Goal: Task Accomplishment & Management: Contribute content

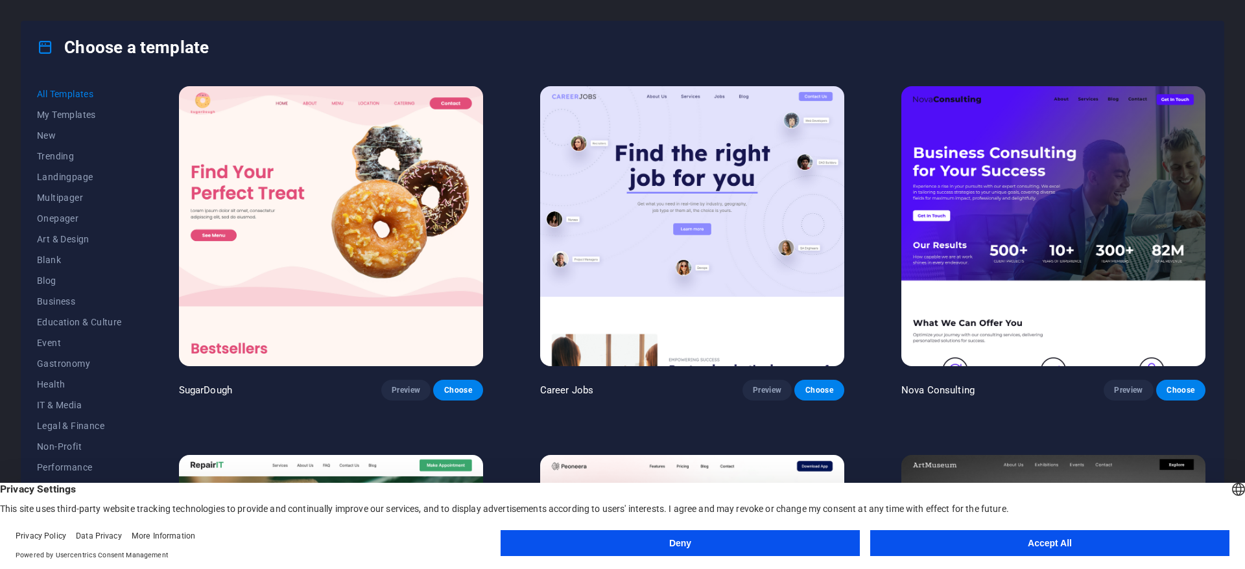
click at [981, 554] on button "Accept All" at bounding box center [1049, 543] width 359 height 26
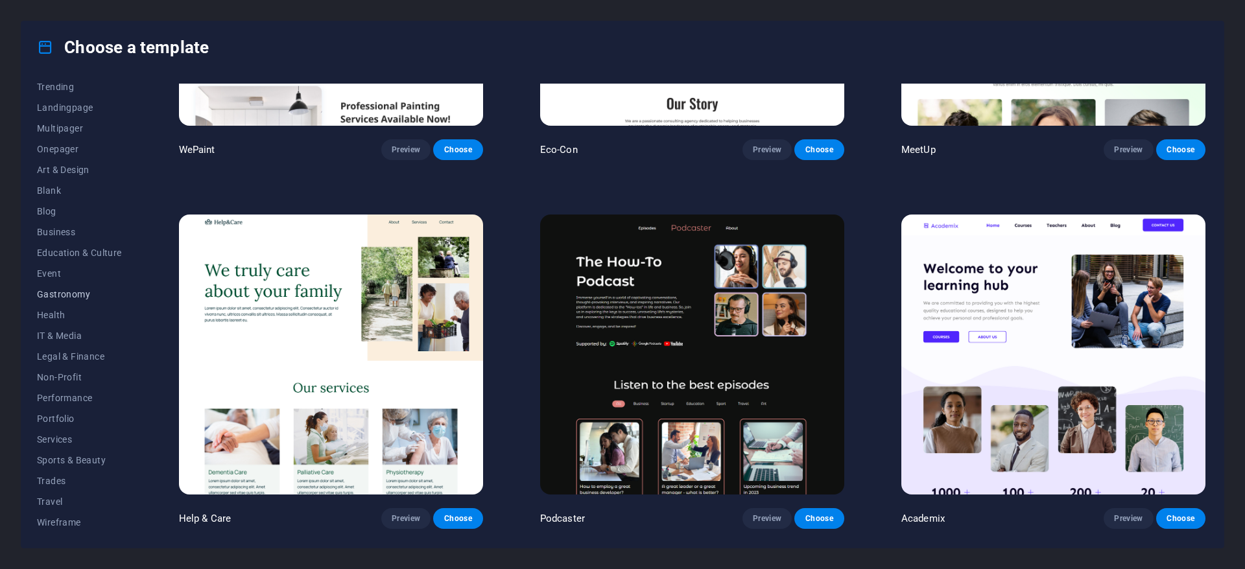
scroll to position [70, 0]
click at [60, 519] on span "Wireframe" at bounding box center [79, 522] width 85 height 10
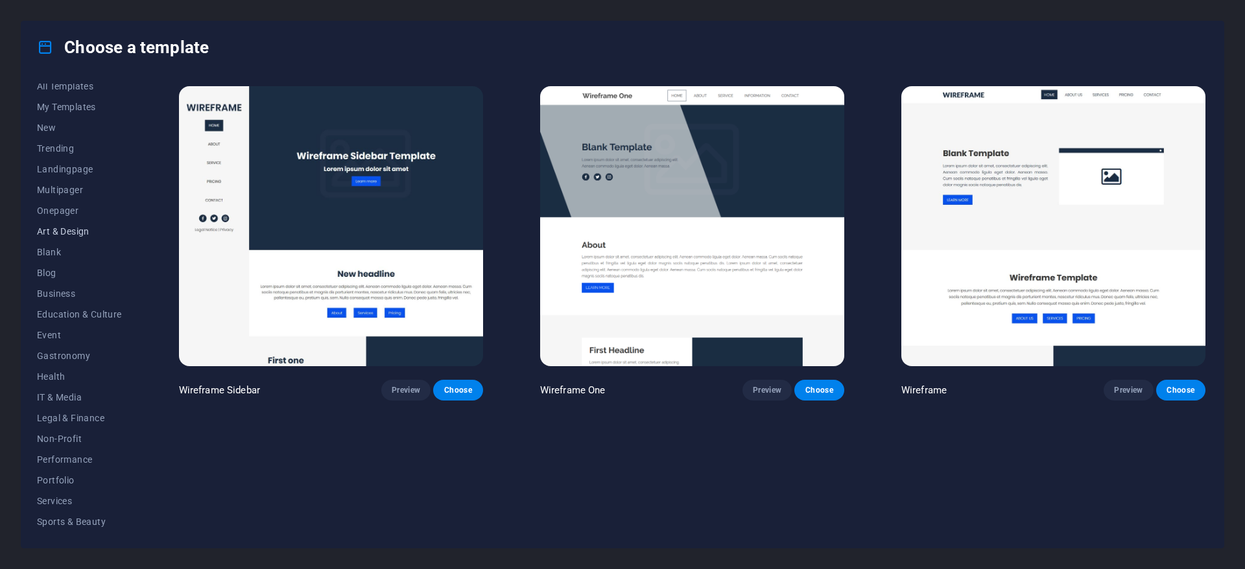
scroll to position [0, 0]
click at [74, 180] on span "Landingpage" at bounding box center [79, 177] width 85 height 10
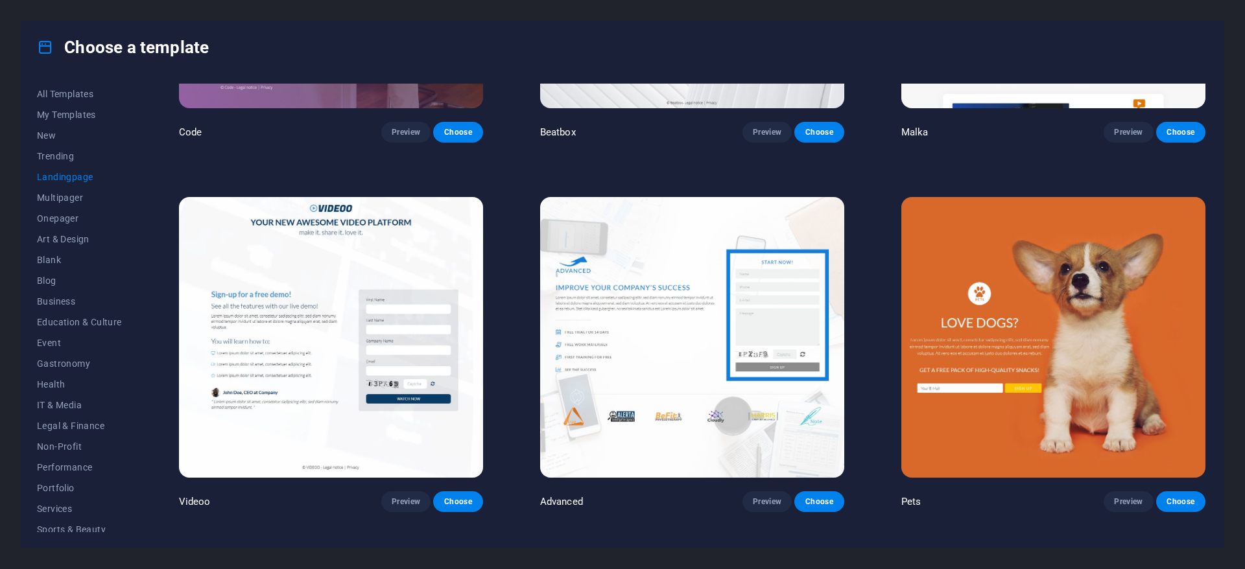
scroll to position [630, 0]
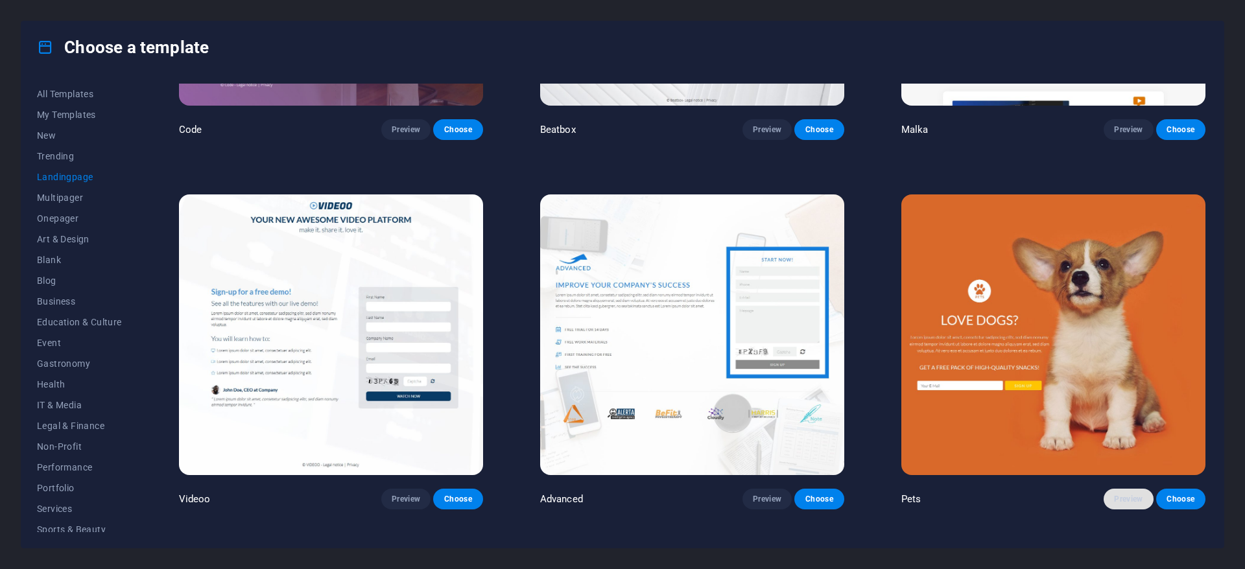
click at [1115, 501] on button "Preview" at bounding box center [1128, 499] width 49 height 21
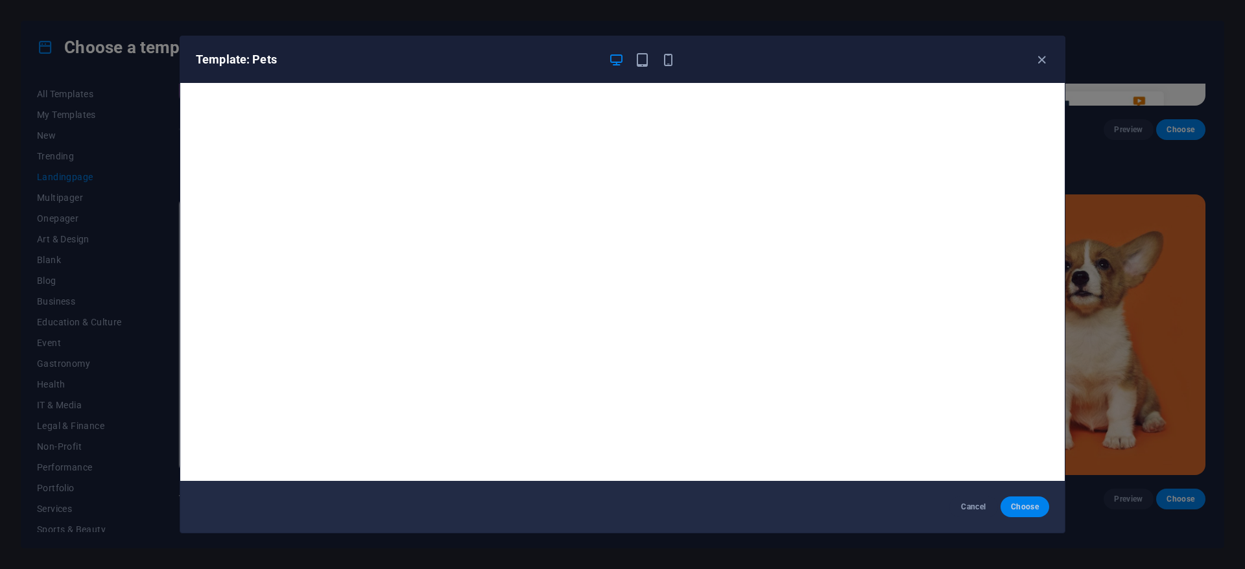
click at [1030, 508] on span "Choose" at bounding box center [1025, 507] width 28 height 10
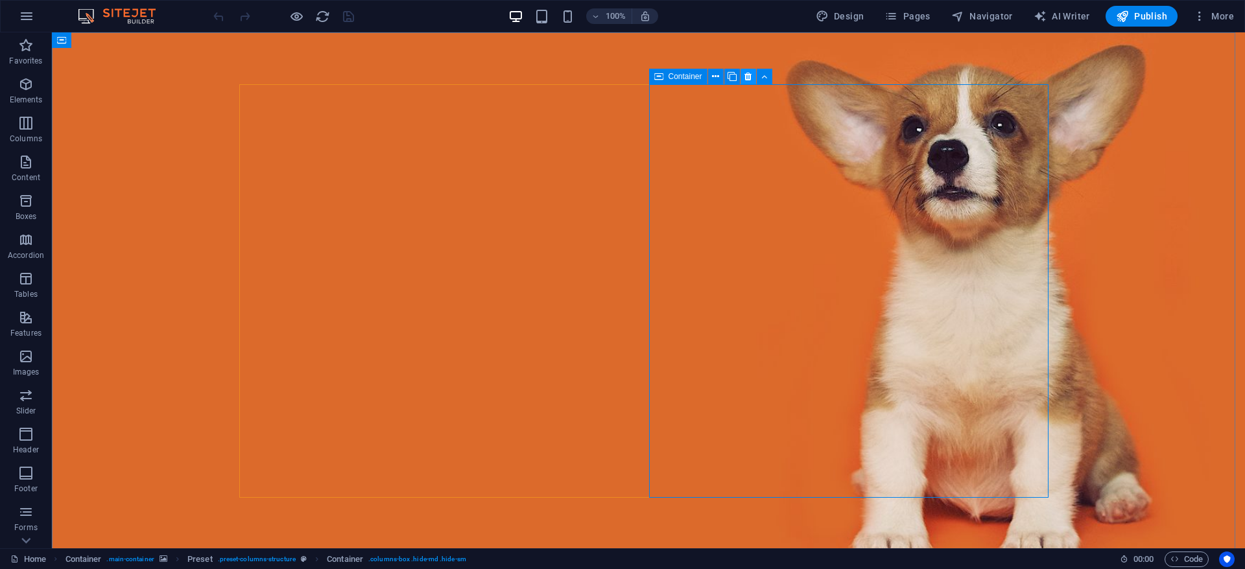
drag, startPoint x: 747, startPoint y: 77, endPoint x: 693, endPoint y: 47, distance: 62.1
click at [747, 77] on icon at bounding box center [747, 77] width 7 height 14
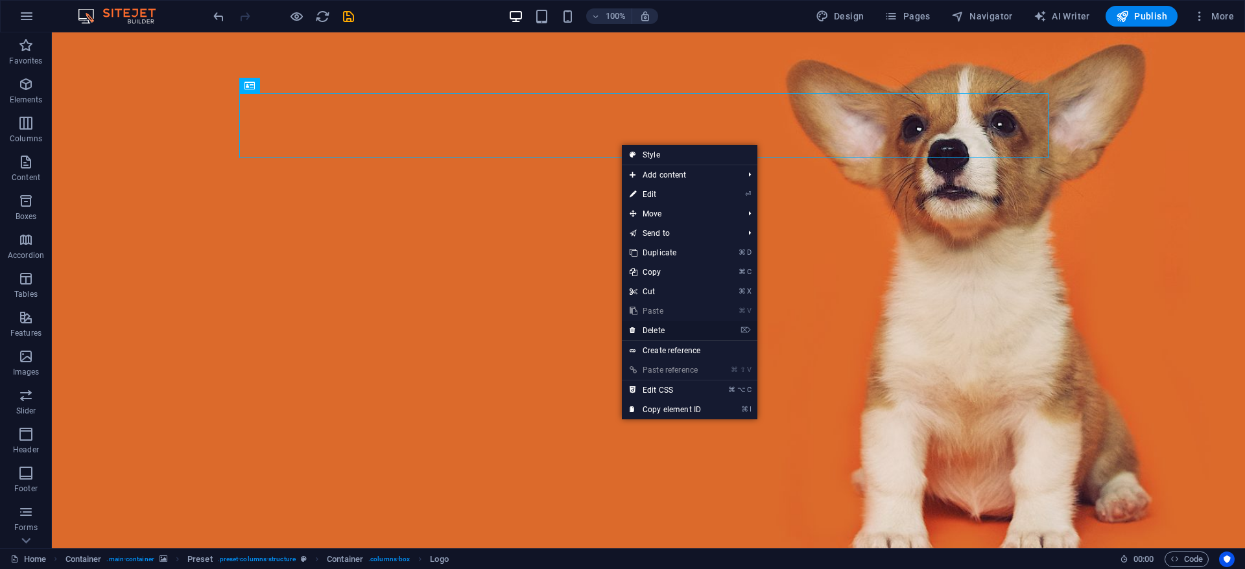
click at [668, 331] on link "⌦ Delete" at bounding box center [665, 330] width 87 height 19
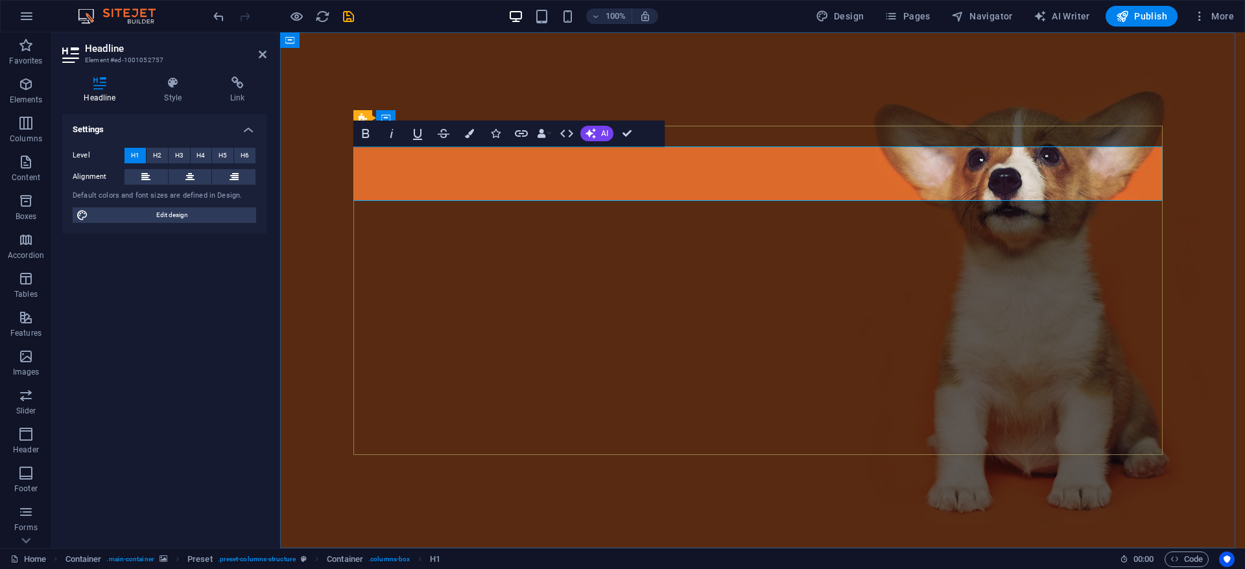
copy h1 "Sons of tepes sunt fascisti"
drag, startPoint x: 700, startPoint y: 169, endPoint x: 468, endPoint y: 169, distance: 232.8
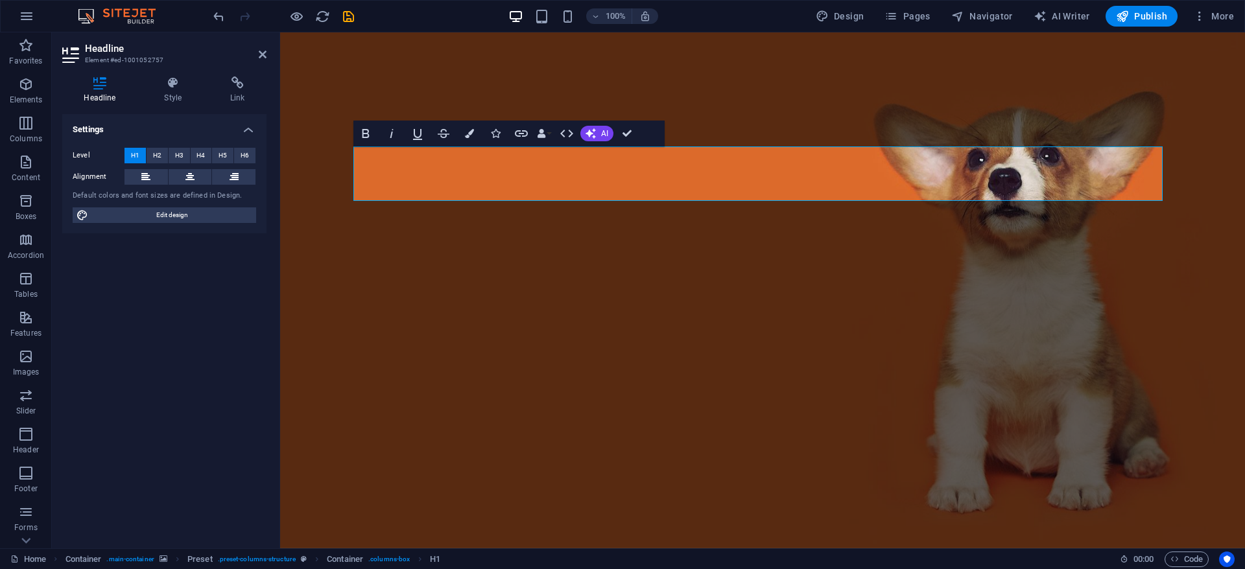
click at [754, 82] on figure at bounding box center [762, 290] width 965 height 516
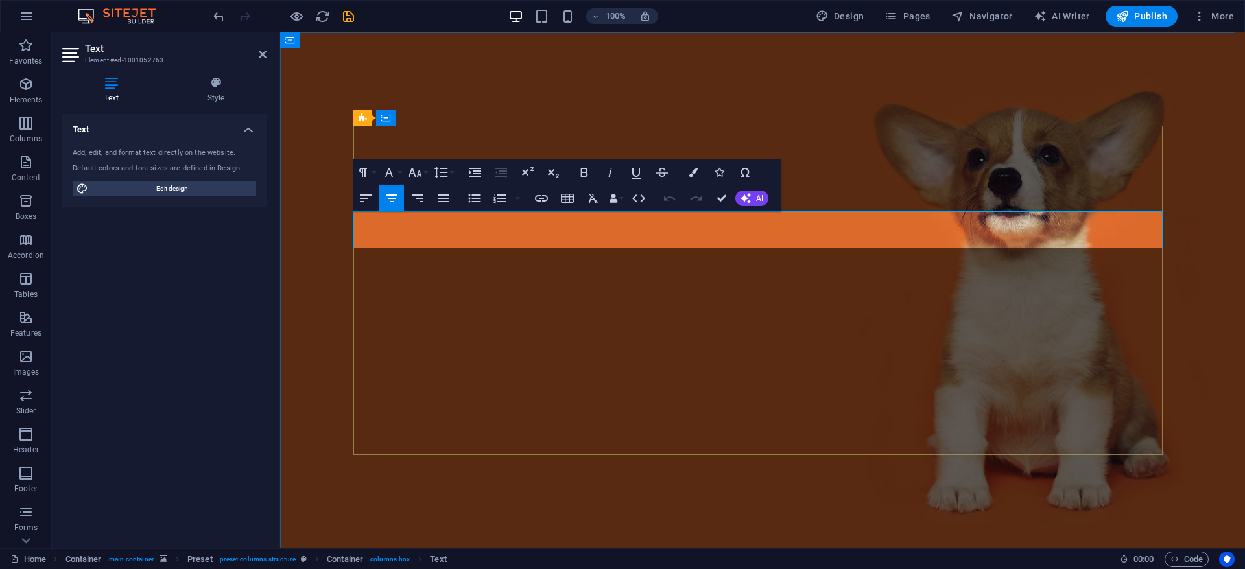
click at [683, 101] on figure at bounding box center [762, 290] width 965 height 516
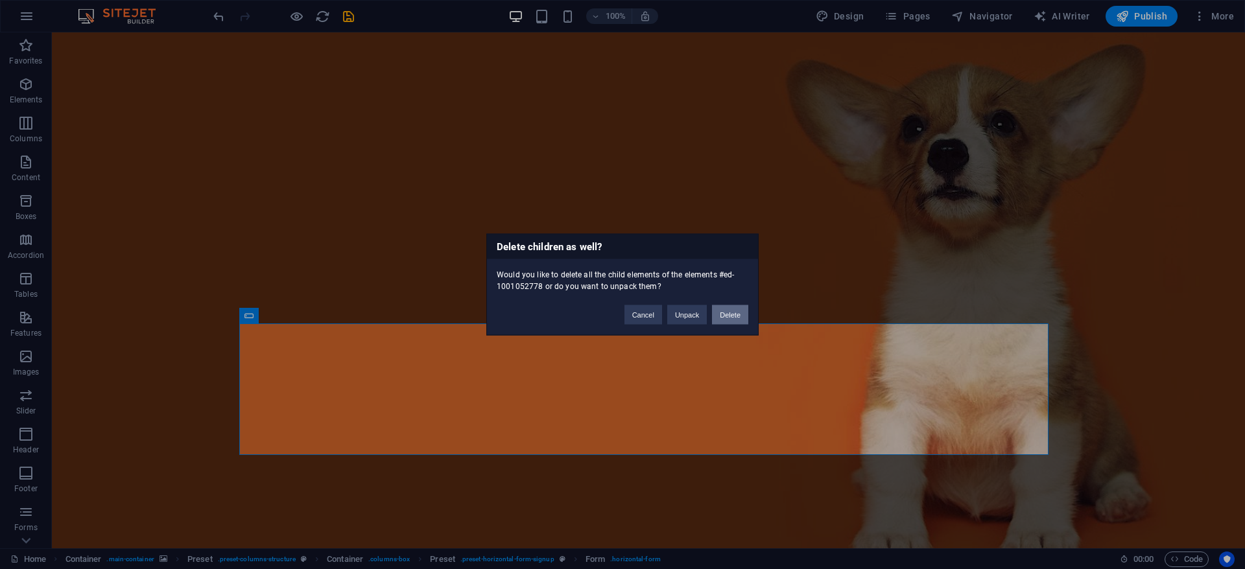
click at [726, 315] on button "Delete" at bounding box center [730, 314] width 36 height 19
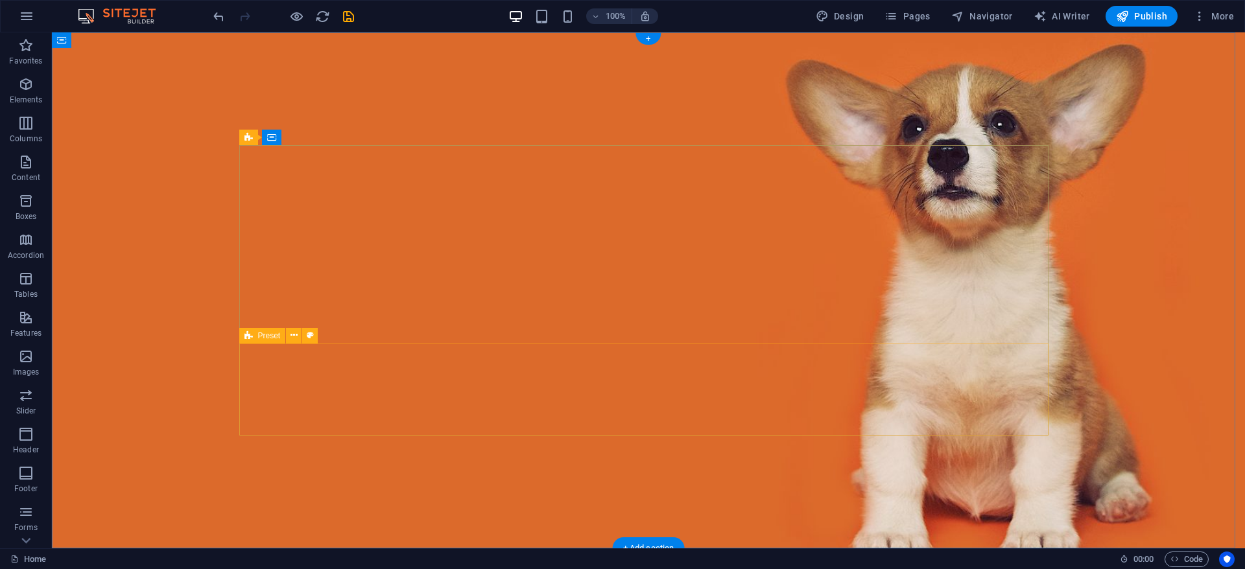
click at [913, 89] on figure at bounding box center [648, 290] width 1193 height 516
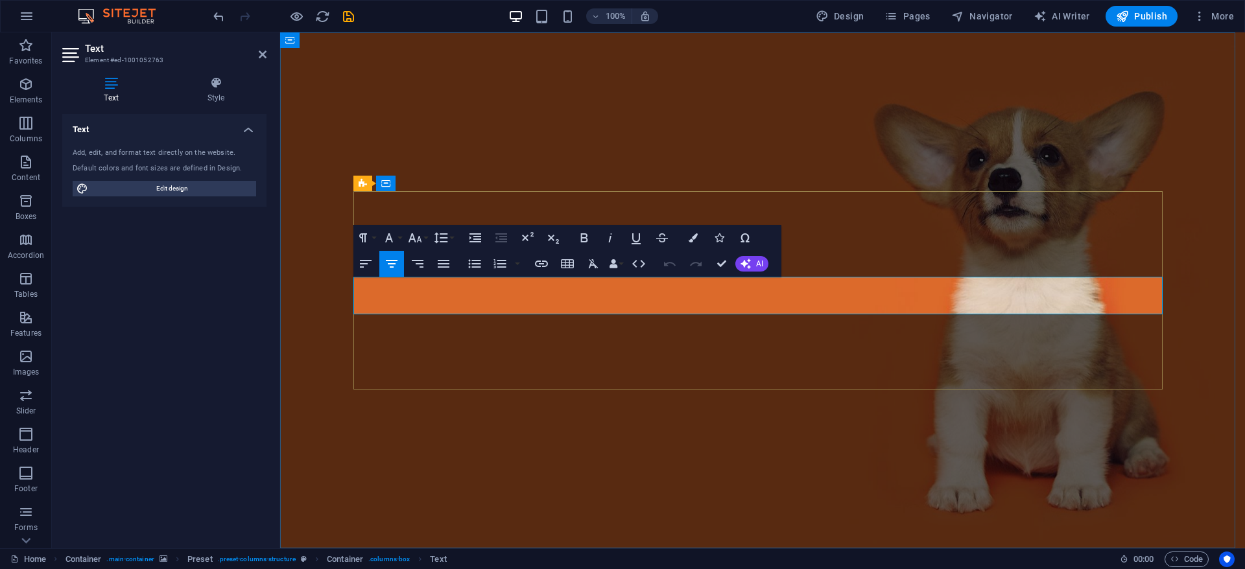
click at [731, 120] on figure at bounding box center [762, 290] width 965 height 516
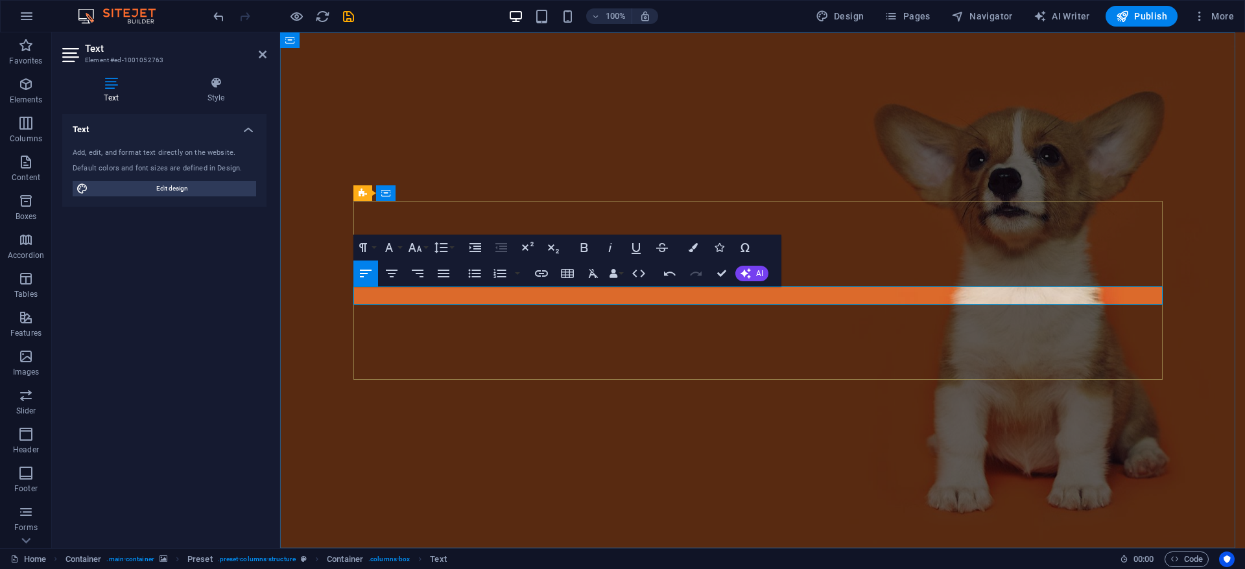
drag, startPoint x: 752, startPoint y: 300, endPoint x: 763, endPoint y: 298, distance: 11.2
drag, startPoint x: 768, startPoint y: 298, endPoint x: 302, endPoint y: 283, distance: 466.5
click at [302, 283] on div "Sons of tepes sunt fascisti Sons of Tepes reprezinta o organizatie neo-fascista…" at bounding box center [762, 432] width 965 height 800
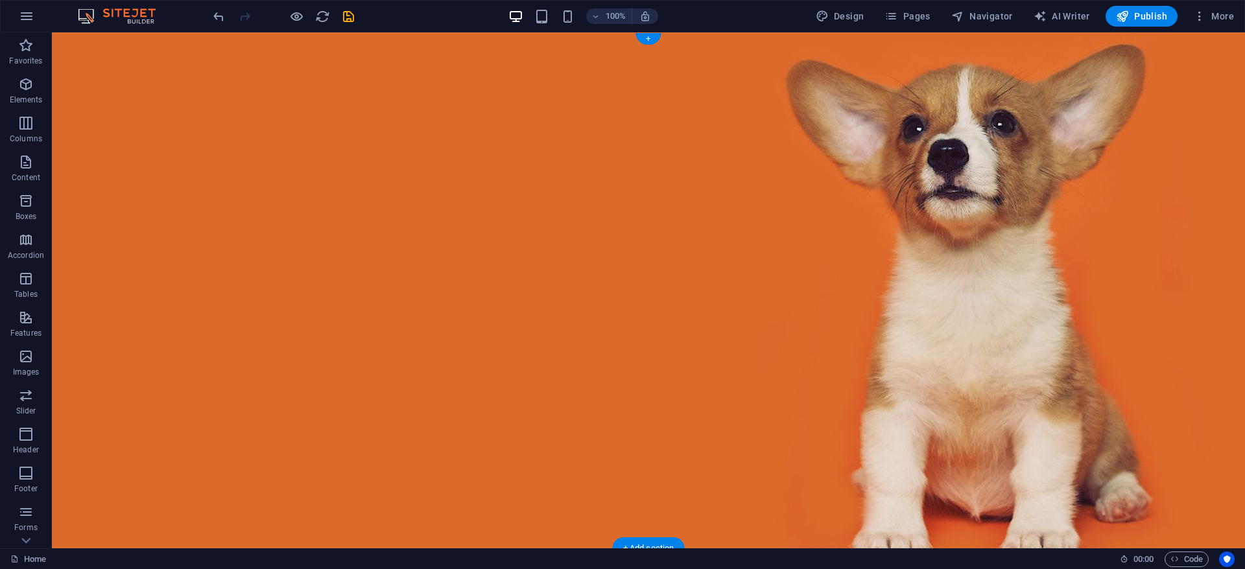
click at [794, 365] on figure at bounding box center [648, 290] width 1193 height 516
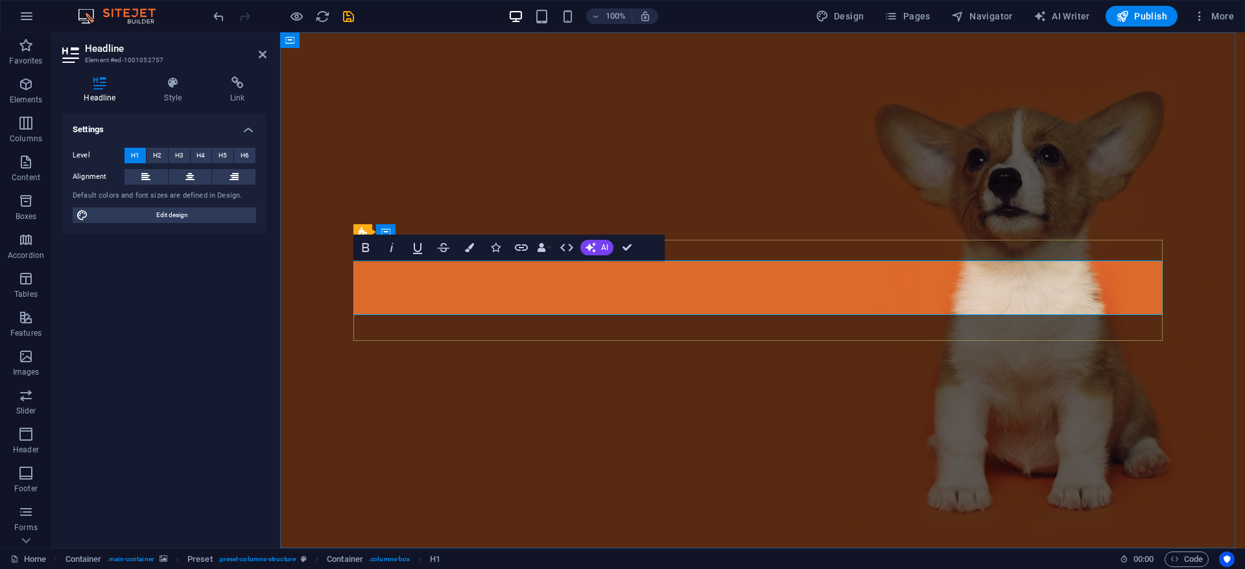
copy h1 "Sons of tepes sunt fascisti FRUSTRATI"
click at [838, 359] on figure at bounding box center [762, 290] width 965 height 516
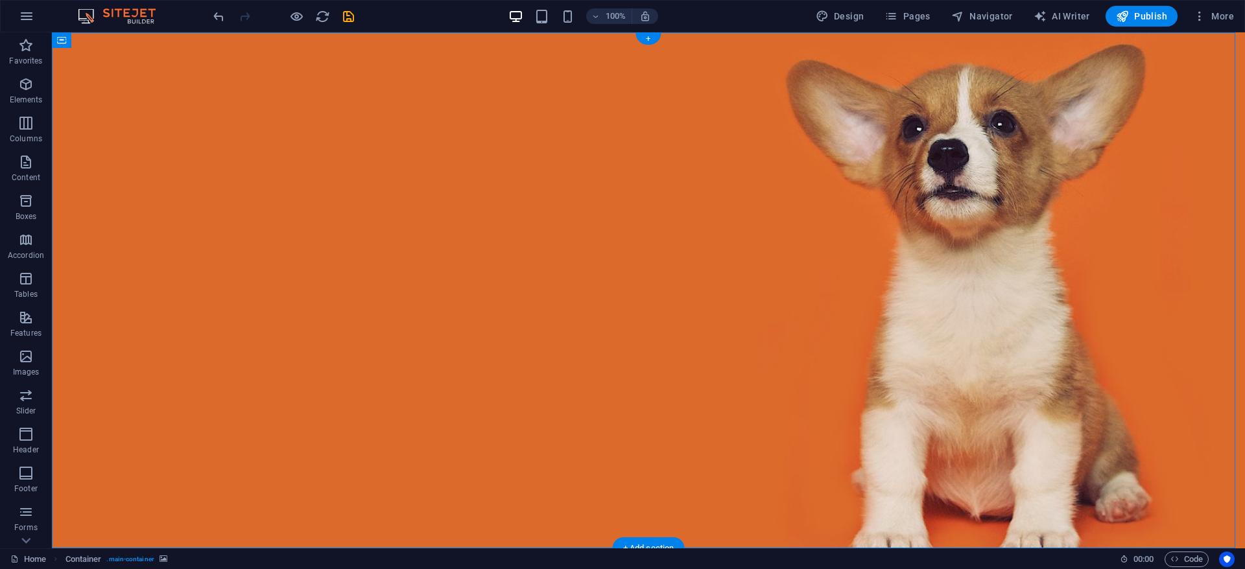
click at [883, 156] on figure at bounding box center [648, 290] width 1193 height 516
click at [915, 150] on figure at bounding box center [648, 290] width 1193 height 516
select select "%"
select select "vh"
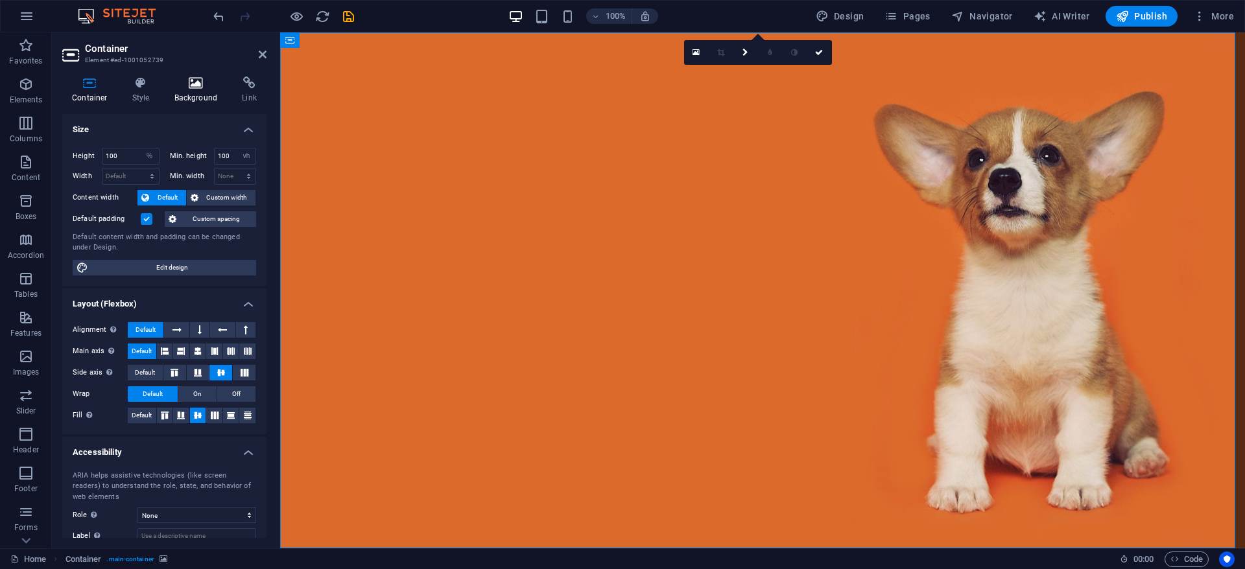
click at [190, 84] on icon at bounding box center [196, 83] width 63 height 13
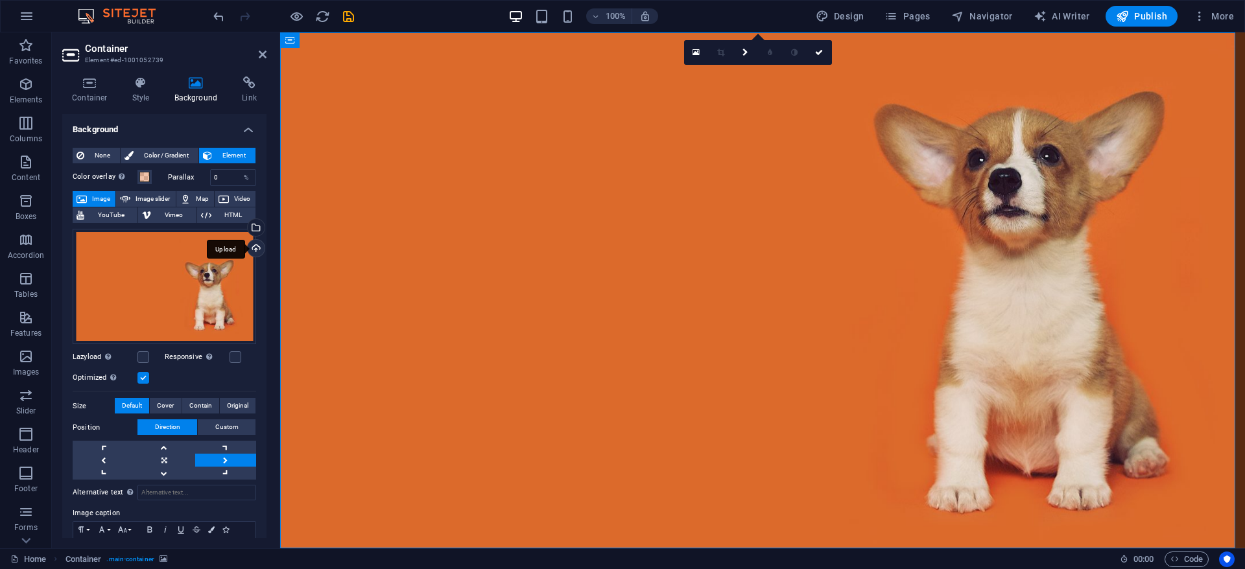
click at [254, 245] on div "Upload" at bounding box center [254, 249] width 19 height 19
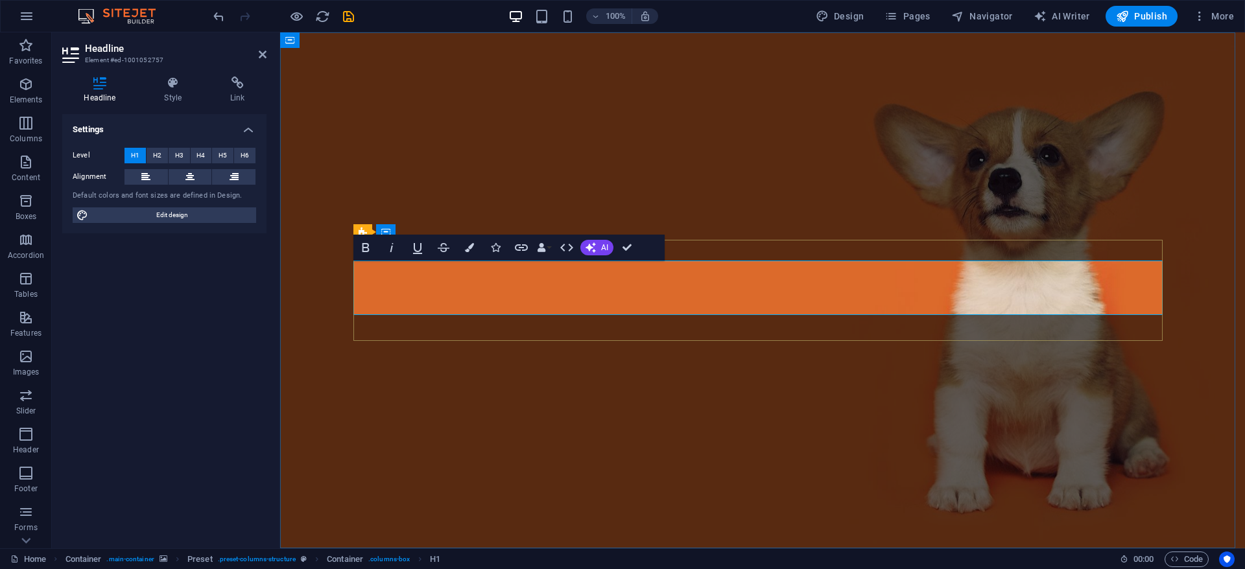
drag, startPoint x: 772, startPoint y: 286, endPoint x: 1076, endPoint y: 286, distance: 304.1
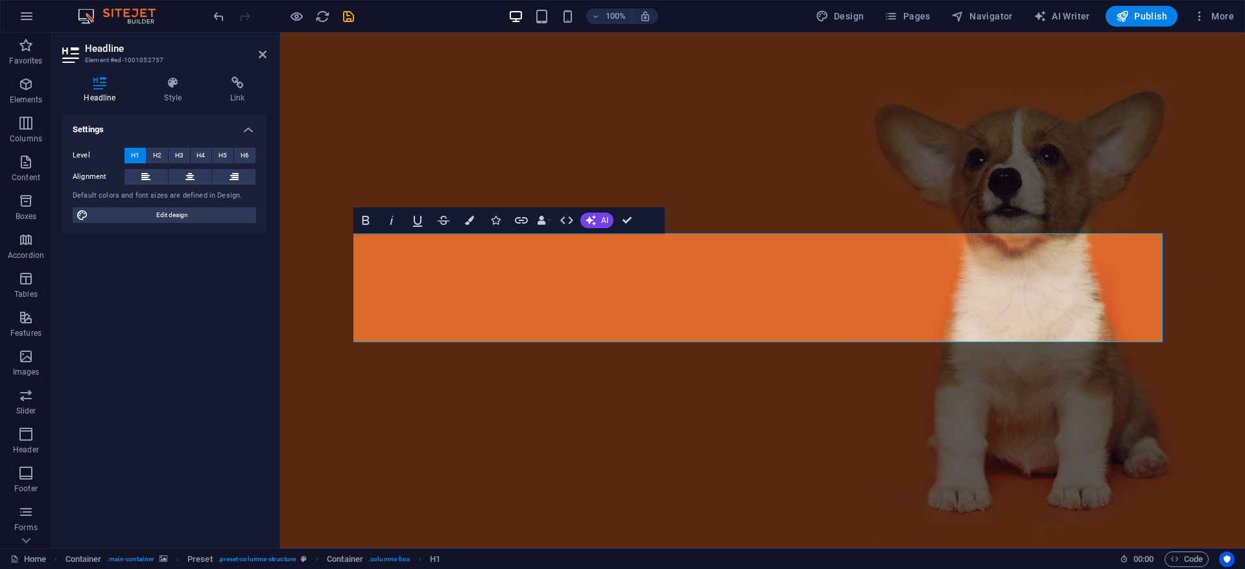
click at [765, 109] on figure at bounding box center [762, 290] width 965 height 516
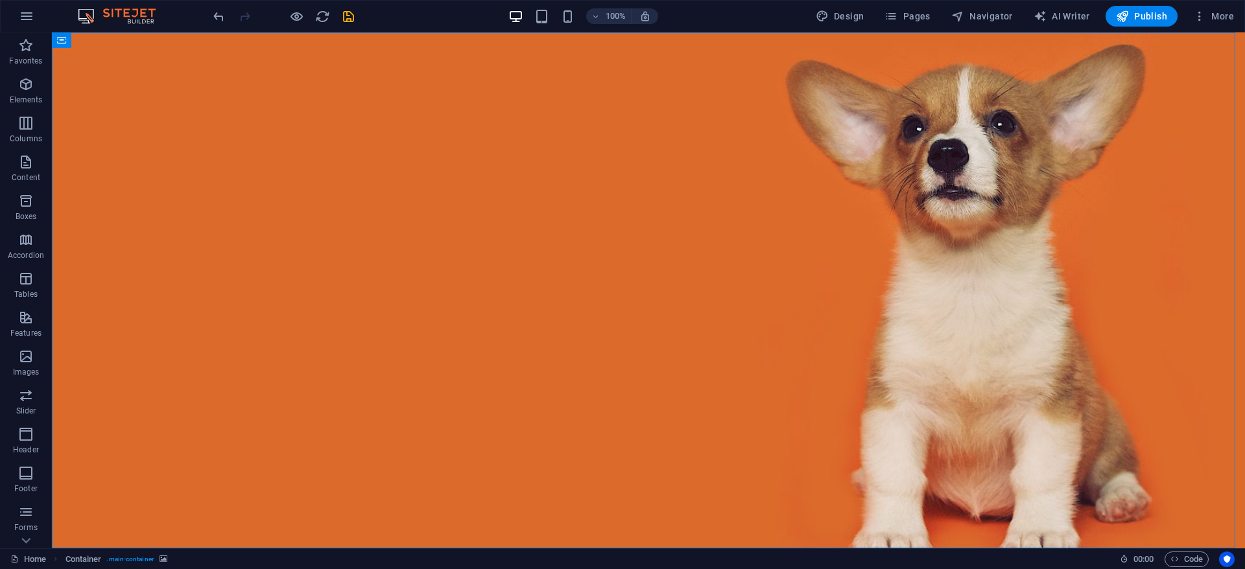
click at [564, 149] on figure at bounding box center [648, 290] width 1193 height 516
click at [910, 143] on figure at bounding box center [648, 290] width 1193 height 516
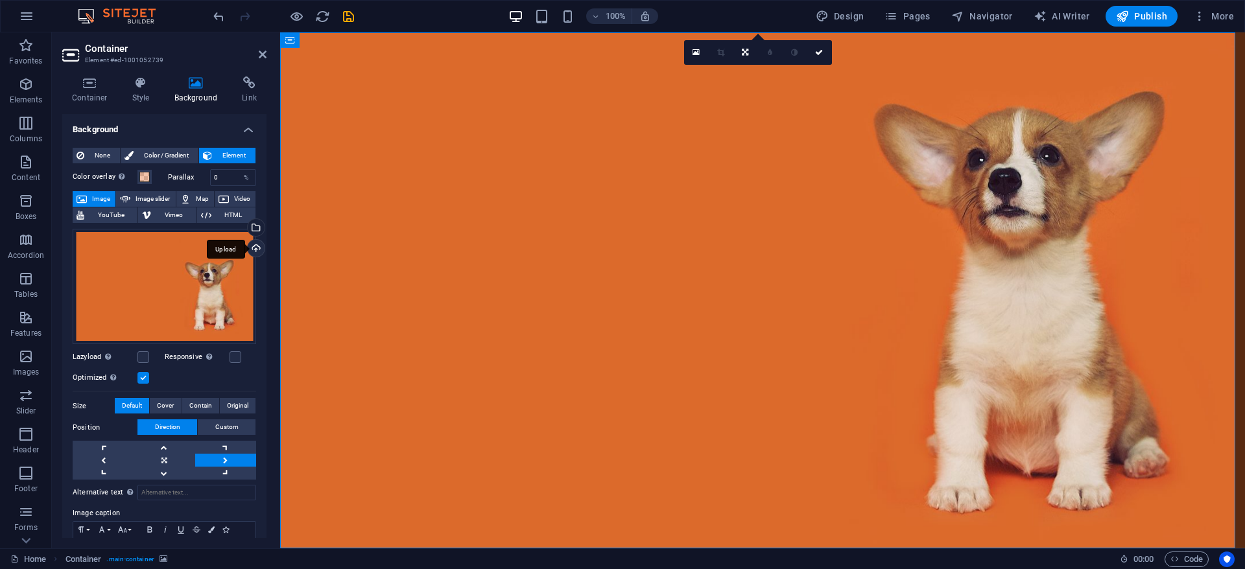
click at [247, 246] on div "Upload" at bounding box center [254, 249] width 19 height 19
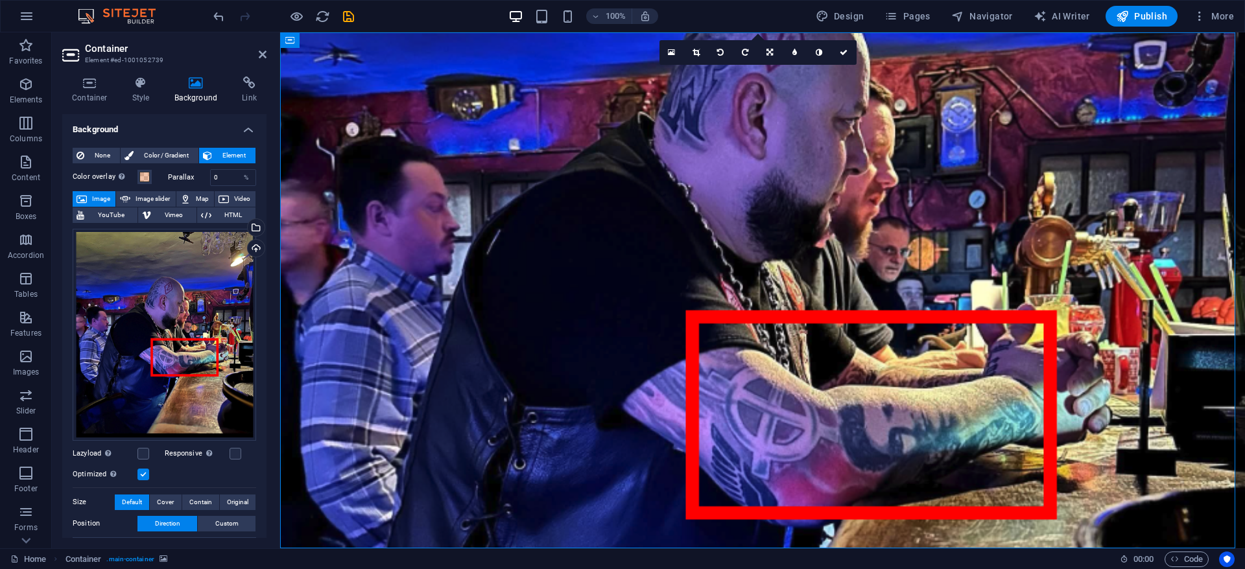
click at [465, 145] on figure at bounding box center [762, 290] width 965 height 516
click at [761, 390] on figure at bounding box center [762, 290] width 965 height 516
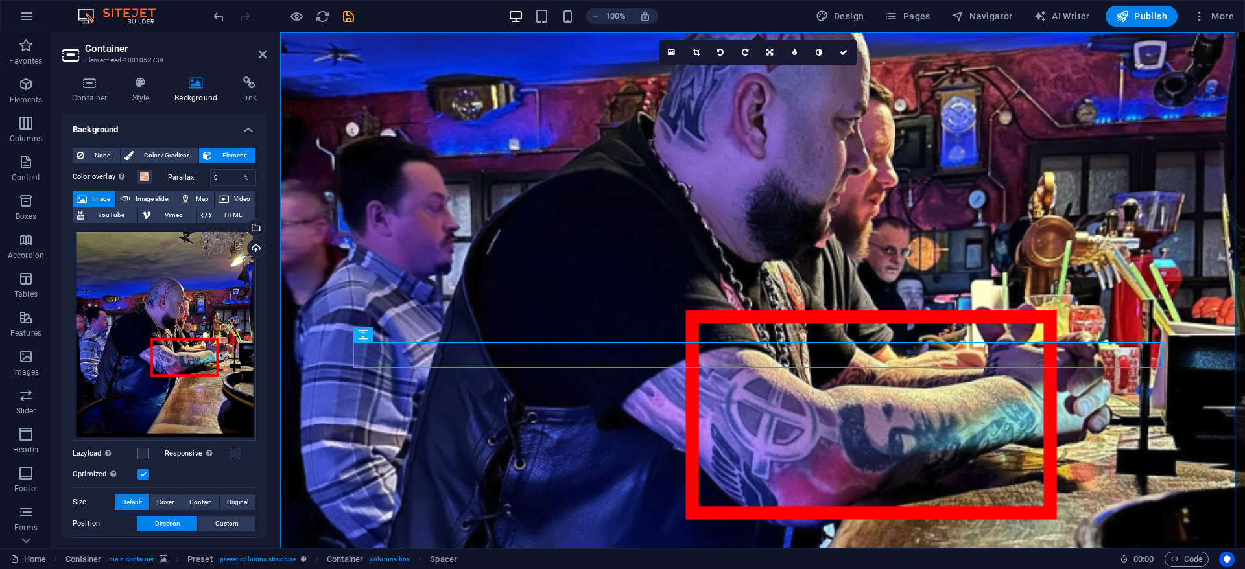
click at [551, 121] on figure at bounding box center [762, 290] width 965 height 516
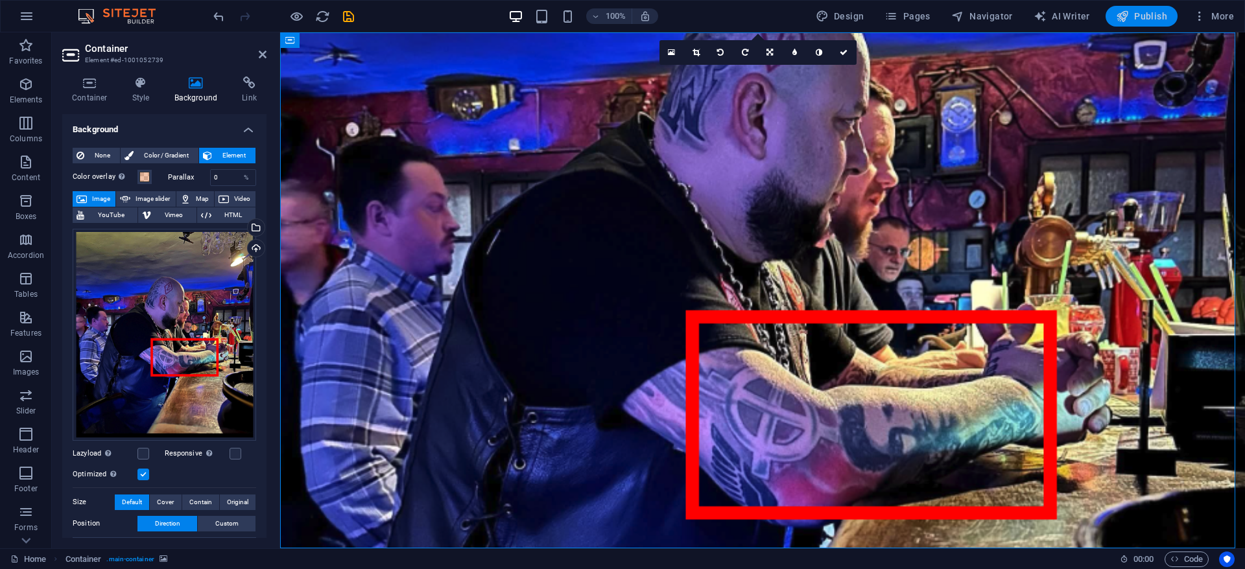
click at [1148, 19] on span "Publish" at bounding box center [1141, 16] width 51 height 13
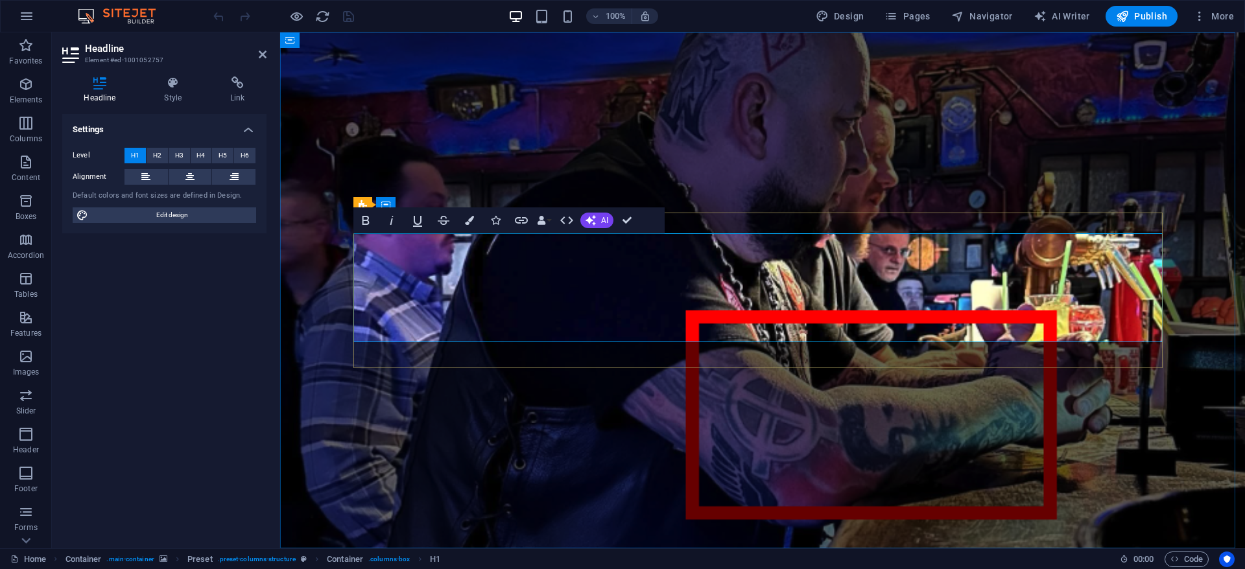
click at [735, 405] on figure at bounding box center [762, 290] width 965 height 516
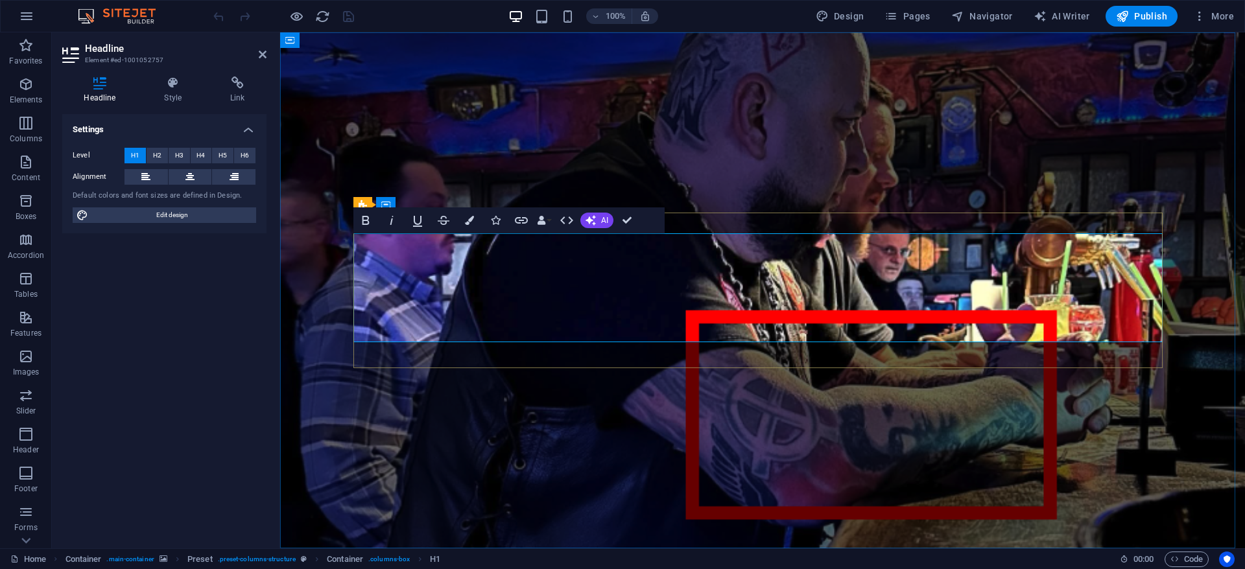
click at [344, 230] on figure at bounding box center [762, 290] width 965 height 516
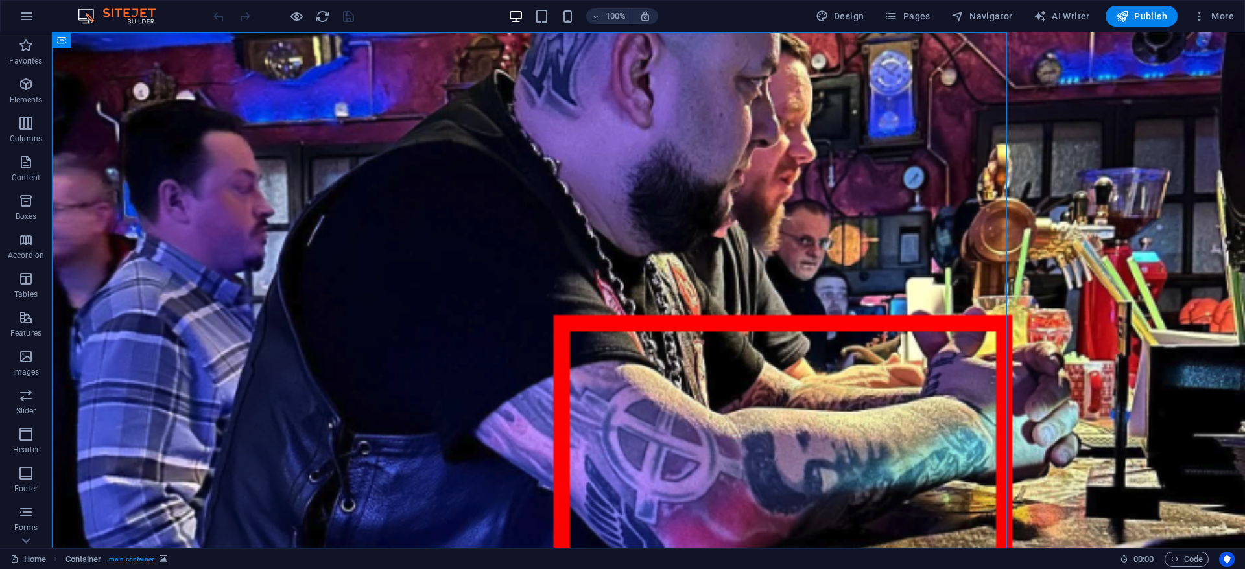
click at [351, 161] on figure at bounding box center [648, 290] width 1193 height 516
click at [27, 88] on icon "button" at bounding box center [26, 85] width 16 height 16
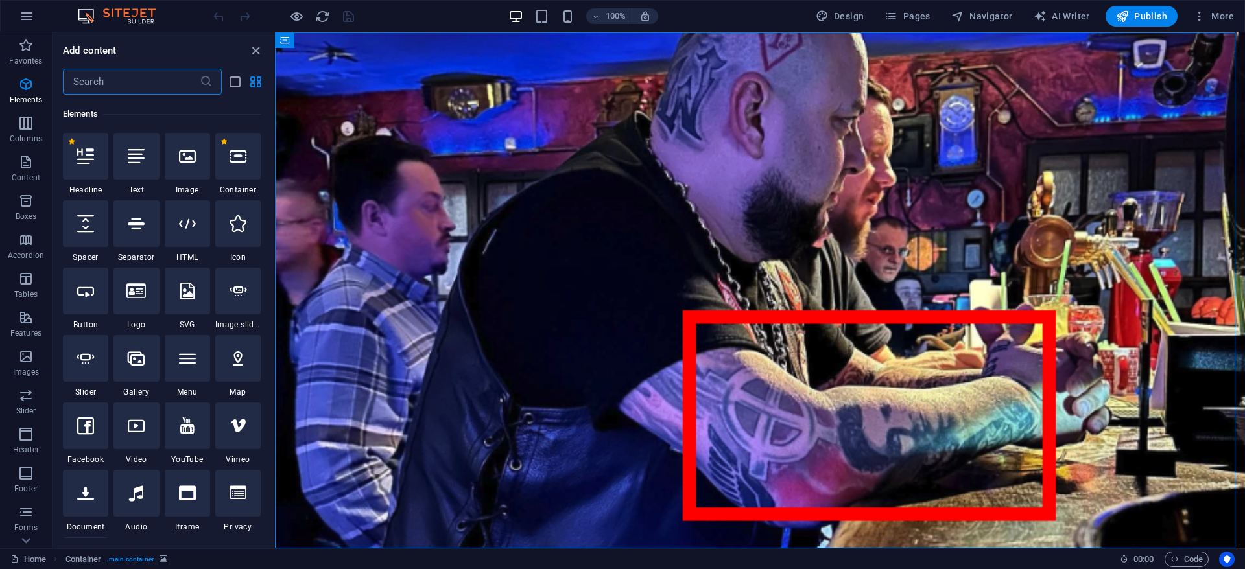
scroll to position [138, 0]
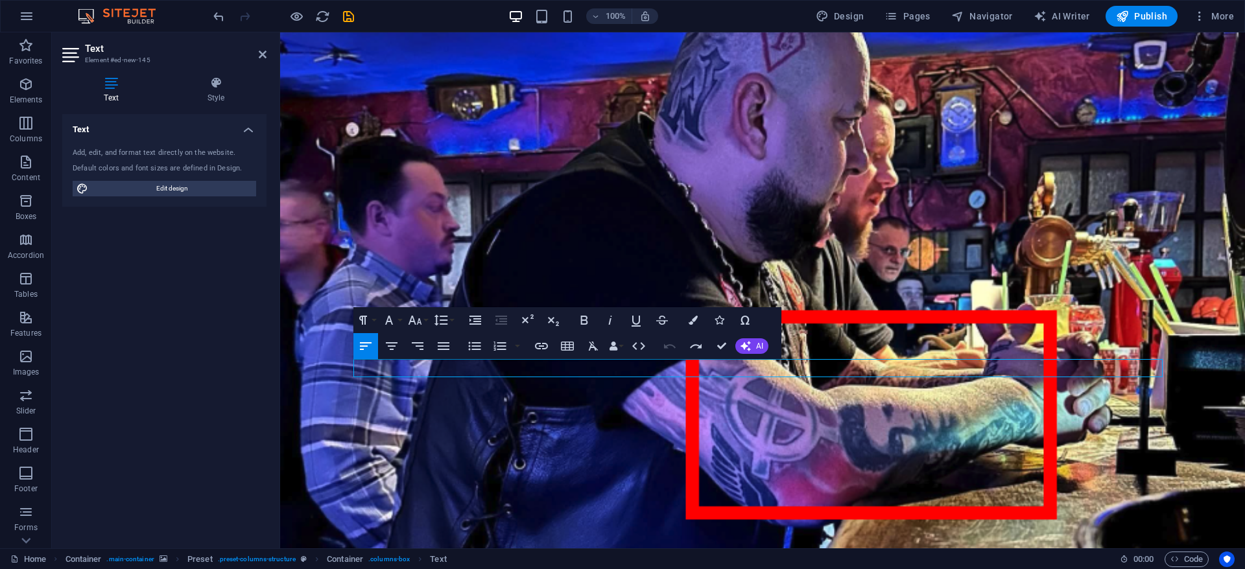
drag, startPoint x: 136, startPoint y: 150, endPoint x: 560, endPoint y: 5, distance: 448.3
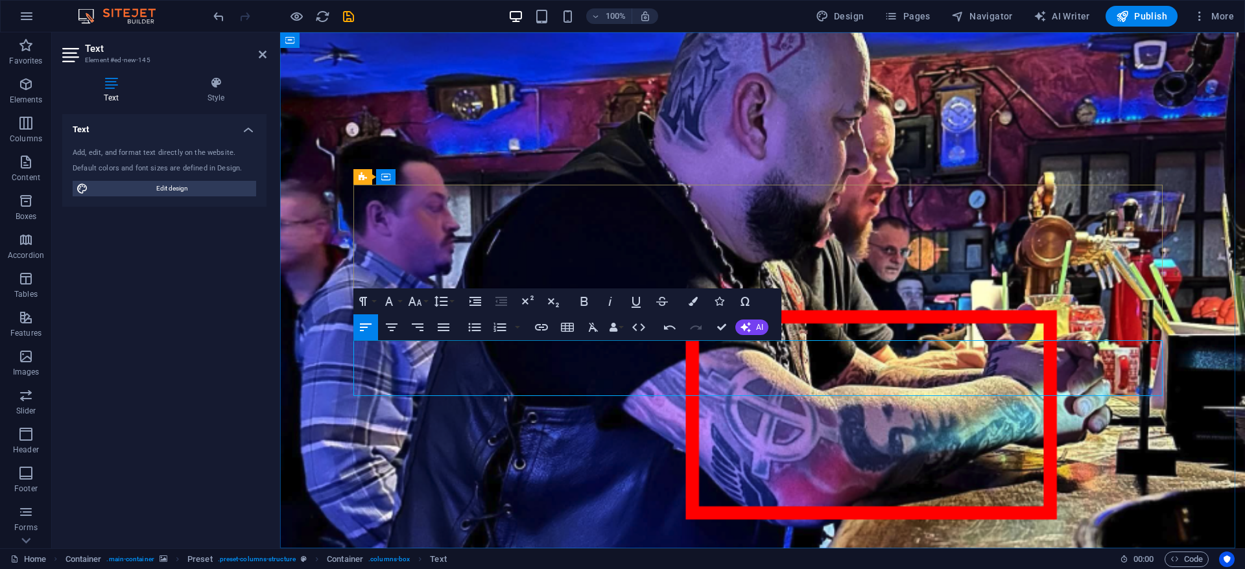
click at [848, 14] on span "Design" at bounding box center [840, 16] width 49 height 13
select select "rem"
select select "300"
select select "px"
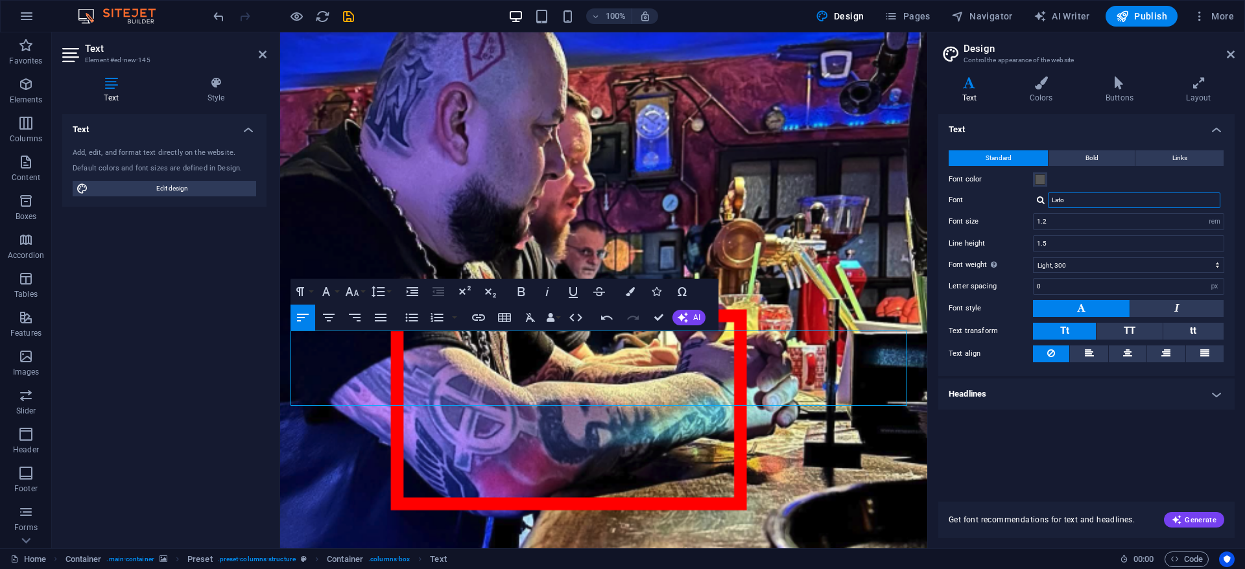
click at [1067, 200] on input "Lato" at bounding box center [1134, 201] width 172 height 16
click at [1039, 200] on div at bounding box center [1041, 200] width 8 height 8
click at [1075, 235] on div "Manage fonts →" at bounding box center [1136, 235] width 171 height 16
select select "popularity"
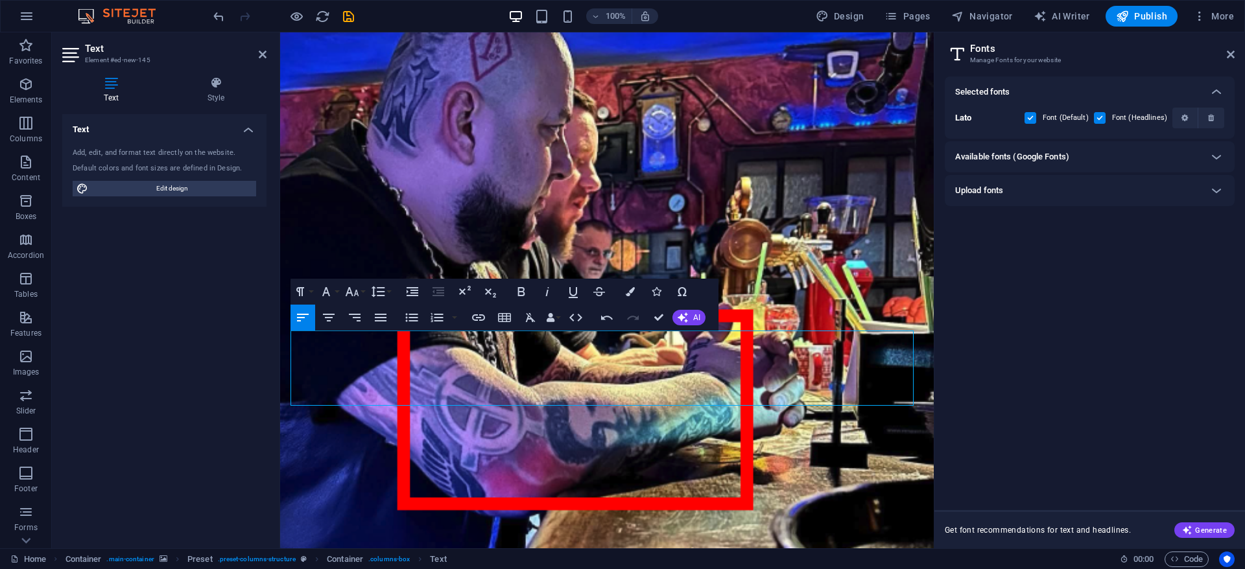
click at [1025, 156] on h6 "Available fonts (Google Fonts)" at bounding box center [1012, 157] width 114 height 16
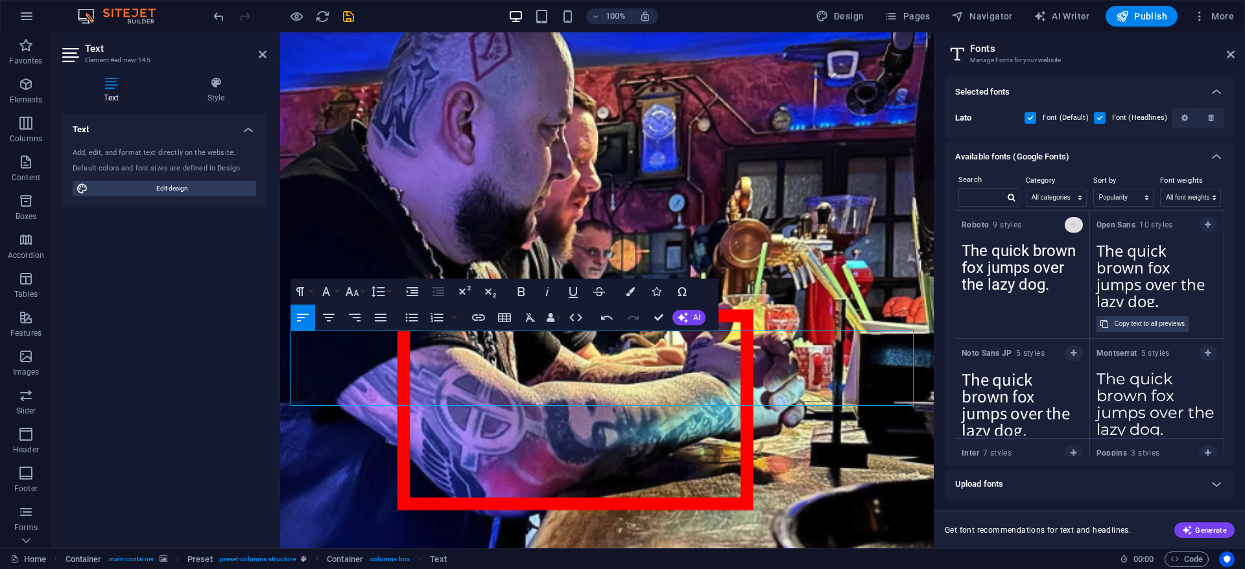
click at [1071, 222] on icon "button" at bounding box center [1074, 225] width 6 height 8
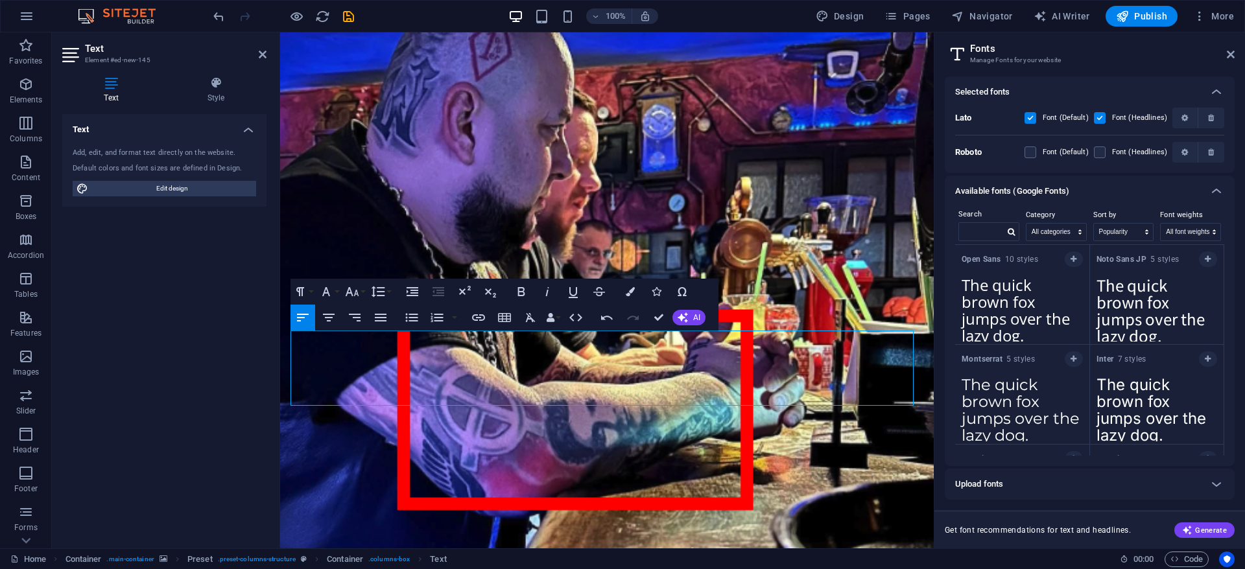
click at [1069, 151] on label "Font (Default)" at bounding box center [1066, 153] width 46 height 16
click at [0, 0] on input "checkbox" at bounding box center [0, 0] width 0 height 0
click at [1122, 152] on label "Font (Headlines)" at bounding box center [1139, 153] width 55 height 16
click at [0, 0] on input "checkbox" at bounding box center [0, 0] width 0 height 0
click at [1131, 45] on h2 "Fonts" at bounding box center [1102, 49] width 265 height 12
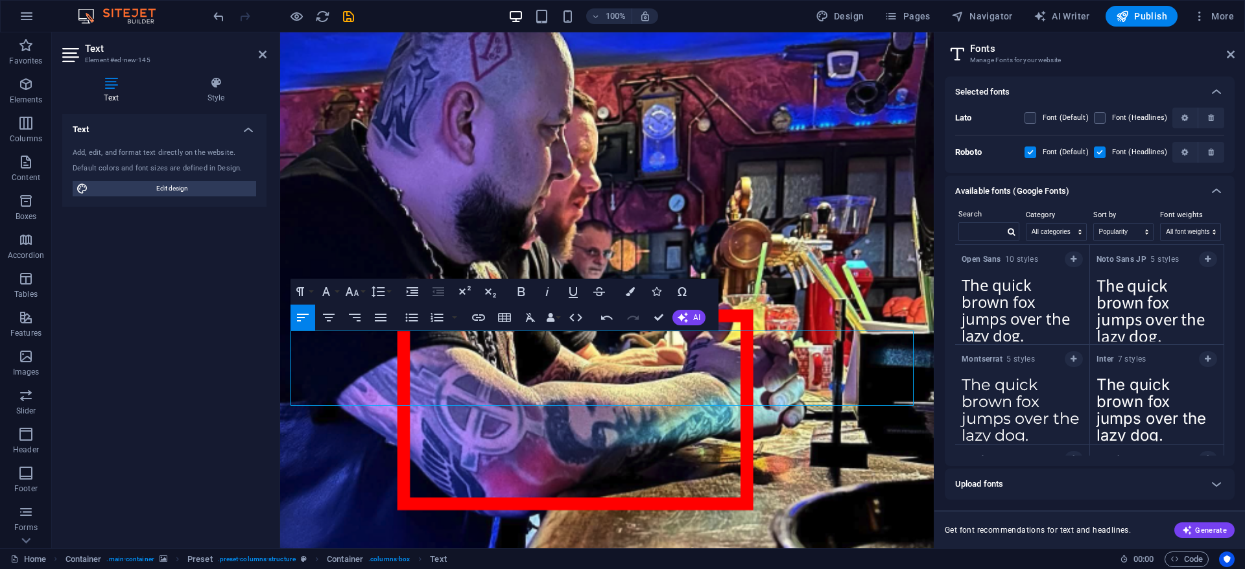
click at [572, 445] on figure at bounding box center [607, 290] width 654 height 516
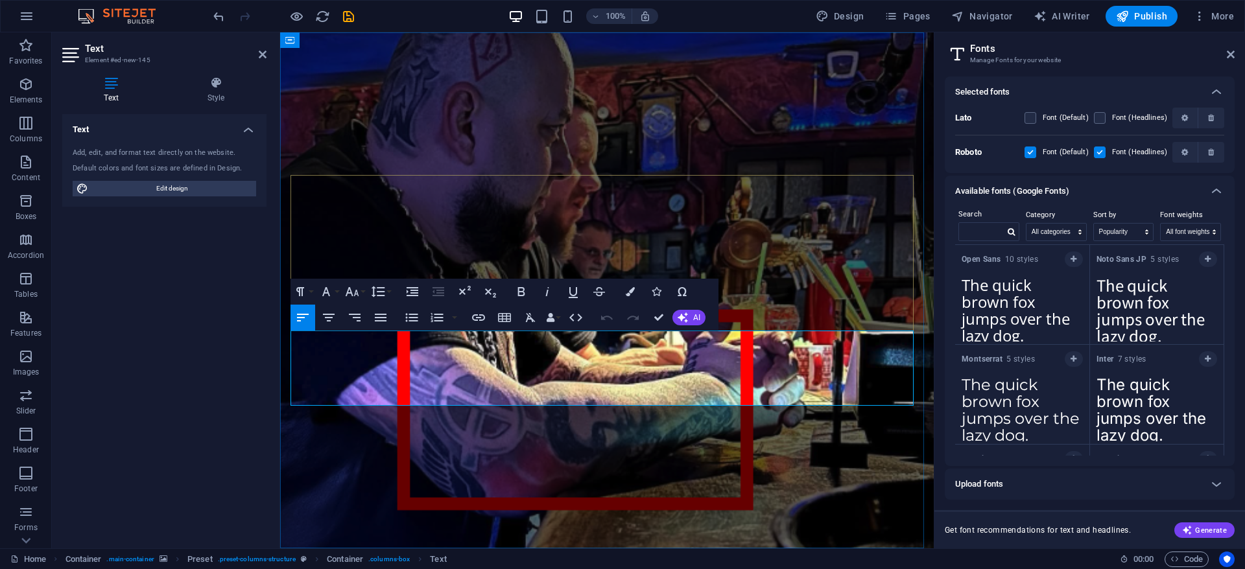
drag, startPoint x: 737, startPoint y: 337, endPoint x: 278, endPoint y: 331, distance: 459.2
click at [280, 331] on html "Skip to main content Sons of tepes sunt NEO-FASCISTI si RASISTI din PRAHOVA Gru…" at bounding box center [607, 477] width 654 height 890
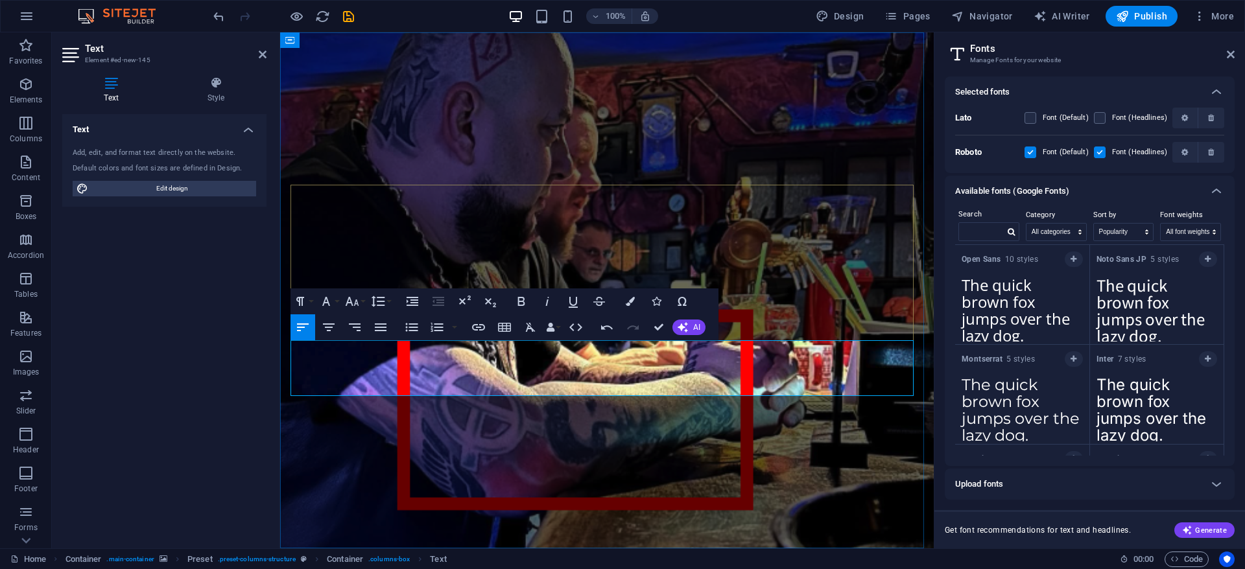
click at [536, 414] on figure at bounding box center [607, 290] width 654 height 516
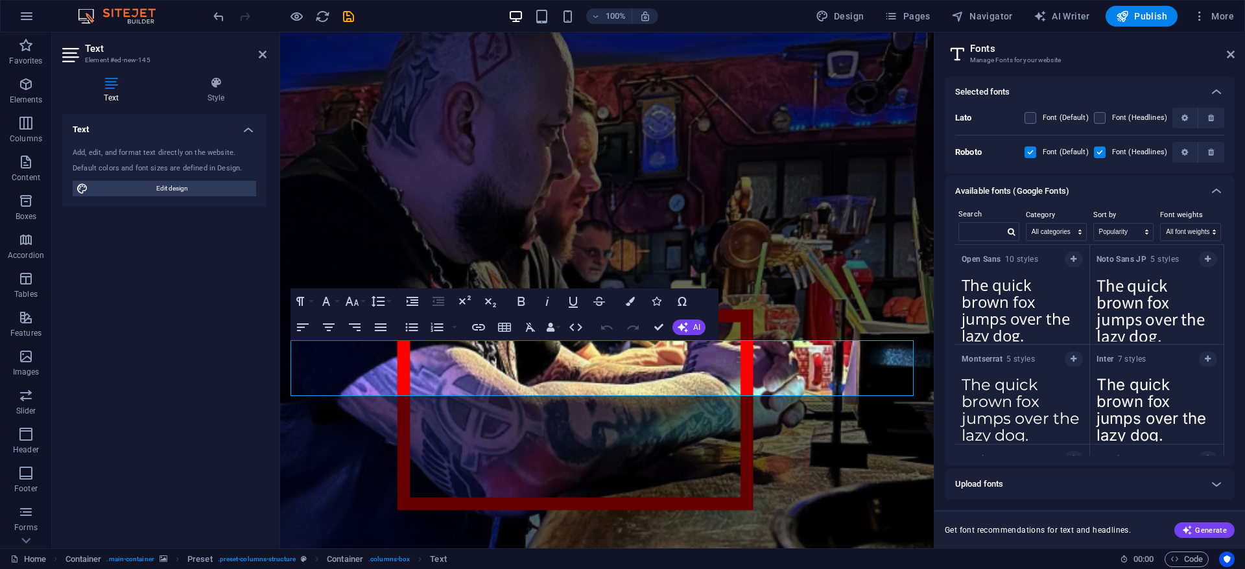
click at [698, 405] on figure at bounding box center [607, 290] width 654 height 516
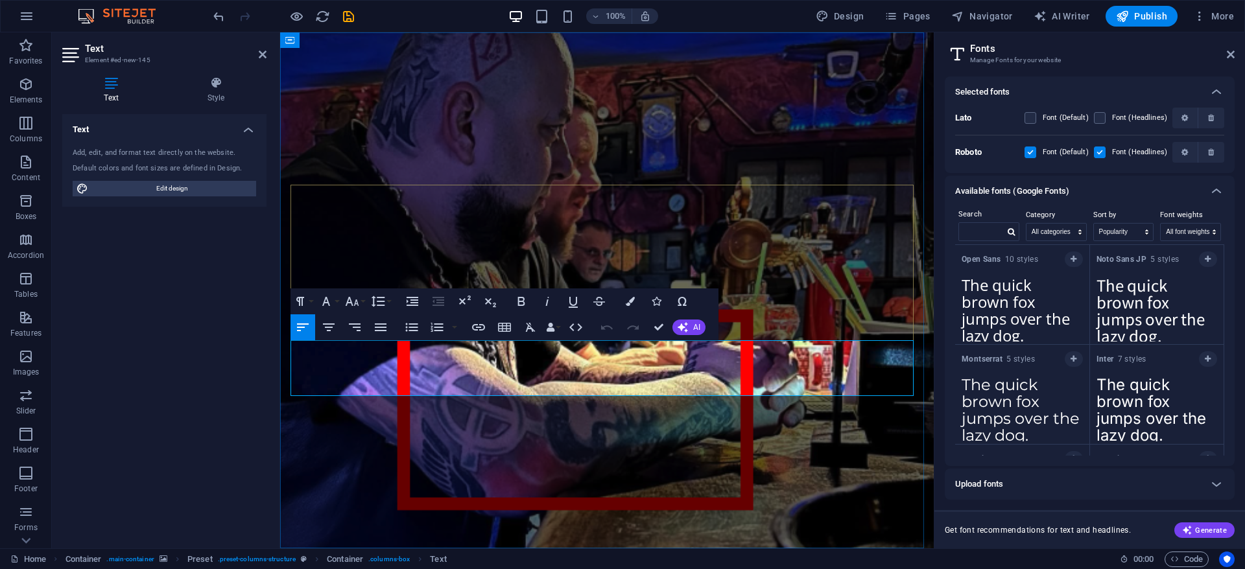
drag, startPoint x: 800, startPoint y: 382, endPoint x: 706, endPoint y: 384, distance: 93.4
drag, startPoint x: 683, startPoint y: 384, endPoint x: 879, endPoint y: 371, distance: 196.9
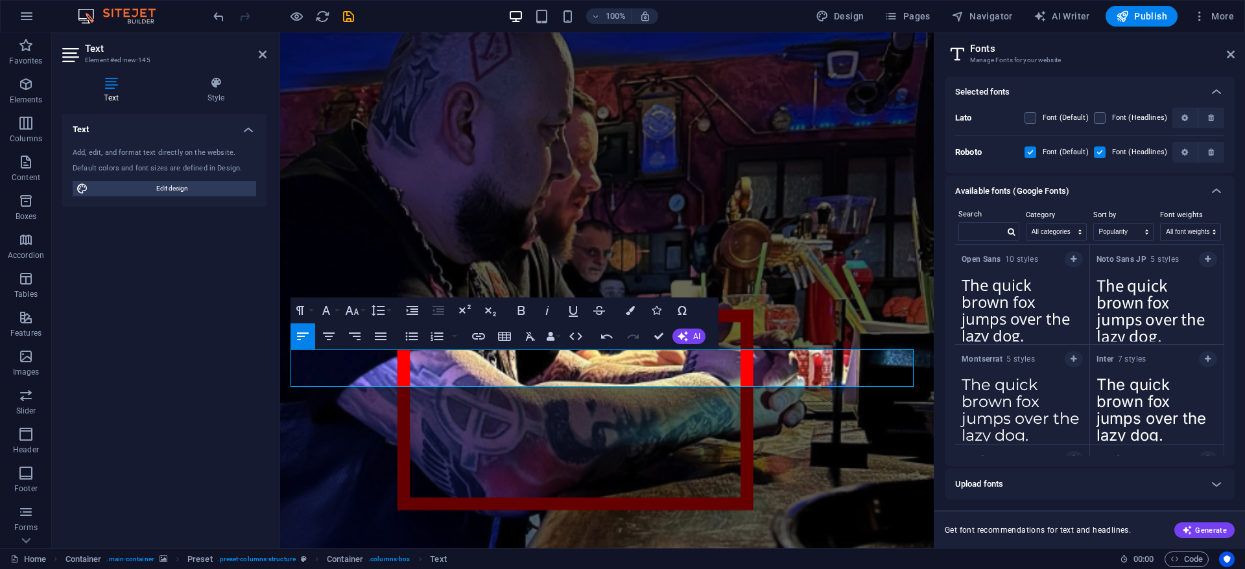
click at [714, 117] on figure at bounding box center [607, 290] width 654 height 516
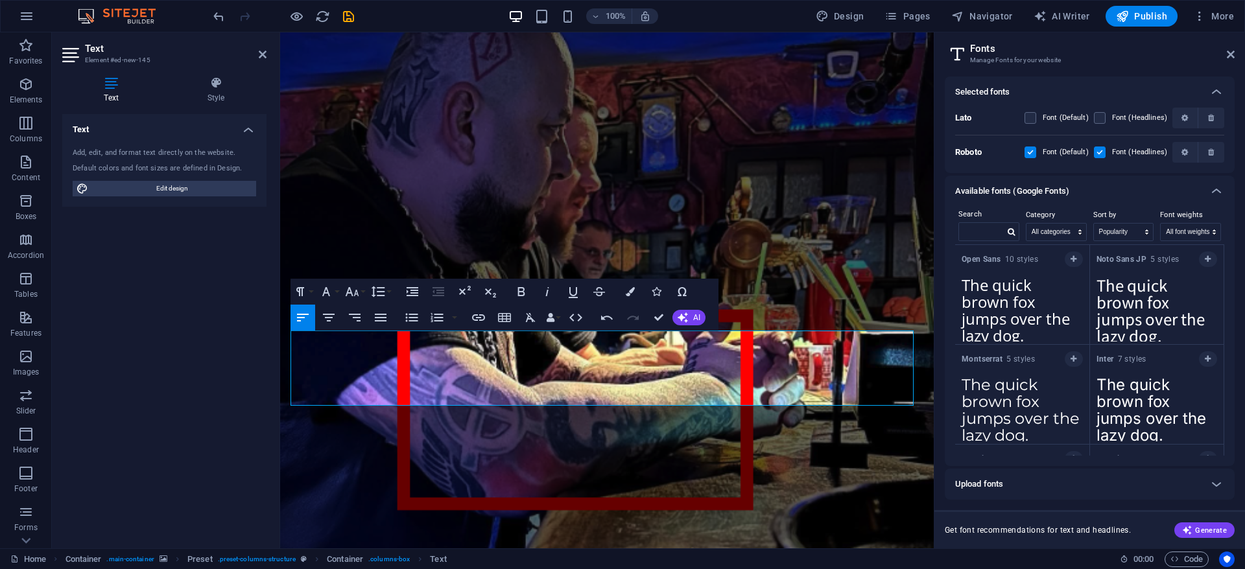
drag, startPoint x: 424, startPoint y: 393, endPoint x: 560, endPoint y: 425, distance: 139.4
click at [280, 393] on div "Sons of tepes sunt NEO-FASCISTI si RASISTI din PRAHOVA În ultimii ani, în munic…" at bounding box center [607, 466] width 654 height 869
copy p "Politia ce asteapta?"
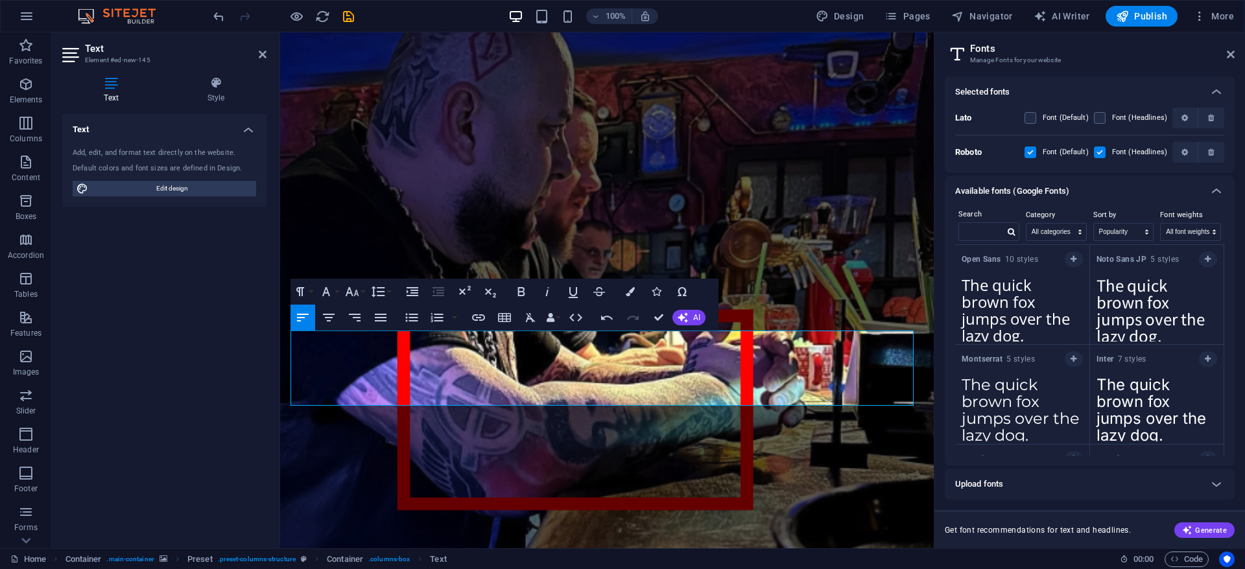
click at [349, 433] on figure at bounding box center [607, 290] width 654 height 516
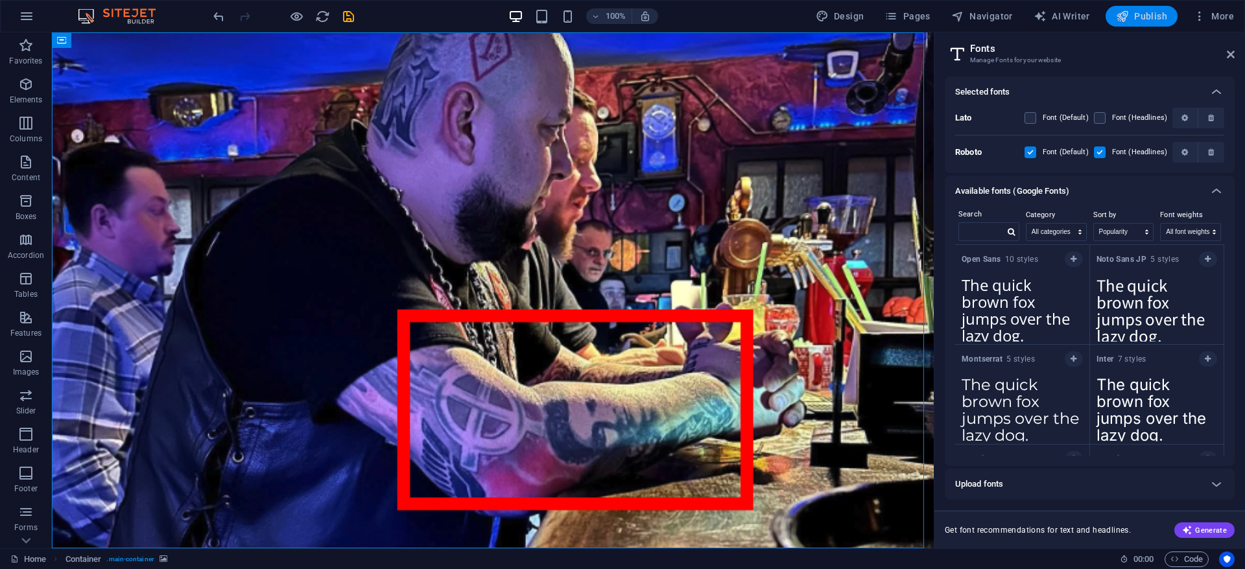
click at [1146, 6] on button "Publish" at bounding box center [1142, 16] width 72 height 21
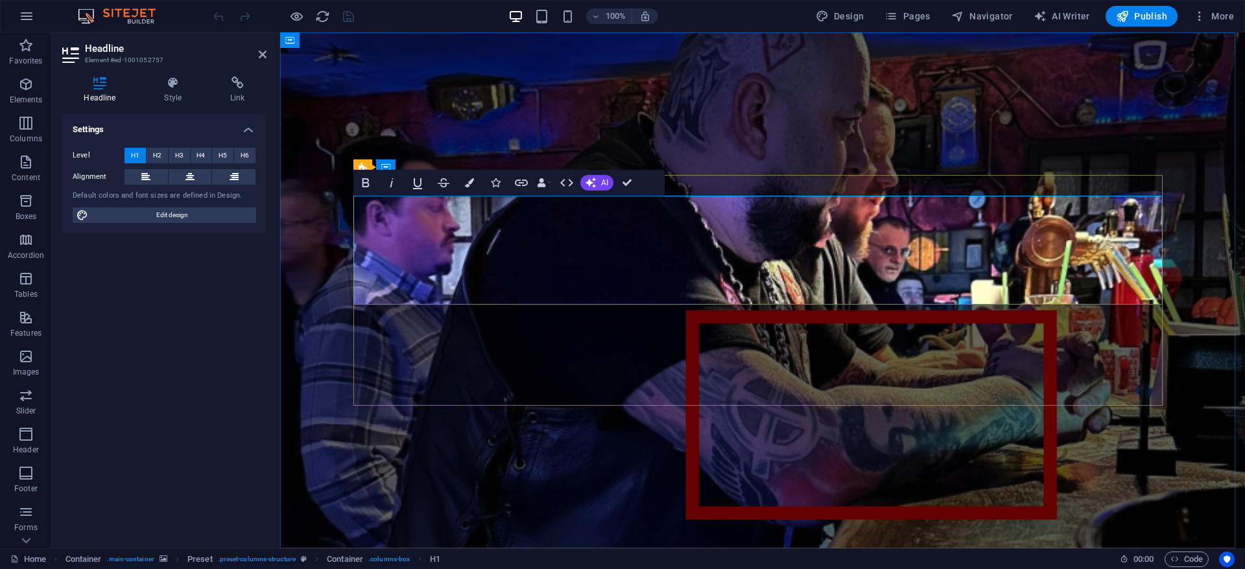
drag, startPoint x: 818, startPoint y: 263, endPoint x: 368, endPoint y: 217, distance: 452.4
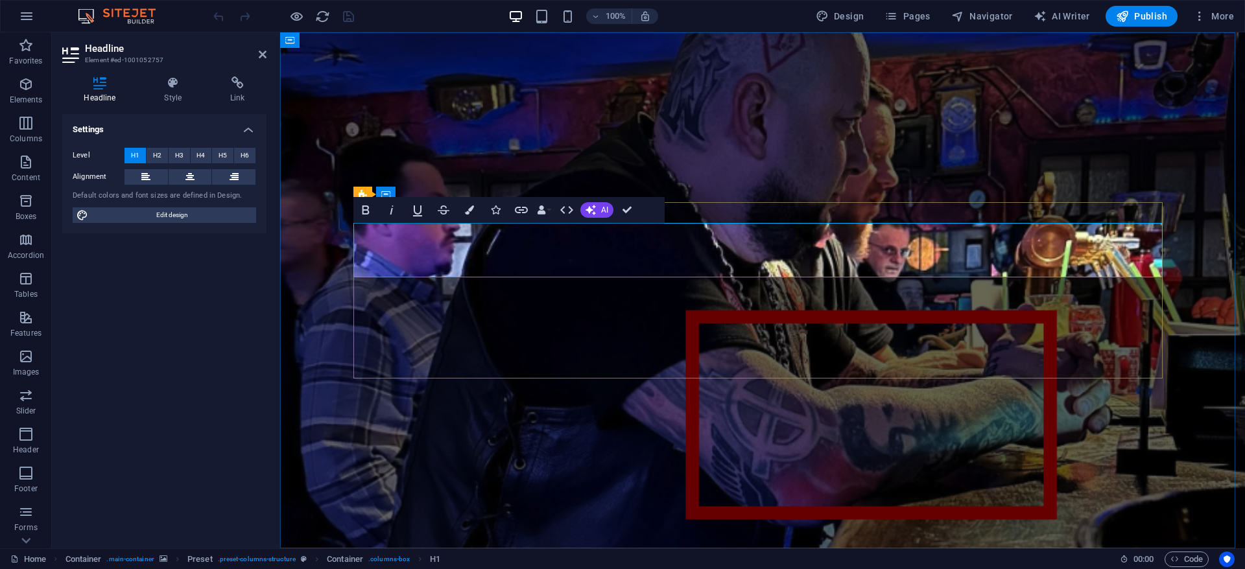
click at [1034, 440] on figure at bounding box center [762, 290] width 965 height 516
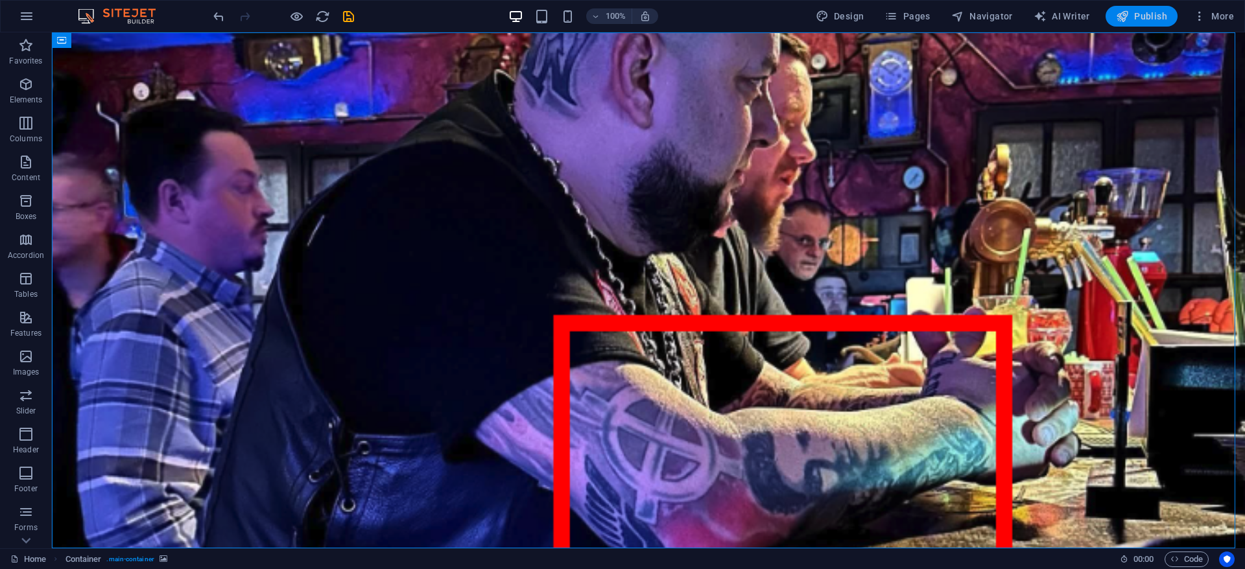
click at [1134, 13] on span "Publish" at bounding box center [1141, 16] width 51 height 13
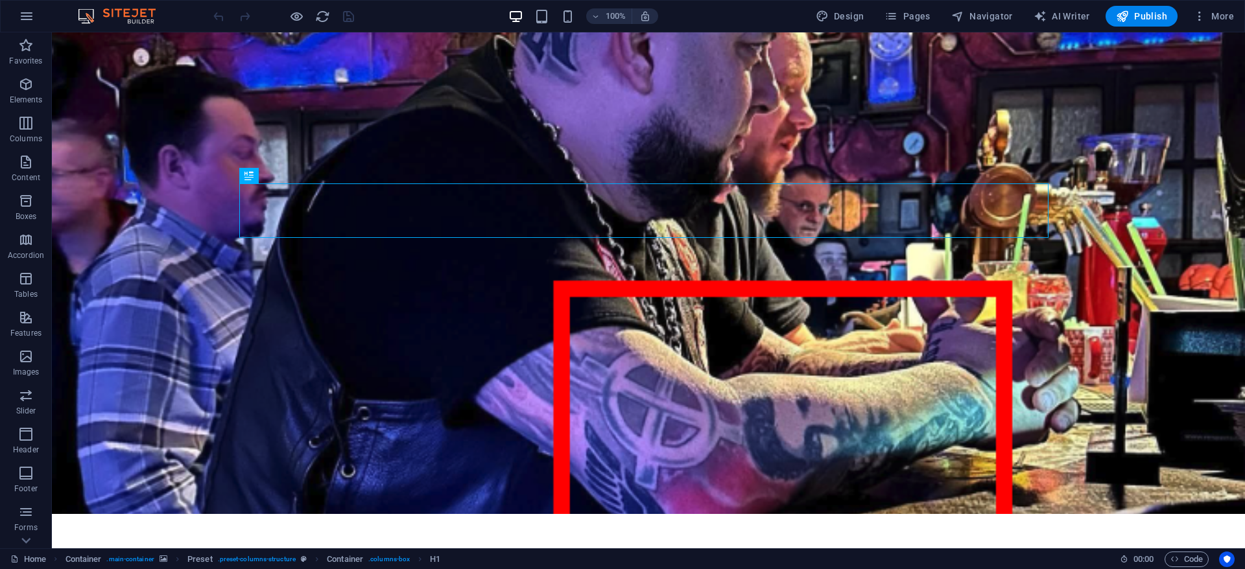
scroll to position [40, 0]
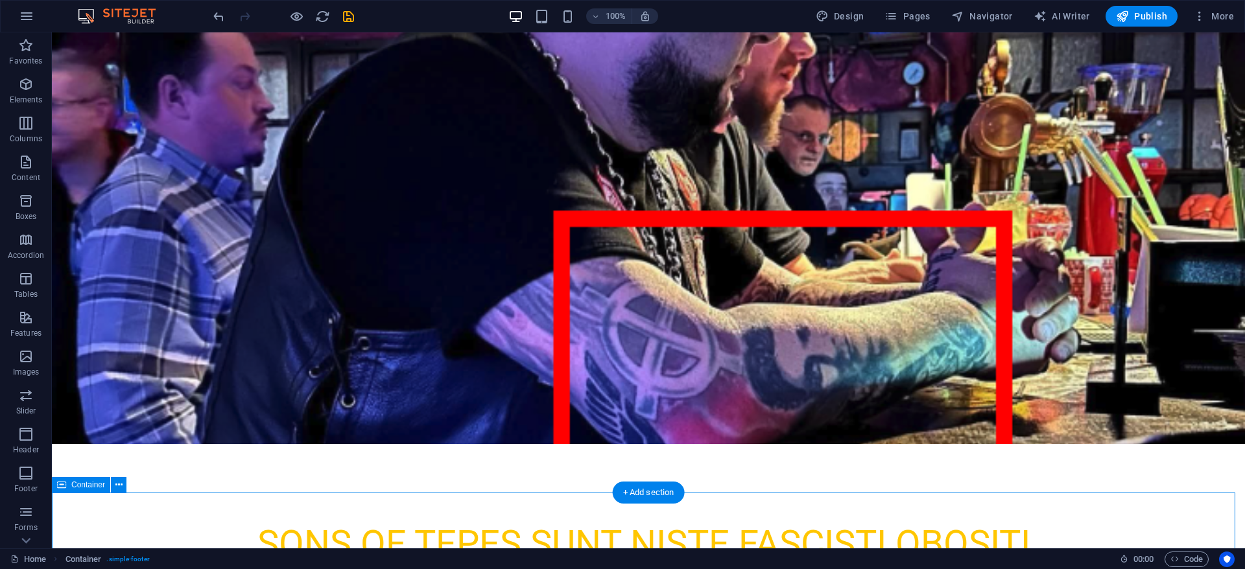
scroll to position [113, 0]
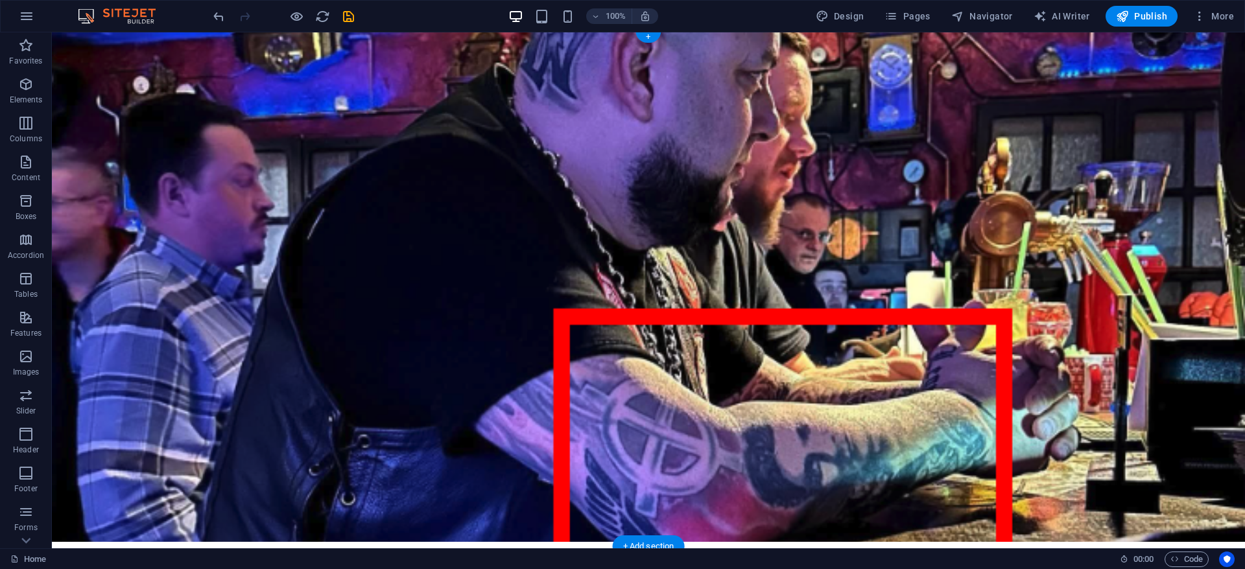
scroll to position [0, 0]
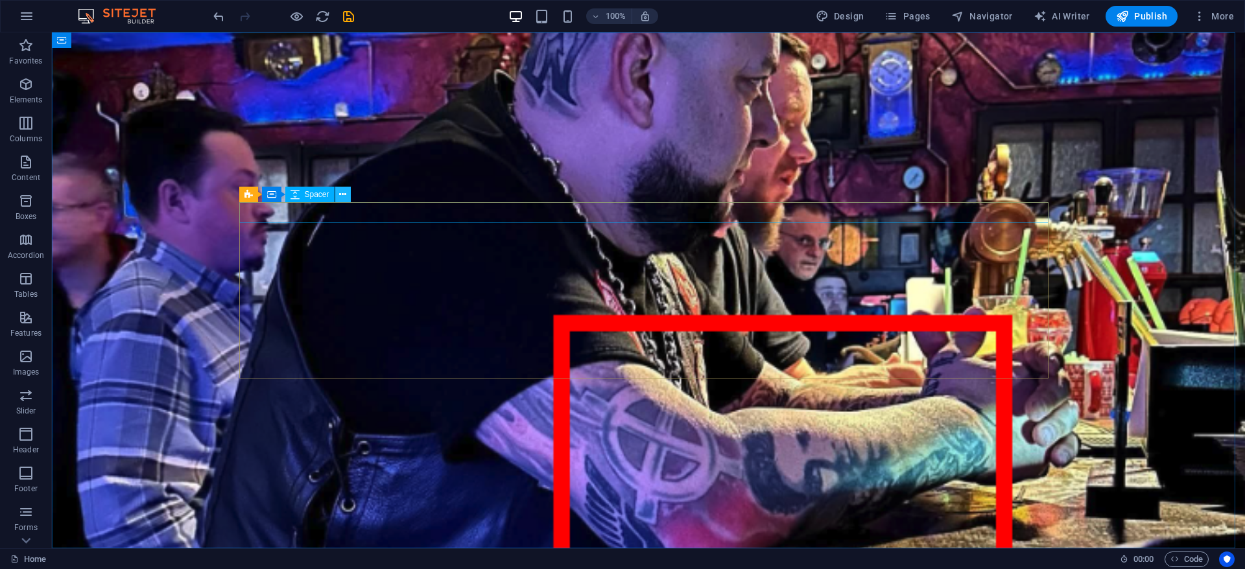
click at [346, 195] on icon at bounding box center [342, 195] width 7 height 14
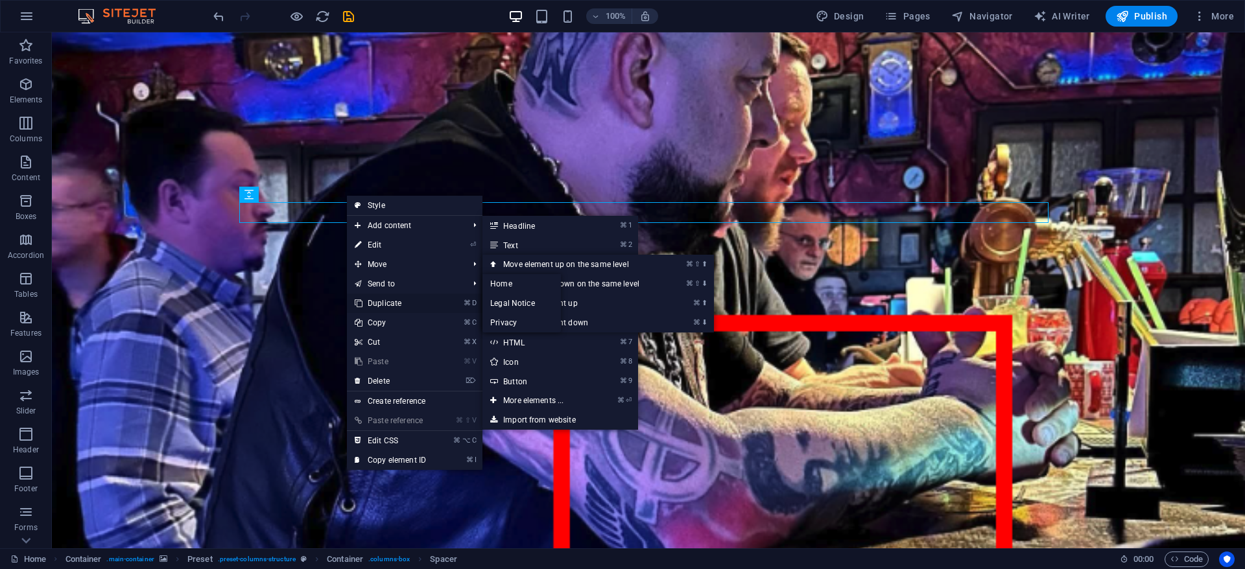
click at [403, 302] on link "⌘ D Duplicate" at bounding box center [390, 303] width 87 height 19
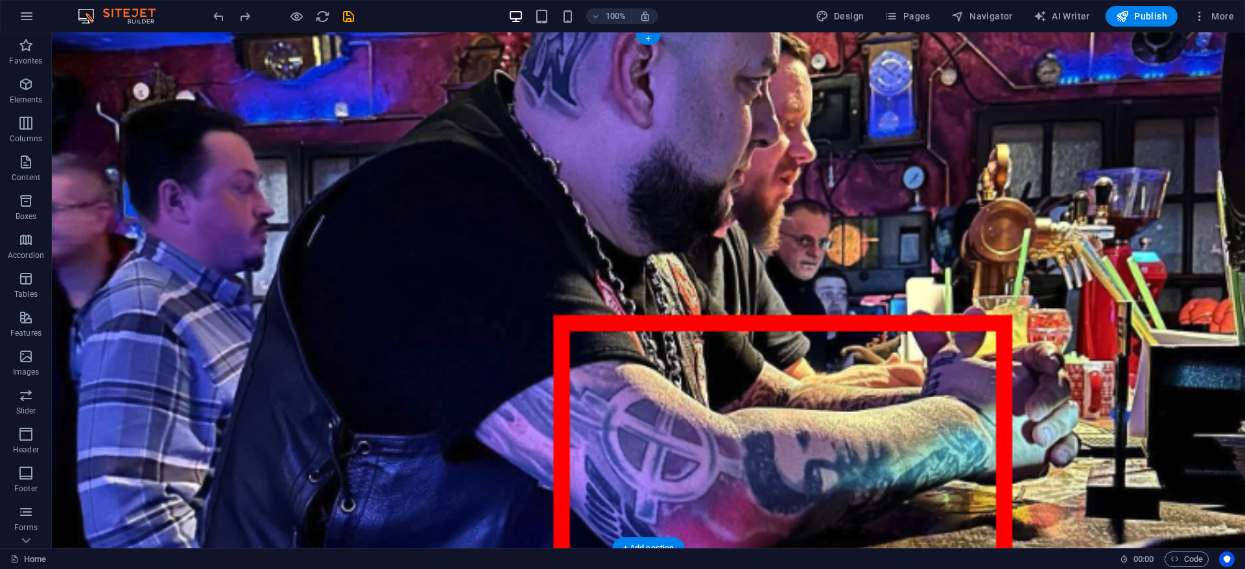
click at [60, 38] on figure at bounding box center [648, 290] width 1193 height 516
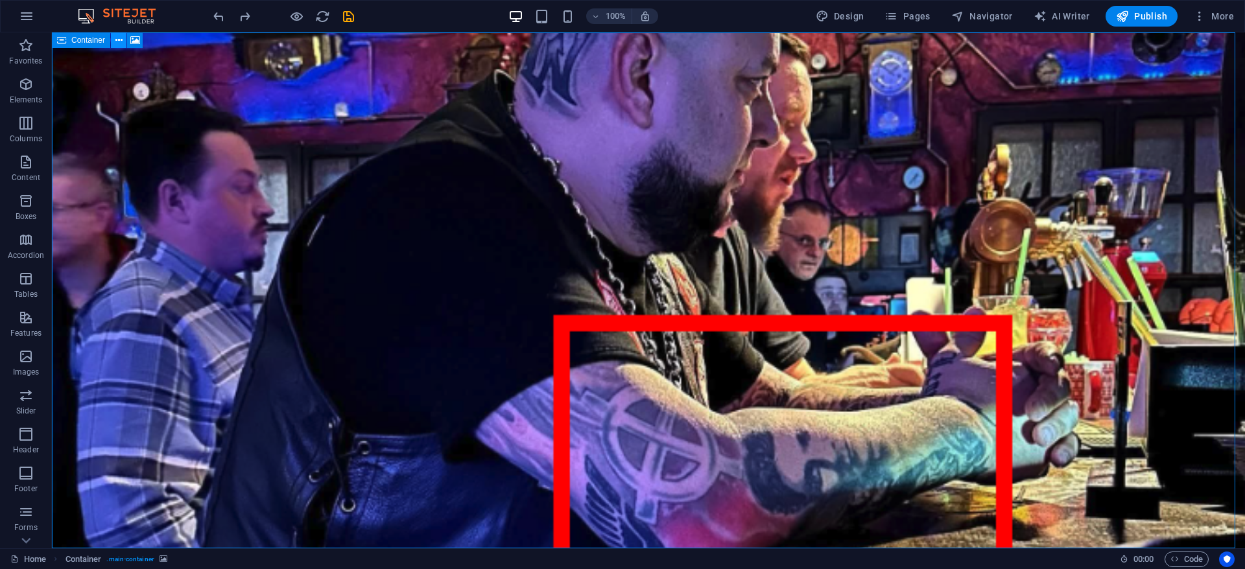
click at [119, 42] on icon at bounding box center [118, 41] width 7 height 14
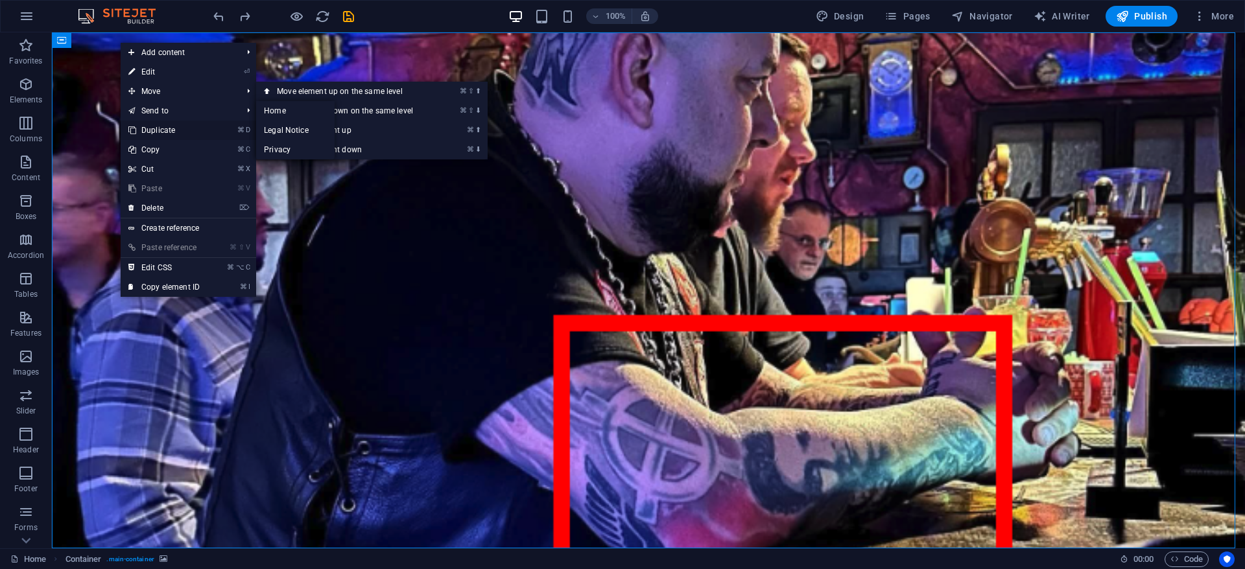
click at [154, 128] on link "⌘ D Duplicate" at bounding box center [164, 130] width 87 height 19
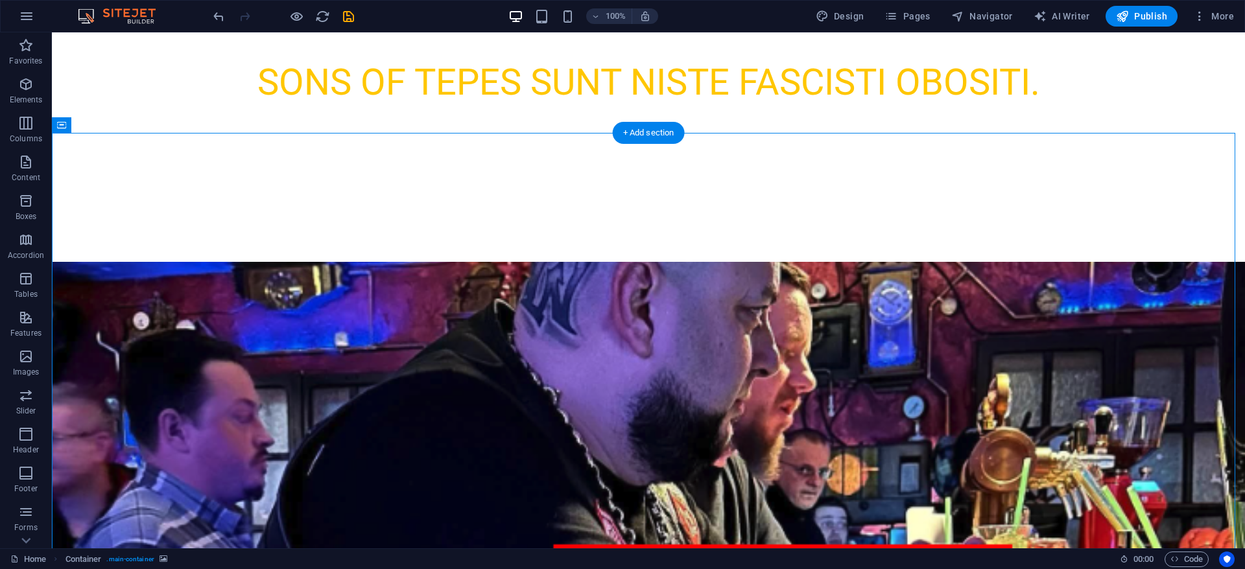
scroll to position [629, 0]
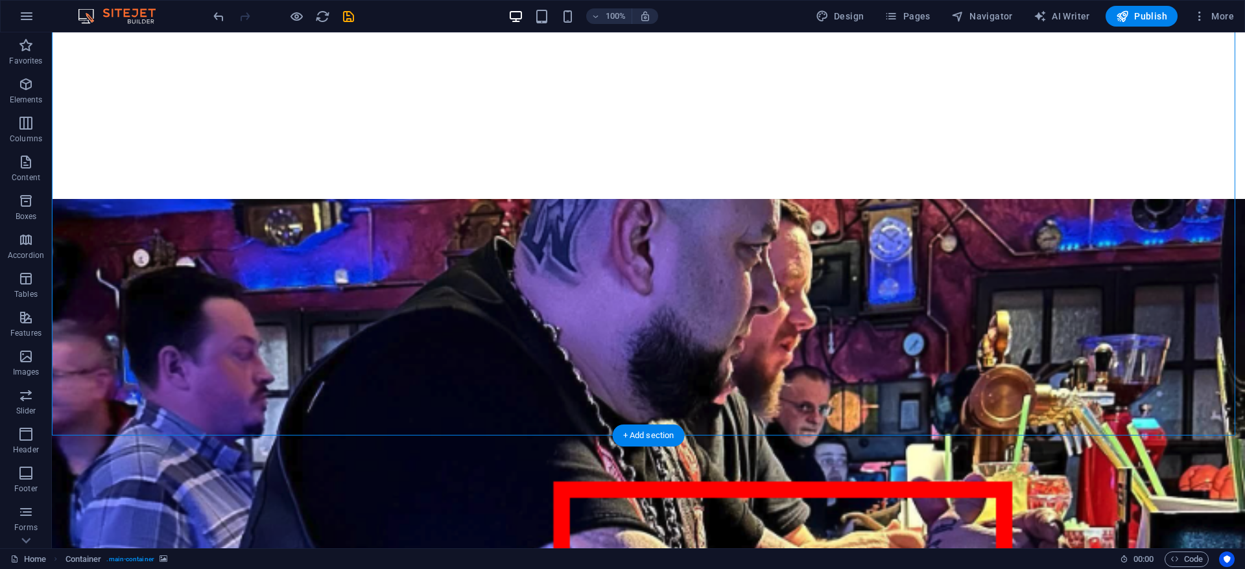
click at [154, 199] on figure at bounding box center [648, 457] width 1193 height 516
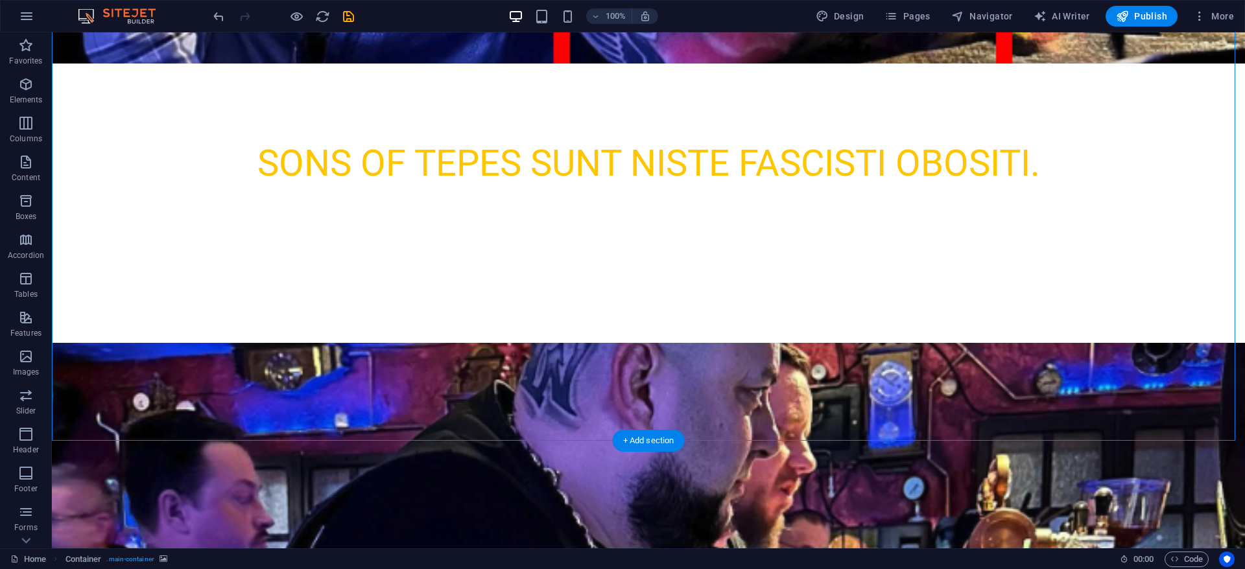
scroll to position [391, 0]
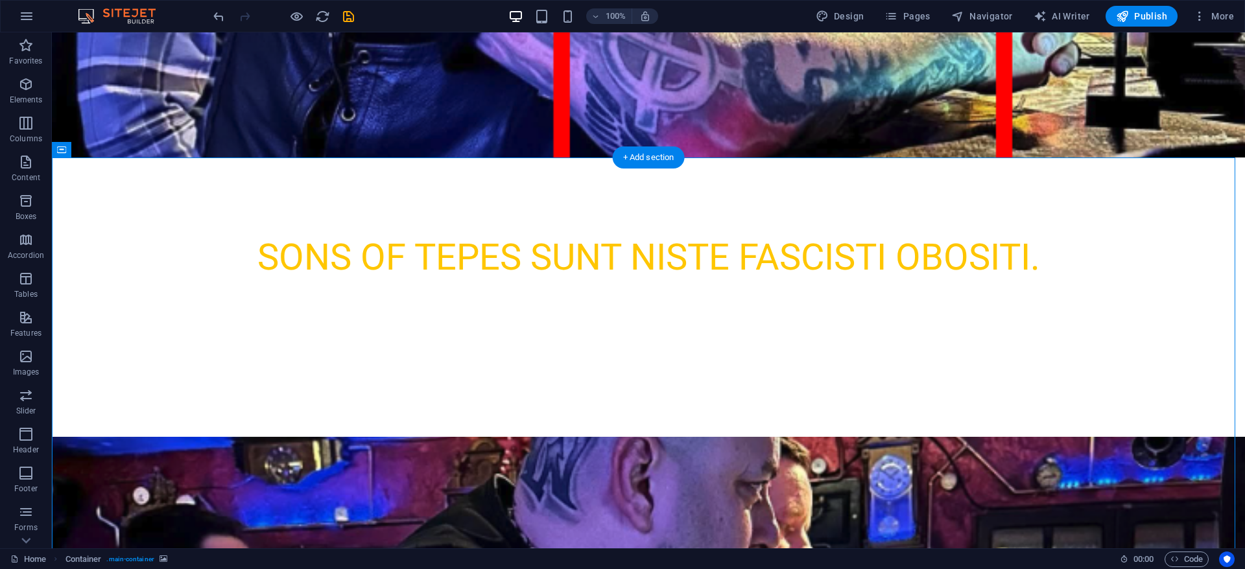
select select "%"
select select "vh"
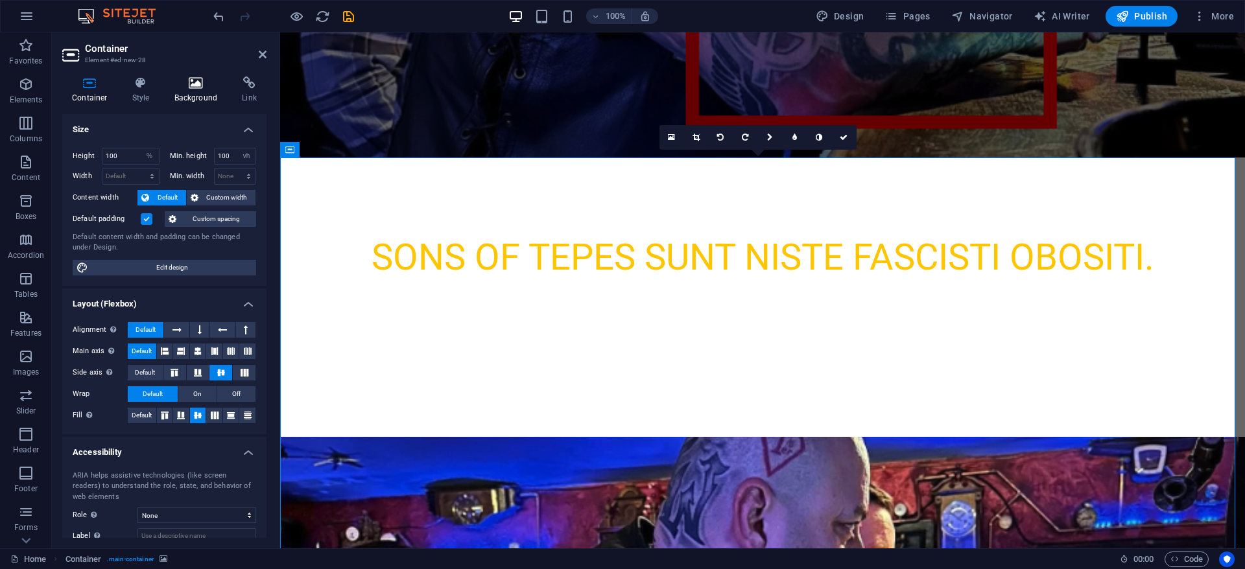
click at [195, 88] on icon at bounding box center [196, 83] width 63 height 13
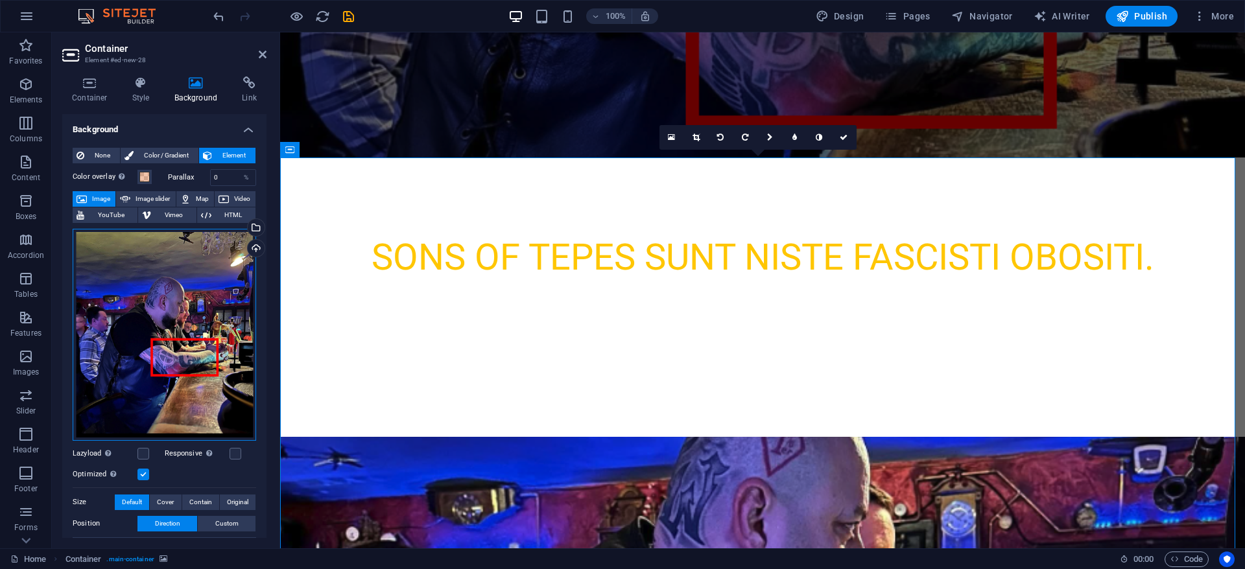
click at [200, 280] on div "Drag files here, click to choose files or select files from Files or our free s…" at bounding box center [165, 335] width 184 height 212
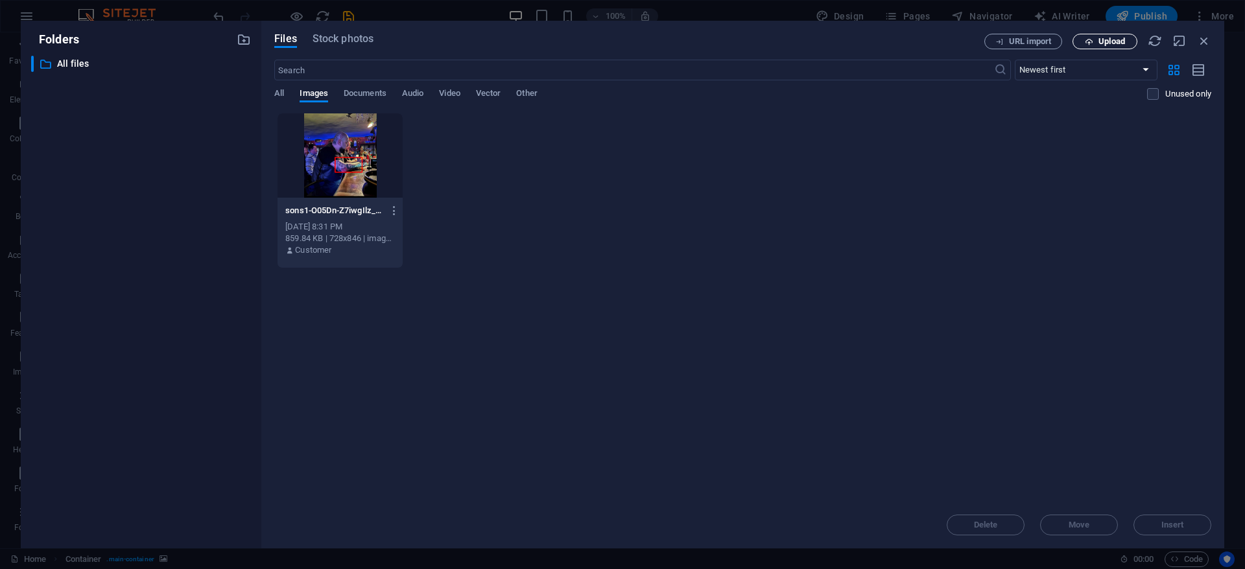
click at [1110, 45] on span "Upload" at bounding box center [1112, 42] width 27 height 8
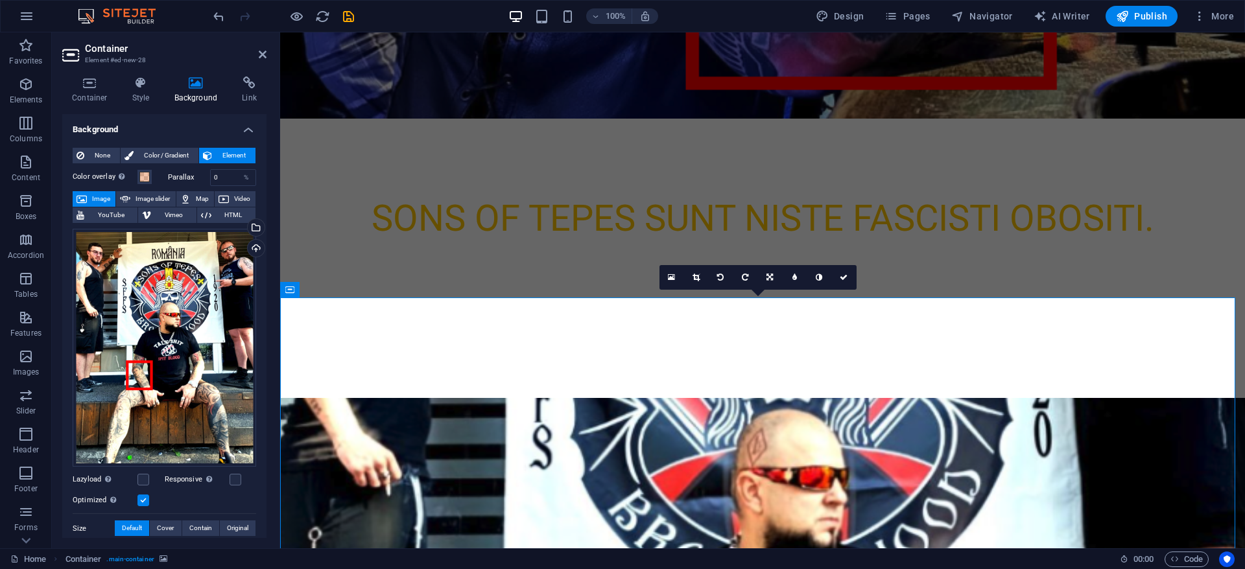
scroll to position [472, 0]
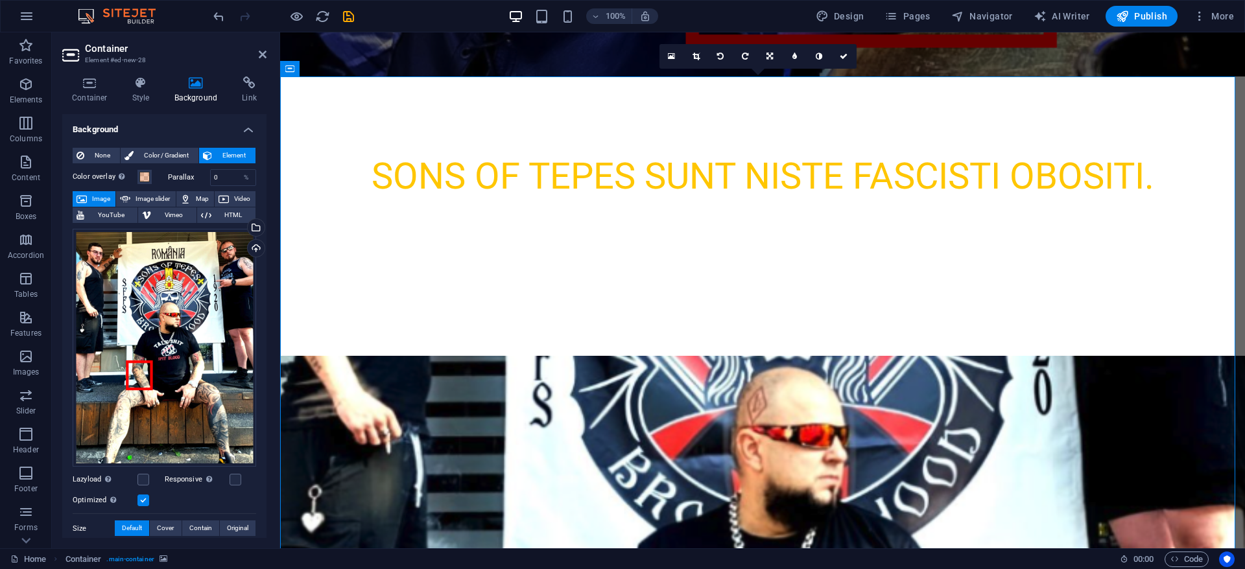
click at [172, 516] on div "Drag files here, click to choose files or select files from Files or our free s…" at bounding box center [165, 413] width 184 height 379
click at [172, 521] on span "Cover" at bounding box center [165, 529] width 17 height 16
click at [202, 526] on span "Contain" at bounding box center [200, 529] width 23 height 16
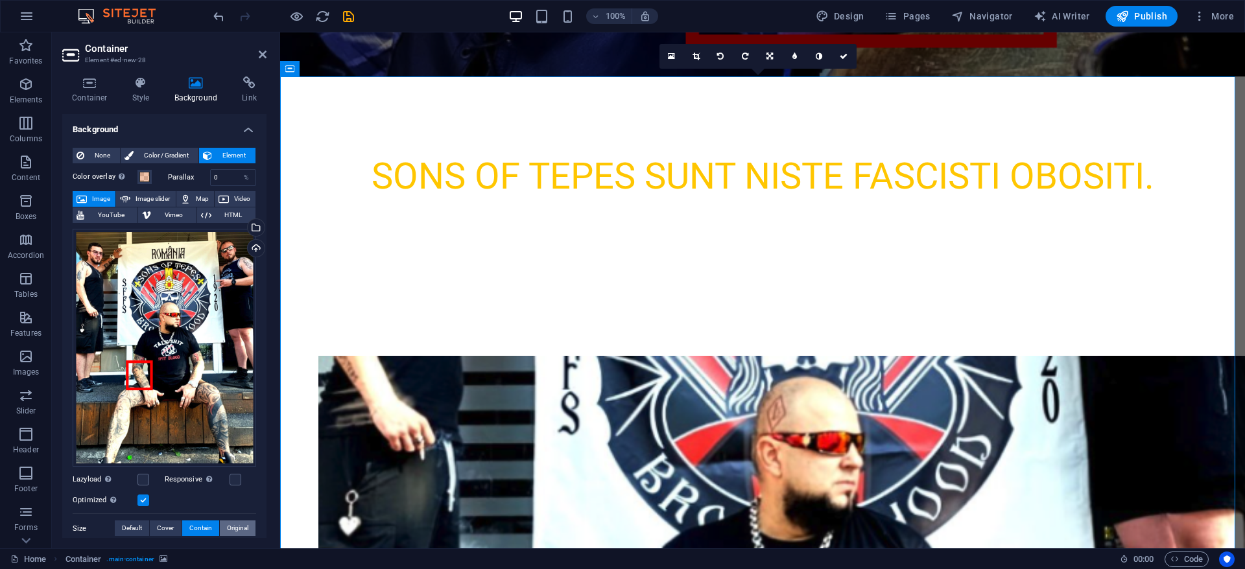
click at [231, 529] on span "Original" at bounding box center [237, 529] width 21 height 16
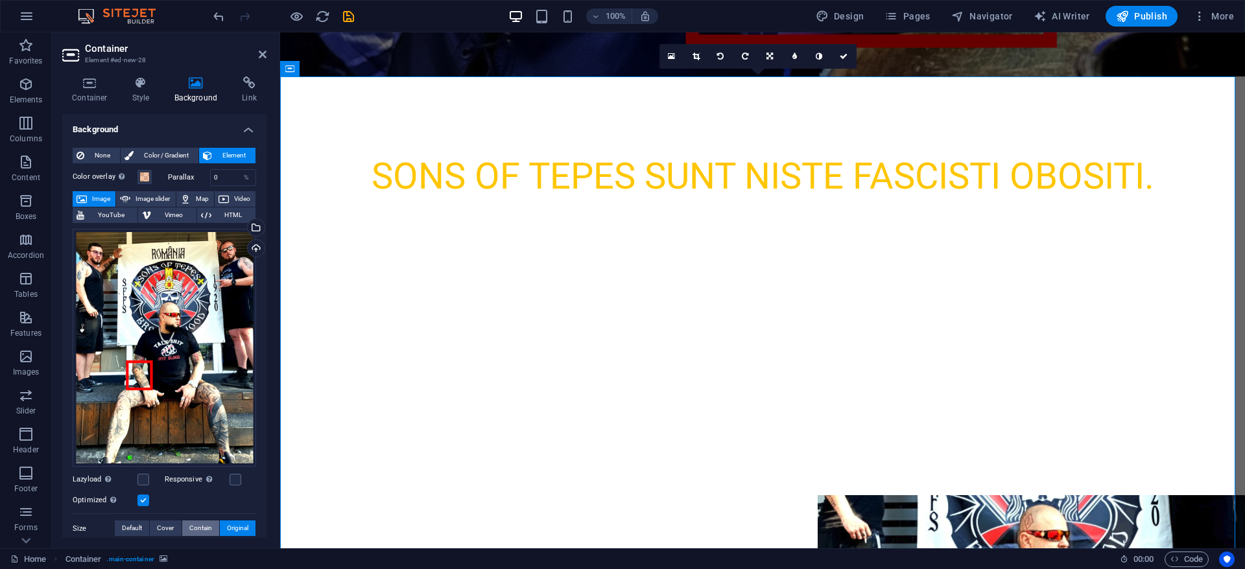
click at [189, 526] on span "Contain" at bounding box center [200, 529] width 23 height 16
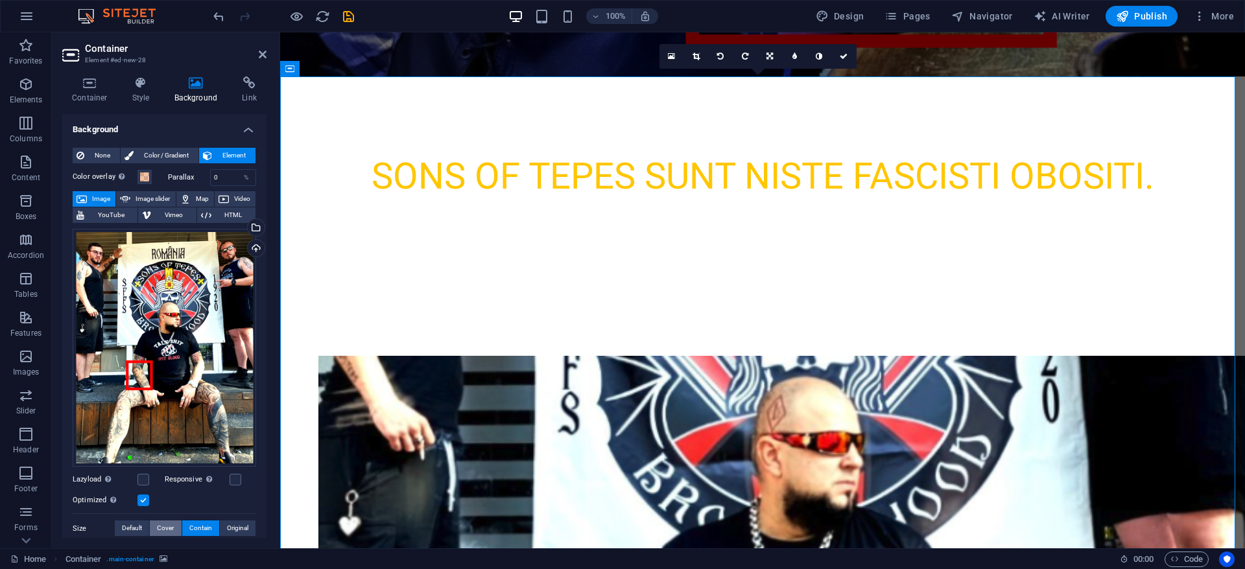
click at [157, 525] on span "Cover" at bounding box center [165, 529] width 17 height 16
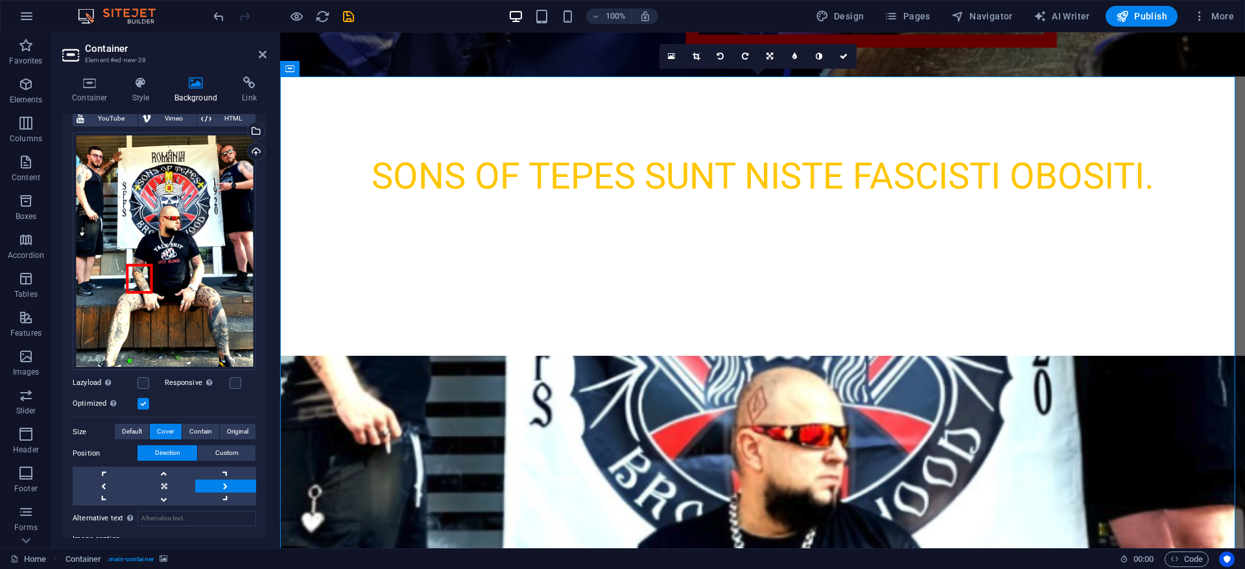
scroll to position [112, 0]
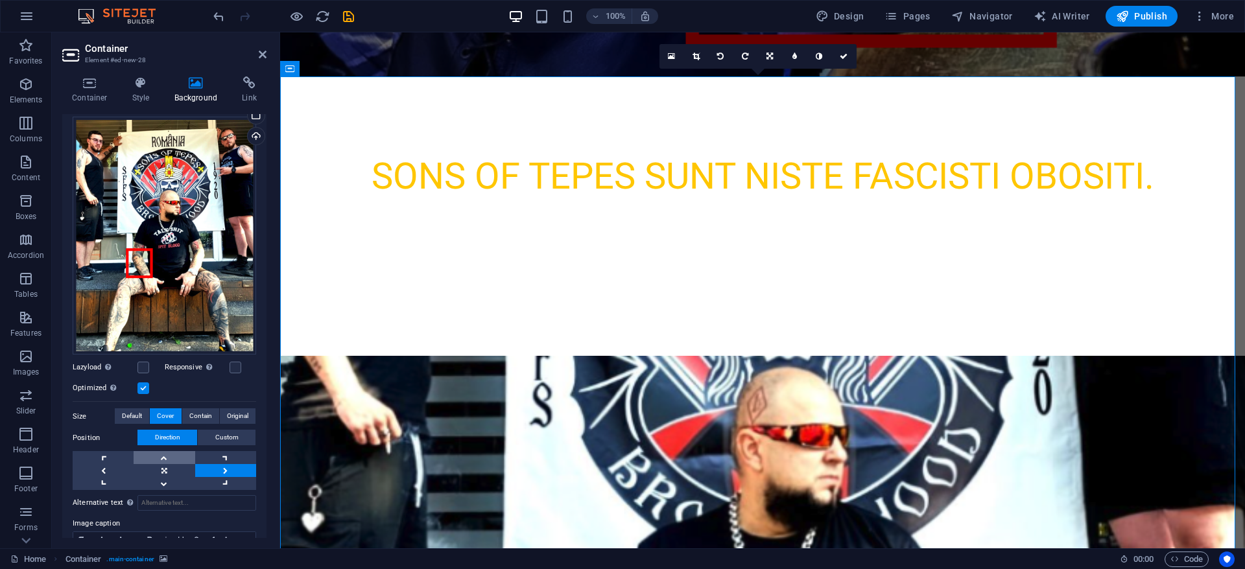
click at [168, 455] on link at bounding box center [164, 457] width 61 height 13
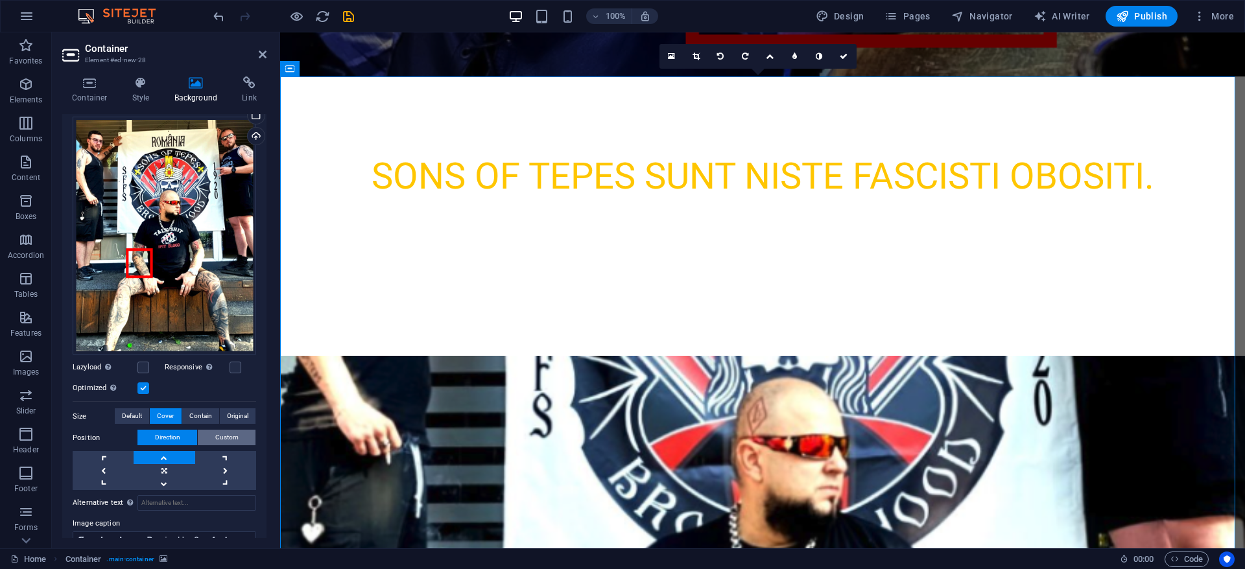
click at [216, 436] on span "Custom" at bounding box center [226, 438] width 23 height 16
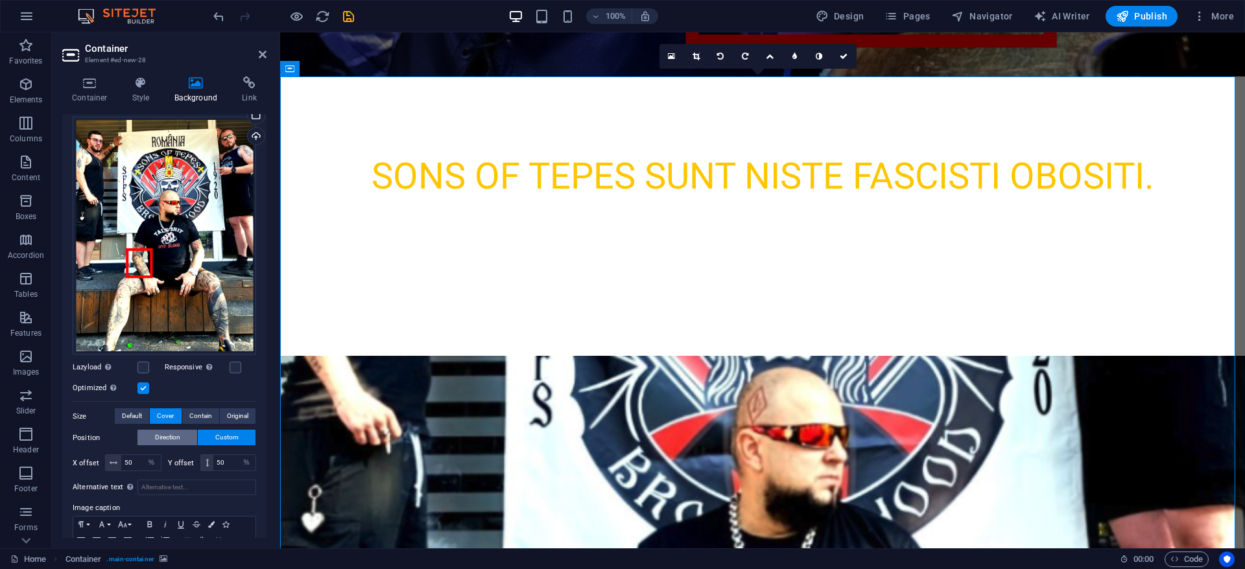
click at [180, 434] on span "Direction" at bounding box center [167, 438] width 25 height 16
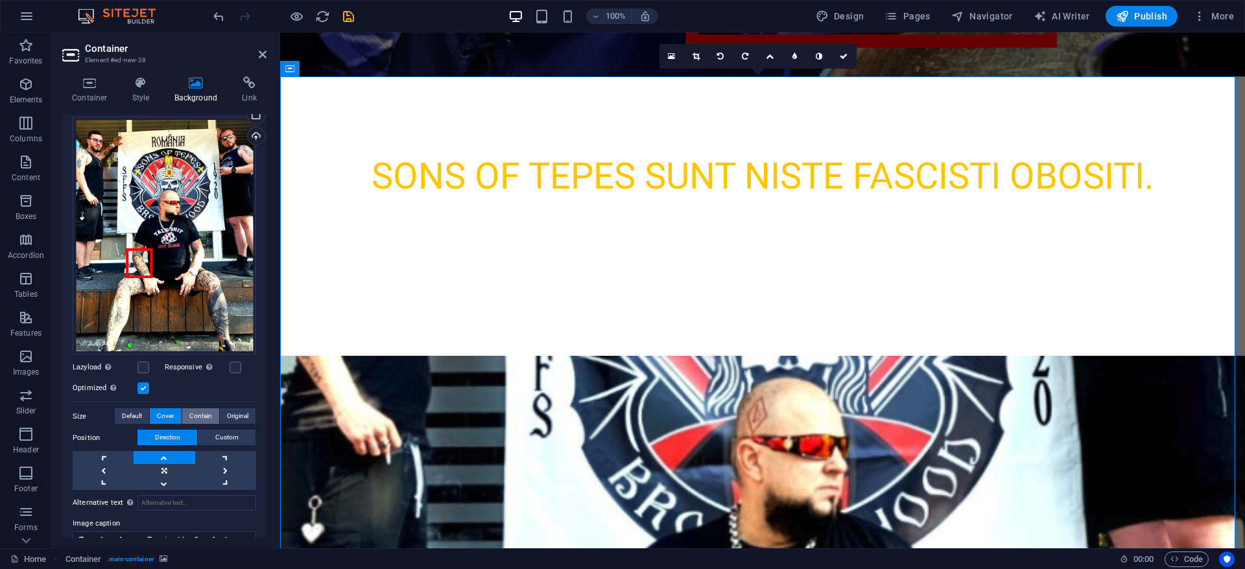
click at [200, 409] on span "Contain" at bounding box center [200, 417] width 23 height 16
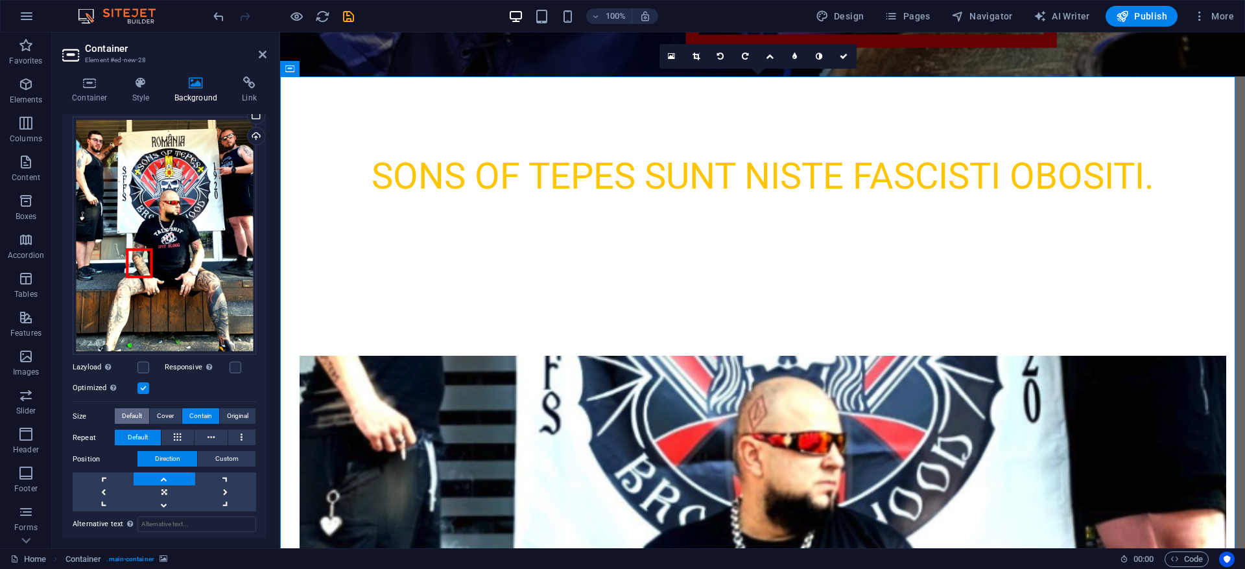
click at [134, 410] on span "Default" at bounding box center [132, 417] width 20 height 16
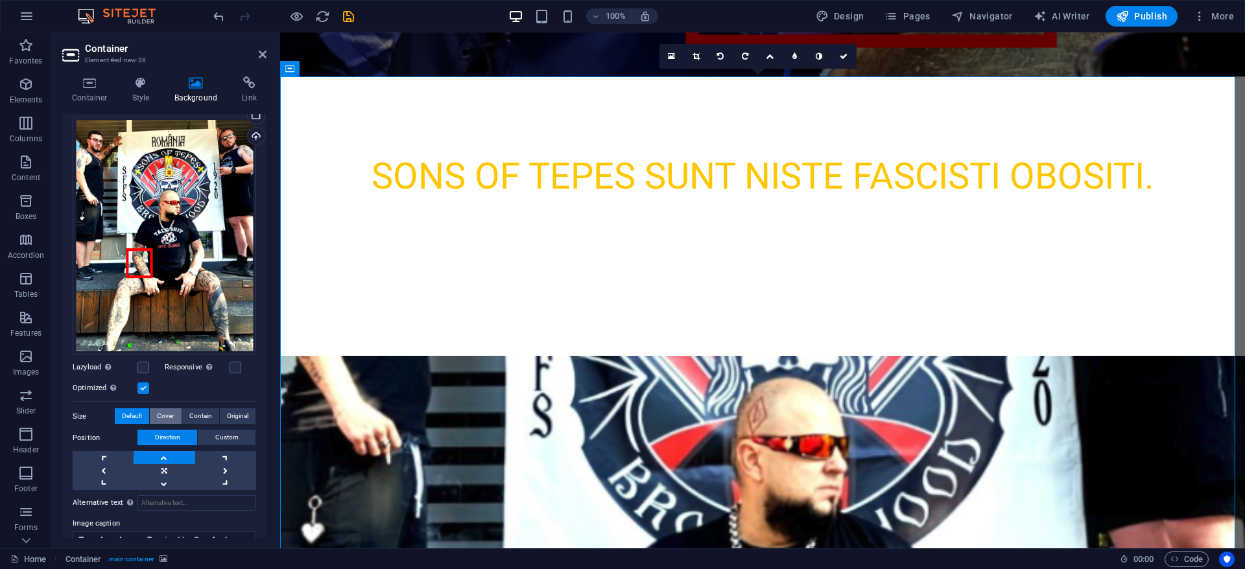
click at [163, 410] on span "Cover" at bounding box center [165, 417] width 17 height 16
click at [165, 452] on link at bounding box center [164, 457] width 61 height 13
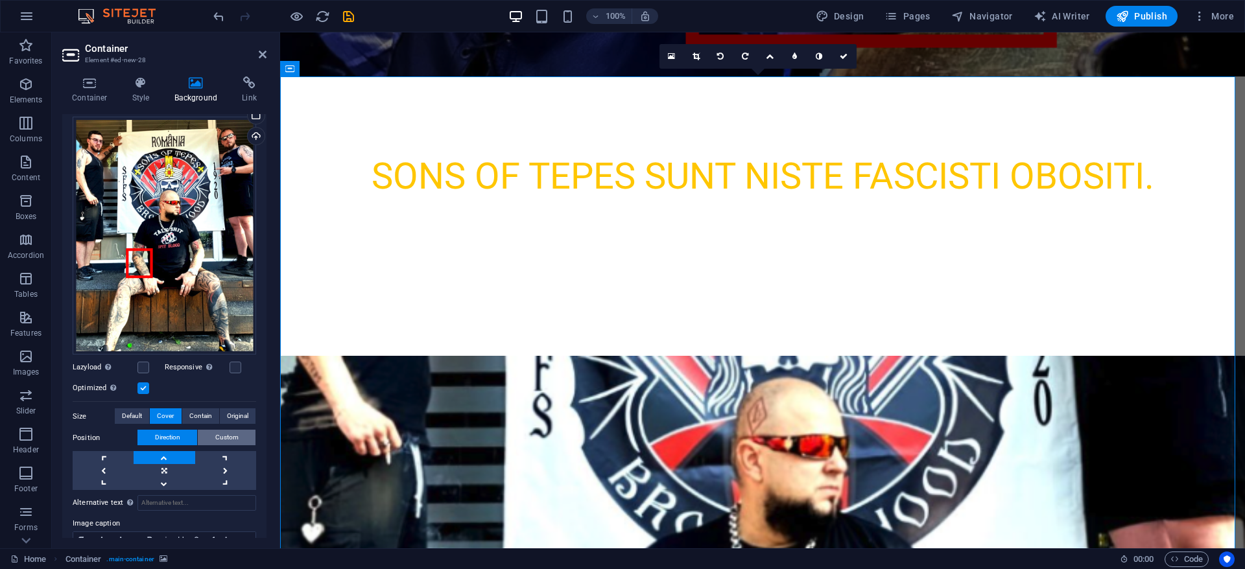
click at [226, 434] on span "Custom" at bounding box center [226, 438] width 23 height 16
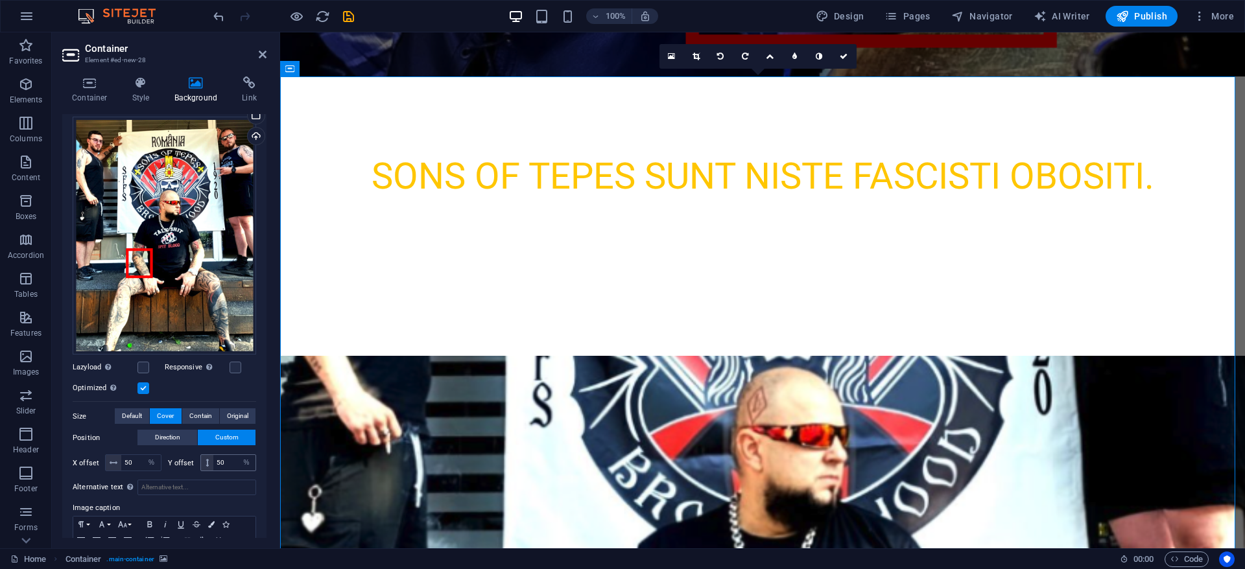
click at [206, 459] on icon at bounding box center [207, 463] width 3 height 8
click at [228, 460] on input "50" at bounding box center [234, 463] width 42 height 16
drag, startPoint x: 206, startPoint y: 458, endPoint x: 230, endPoint y: 458, distance: 23.4
click at [230, 458] on div "50 px rem % vh vw" at bounding box center [228, 463] width 56 height 17
drag, startPoint x: 230, startPoint y: 458, endPoint x: 189, endPoint y: 451, distance: 40.8
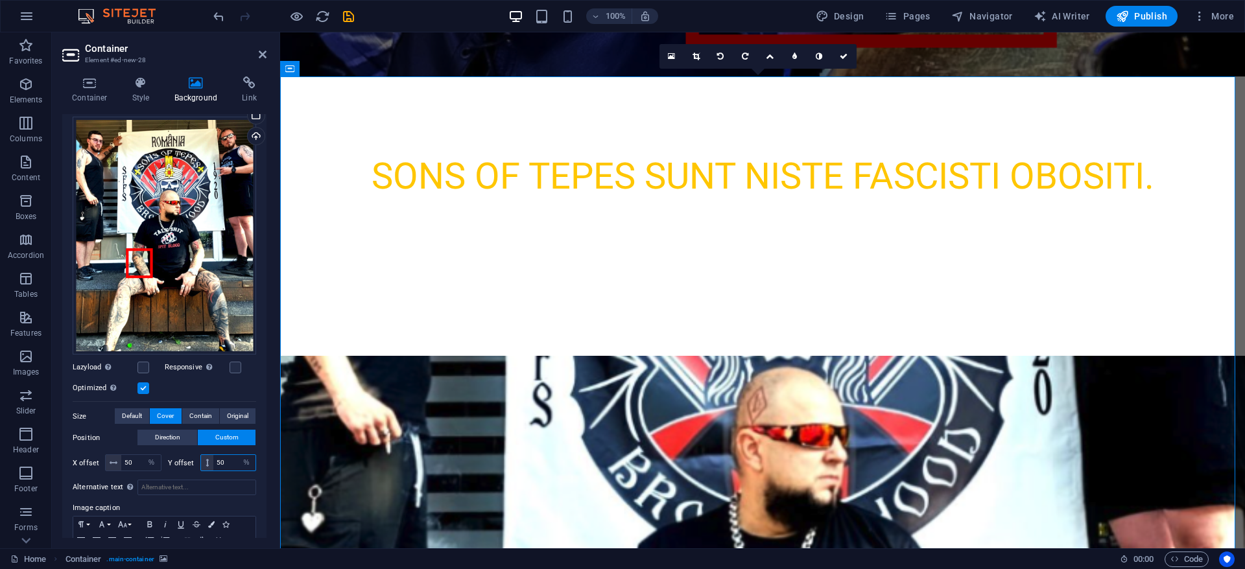
click at [189, 455] on div "Y offset 50 px rem % vh vw" at bounding box center [212, 463] width 89 height 17
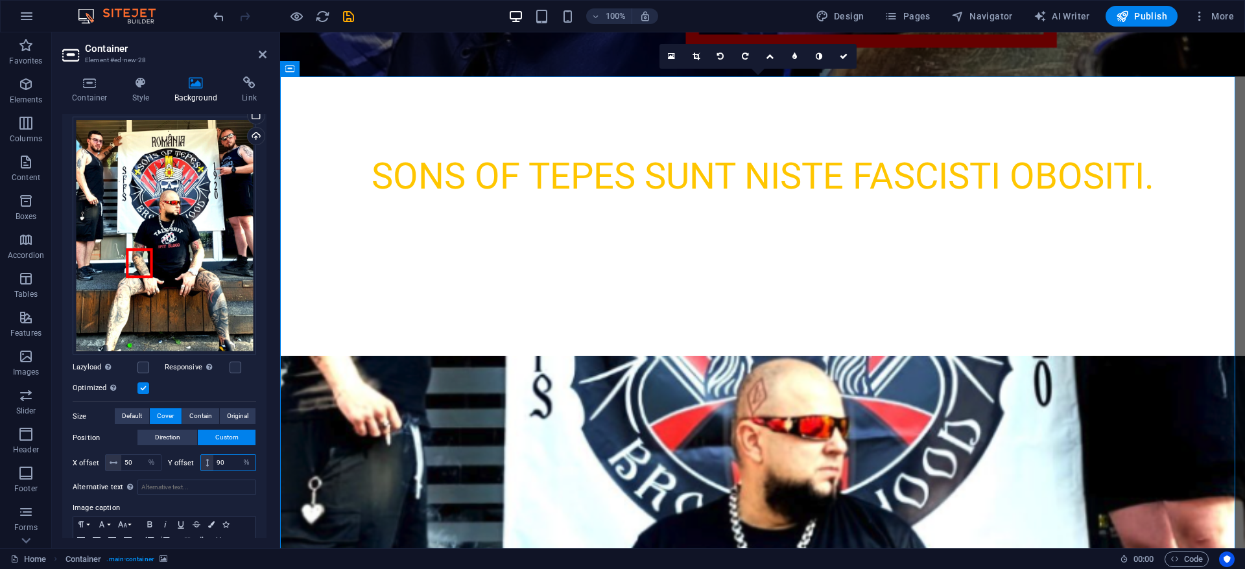
drag, startPoint x: 229, startPoint y: 458, endPoint x: 180, endPoint y: 451, distance: 49.9
click at [180, 455] on div "Y offset 90 px rem % vh vw" at bounding box center [212, 463] width 89 height 17
type input "20"
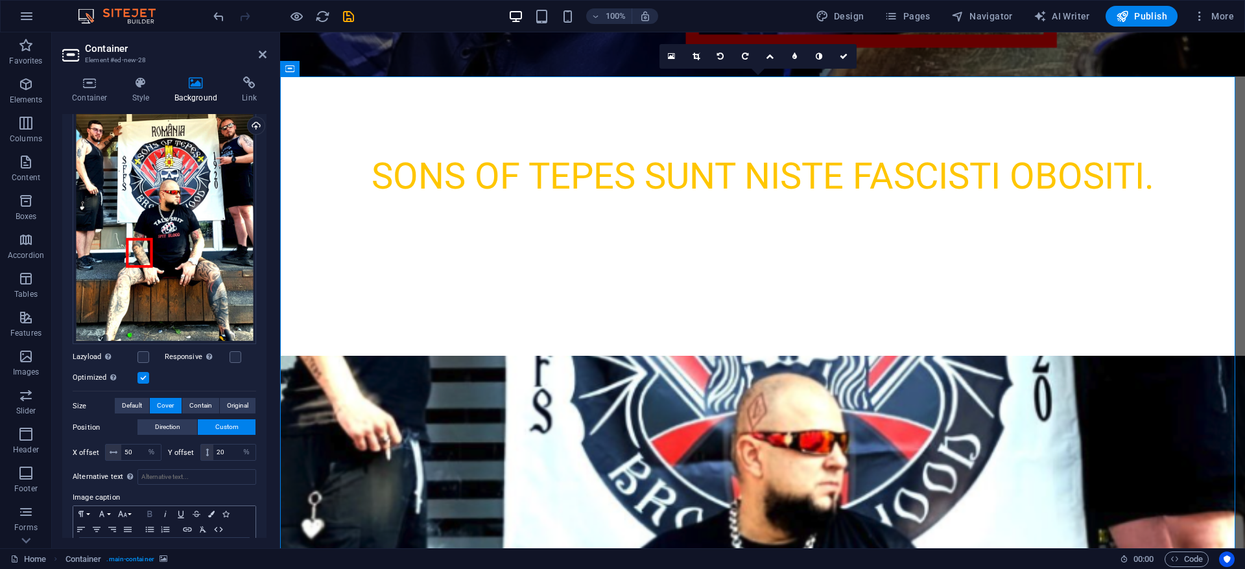
scroll to position [170, 0]
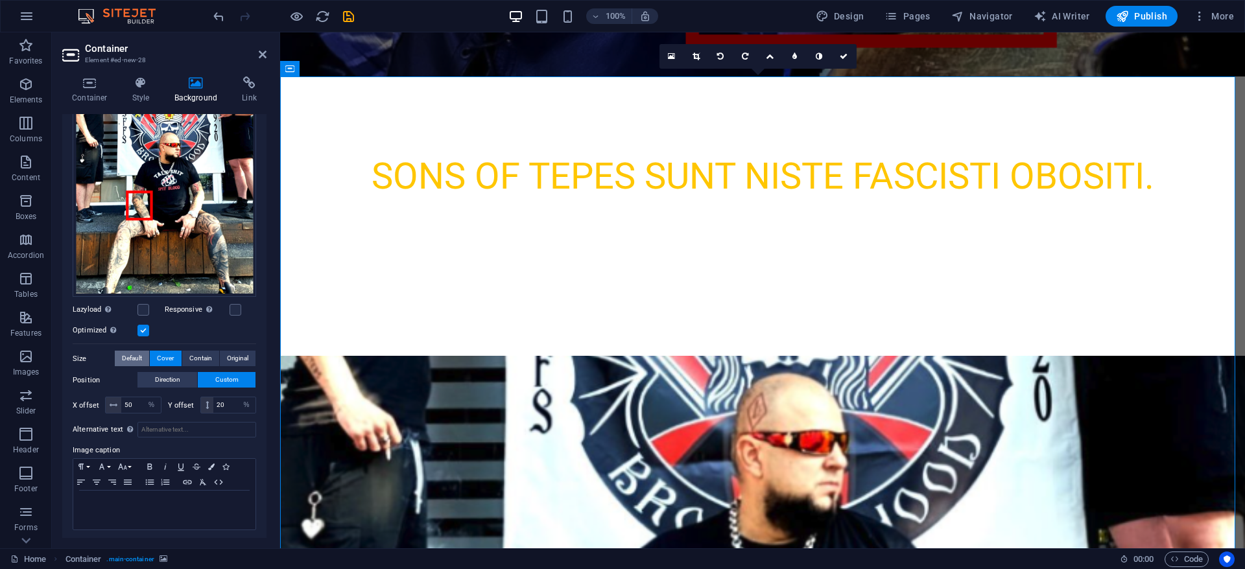
click at [136, 351] on span "Default" at bounding box center [132, 359] width 20 height 16
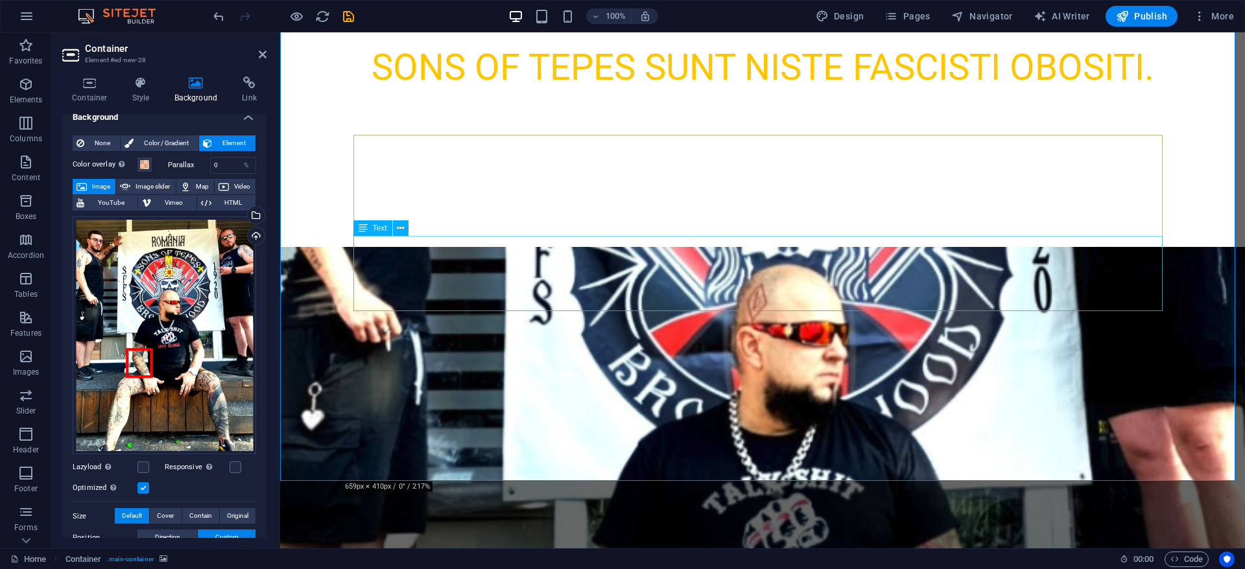
scroll to position [584, 0]
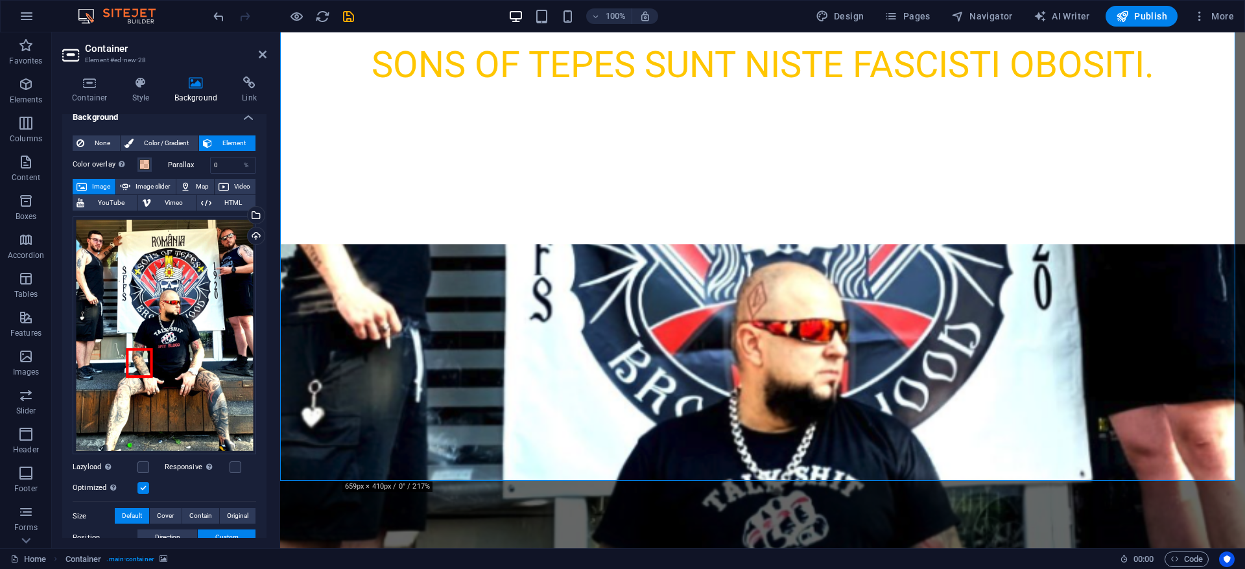
click at [1087, 244] on figure at bounding box center [762, 502] width 965 height 516
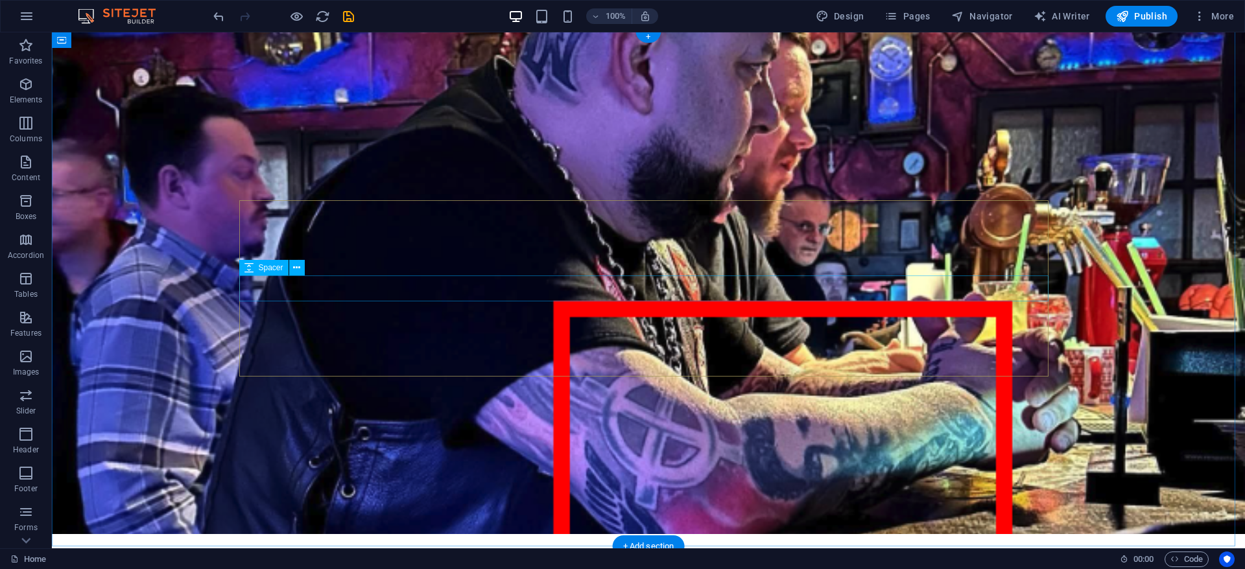
scroll to position [0, 0]
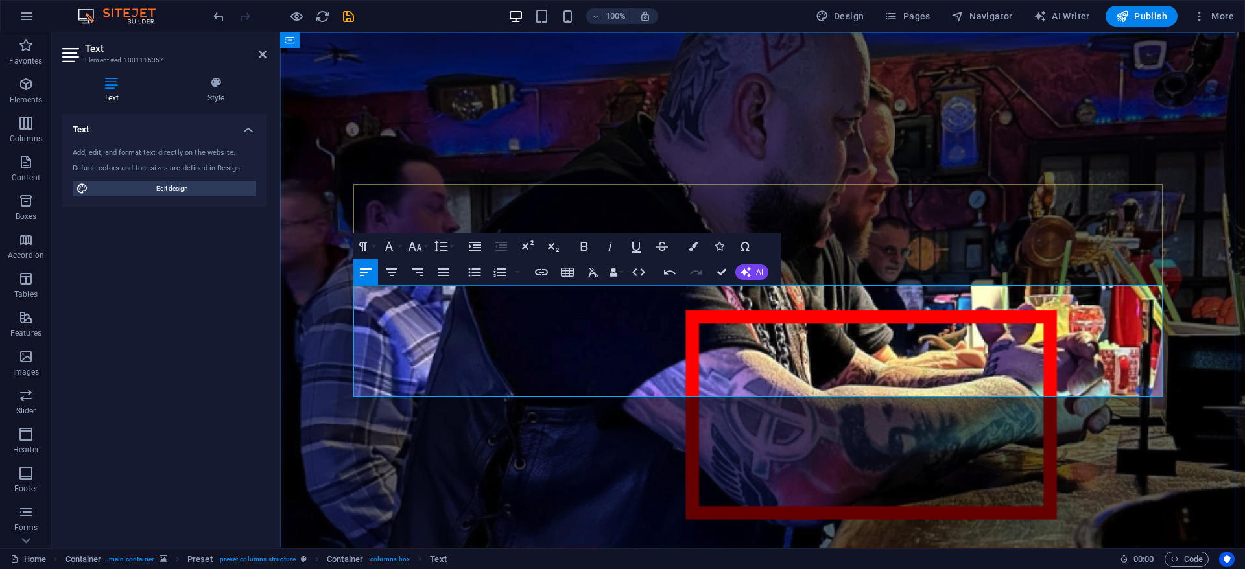
scroll to position [458, 6]
drag, startPoint x: 704, startPoint y: 388, endPoint x: 667, endPoint y: 386, distance: 37.1
drag, startPoint x: 676, startPoint y: 387, endPoint x: 337, endPoint y: 386, distance: 339.2
click at [337, 386] on div "Sons of TEPES sunt niste fascisti obositi. În ultimii ani, în municipiul Ploieș…" at bounding box center [762, 448] width 965 height 833
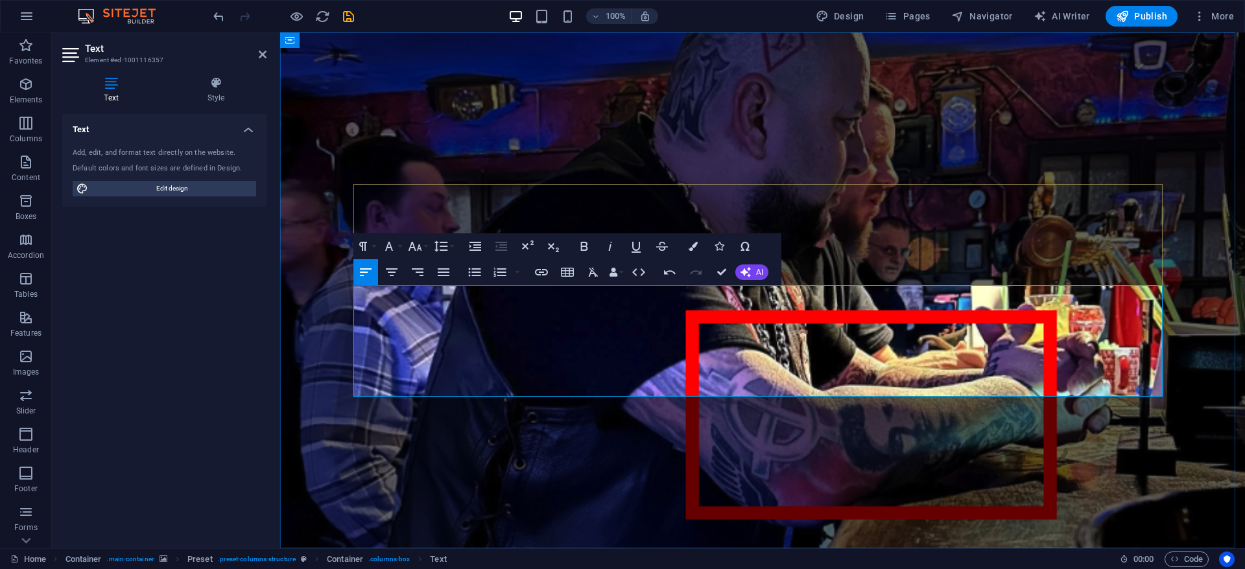
drag, startPoint x: 698, startPoint y: 386, endPoint x: 320, endPoint y: 392, distance: 377.5
click at [320, 392] on div "Sons of TEPES sunt niste fascisti obositi. În ultimii ani, în municipiul Ploieș…" at bounding box center [762, 448] width 965 height 833
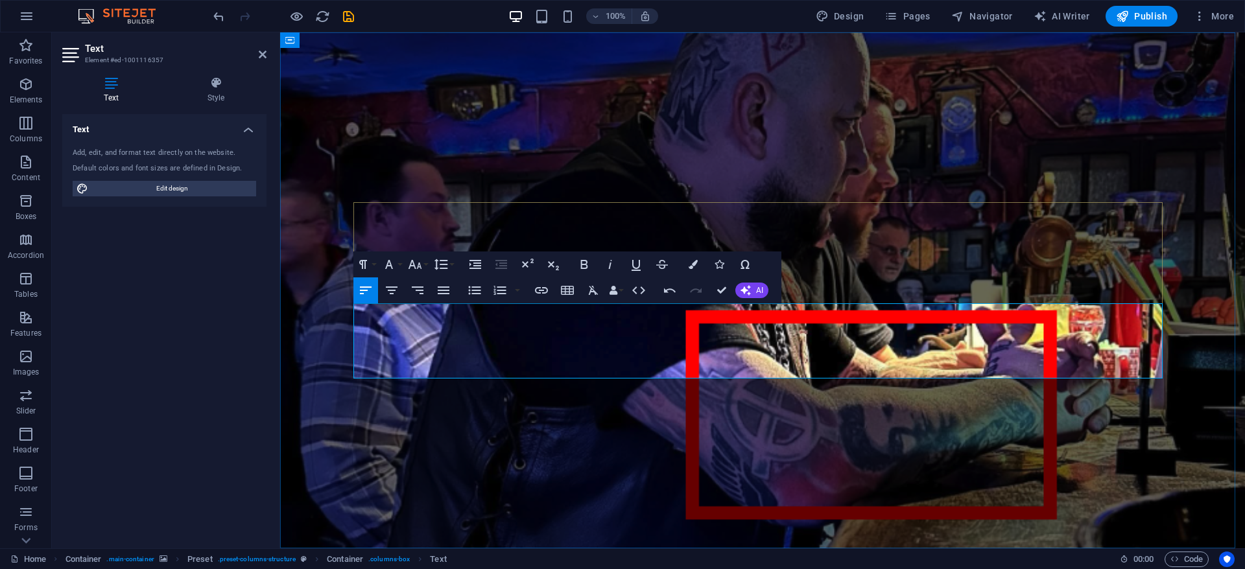
drag, startPoint x: 462, startPoint y: 370, endPoint x: 392, endPoint y: 369, distance: 70.7
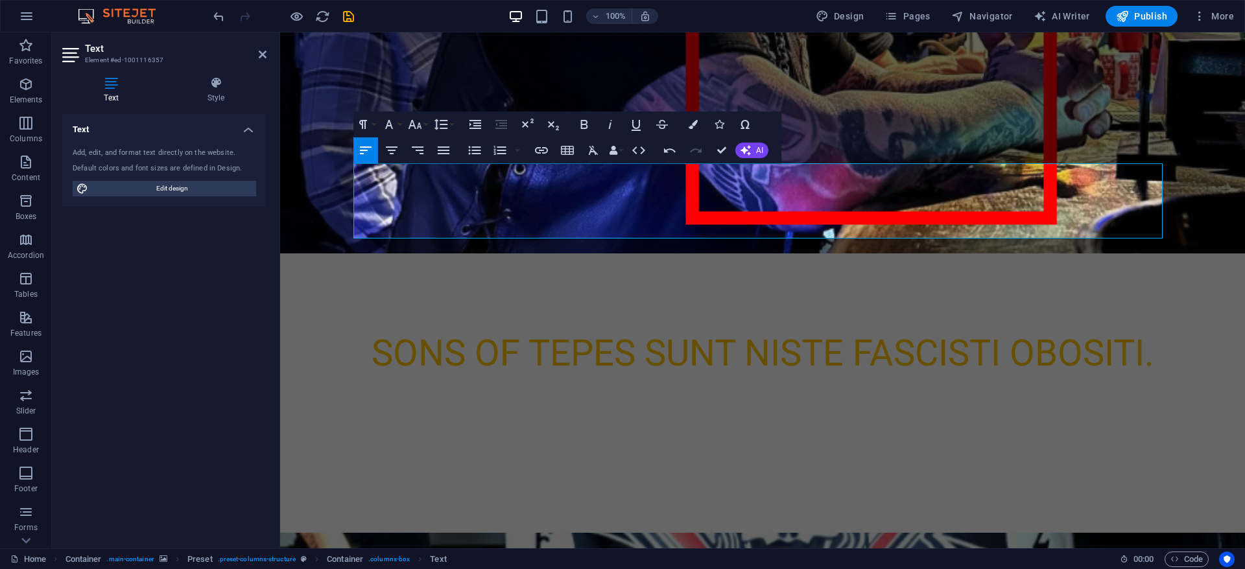
scroll to position [0, 0]
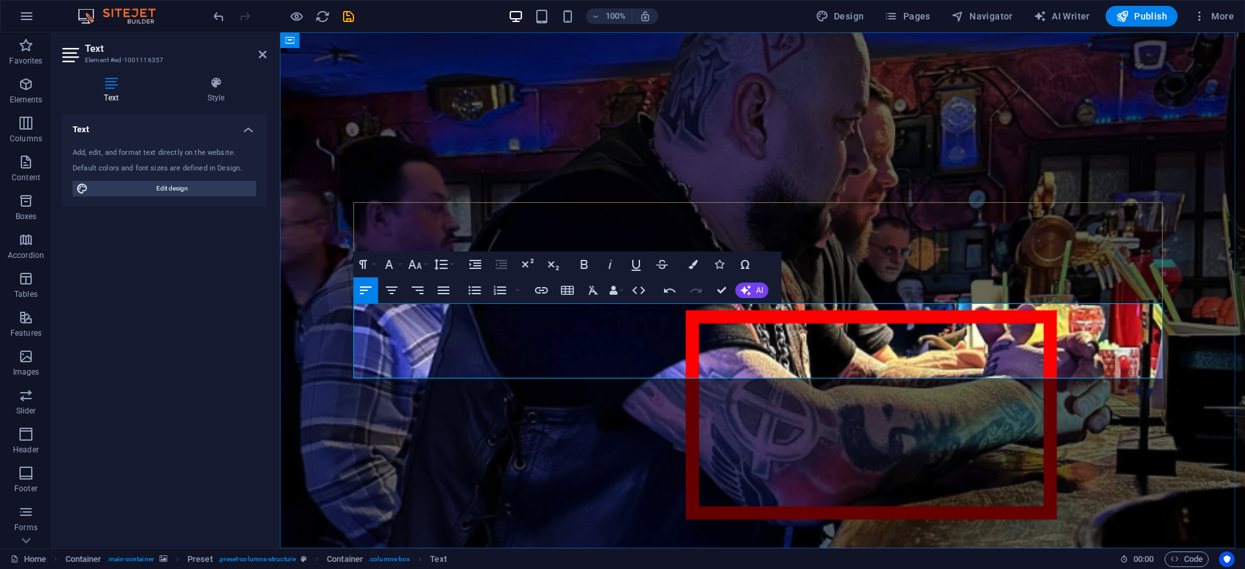
copy p "ă"
click at [520, 416] on figure at bounding box center [762, 290] width 965 height 516
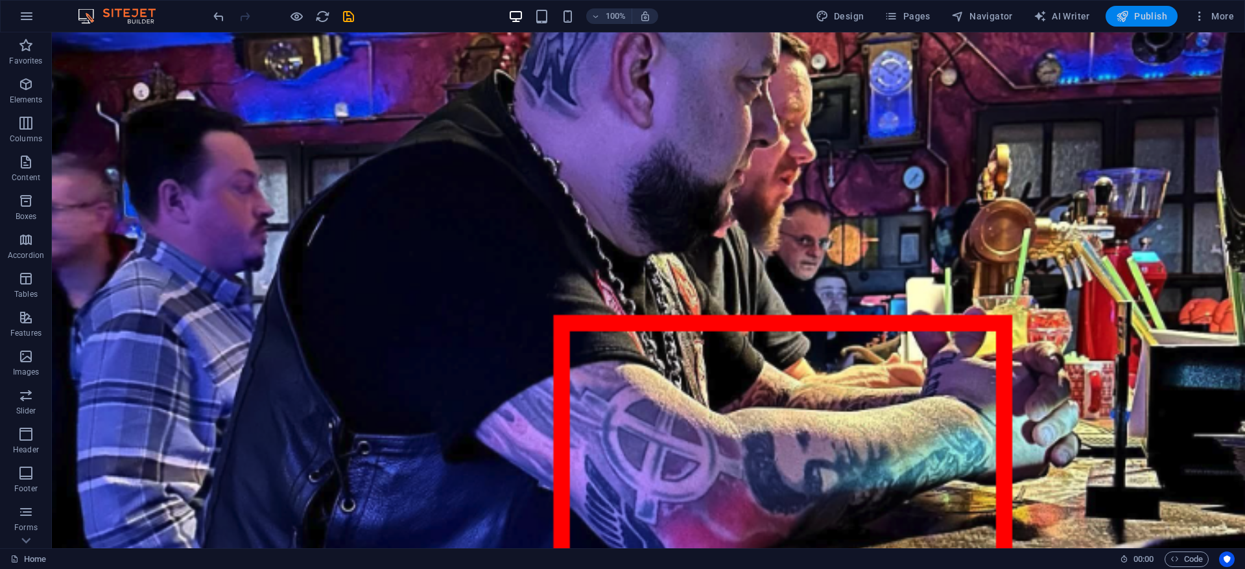
click at [1143, 16] on span "Publish" at bounding box center [1141, 16] width 51 height 13
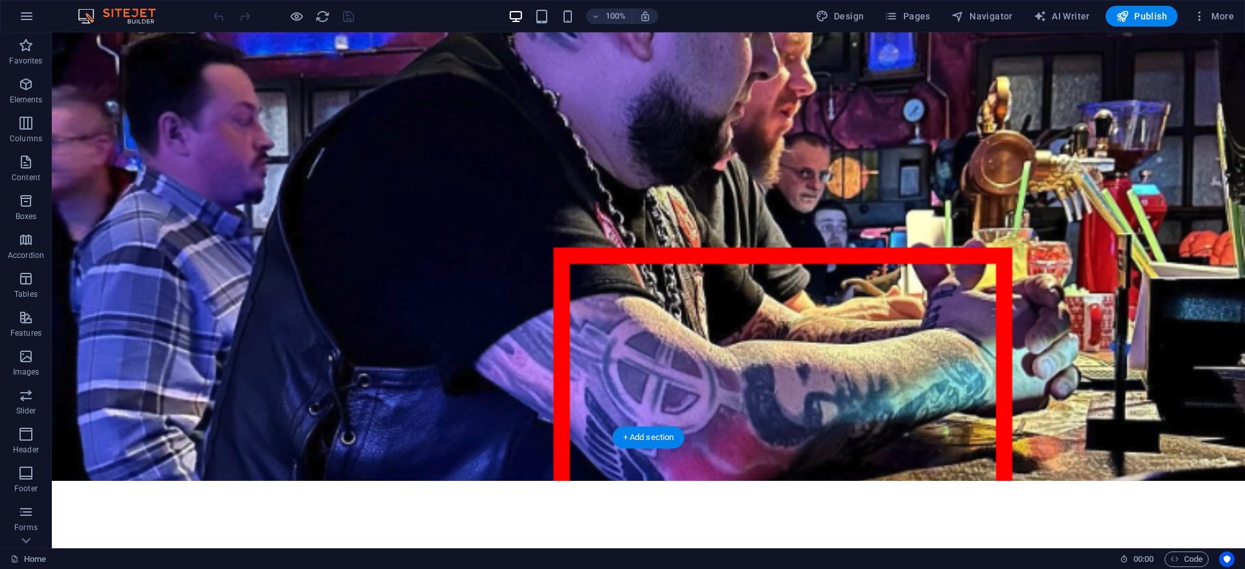
scroll to position [19, 0]
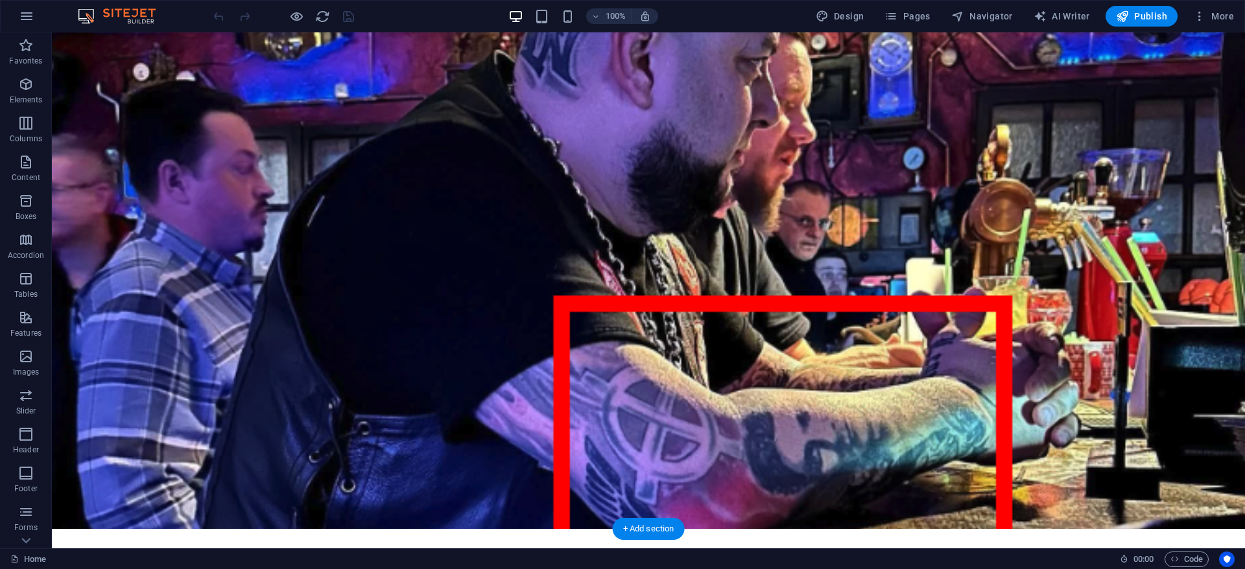
click at [402, 106] on figure at bounding box center [648, 271] width 1193 height 516
click at [224, 82] on figure at bounding box center [648, 271] width 1193 height 516
select select "%"
select select "vh"
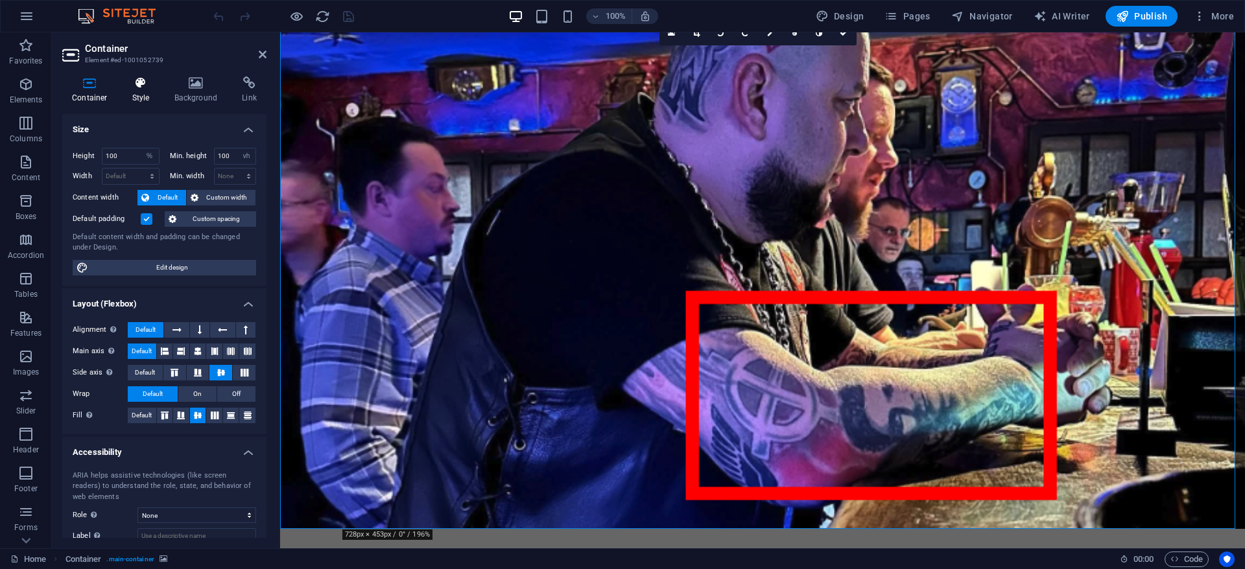
click at [141, 82] on icon at bounding box center [141, 83] width 37 height 13
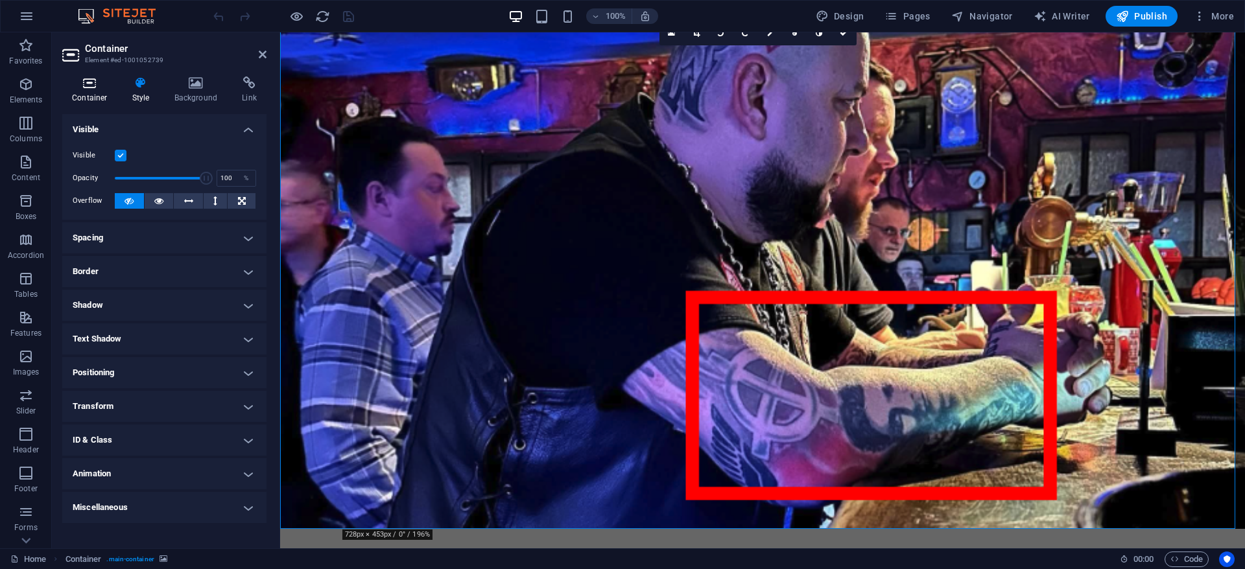
click at [95, 86] on icon at bounding box center [89, 83] width 55 height 13
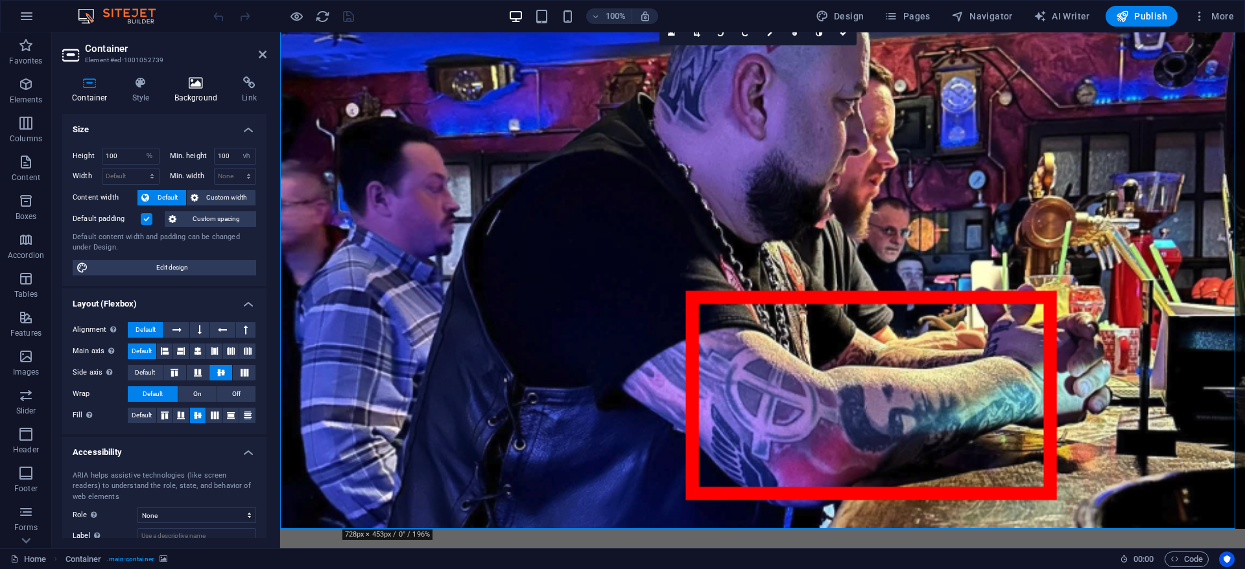
click at [191, 87] on icon at bounding box center [196, 83] width 63 height 13
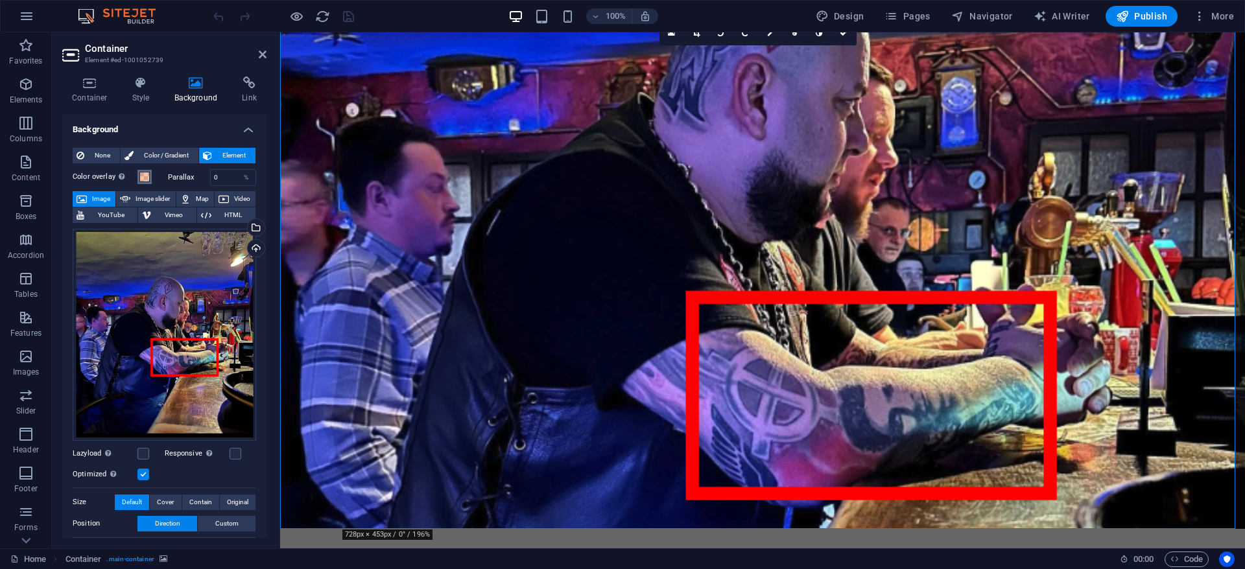
click at [147, 174] on span at bounding box center [144, 177] width 10 height 10
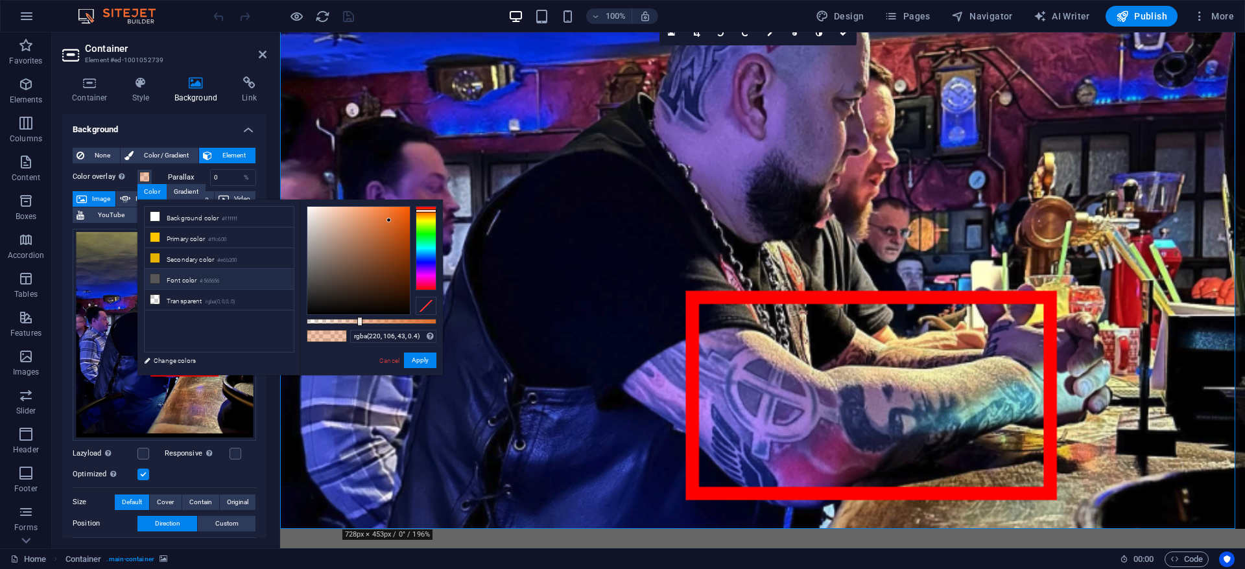
click at [195, 283] on li "Font color #565656" at bounding box center [219, 279] width 149 height 21
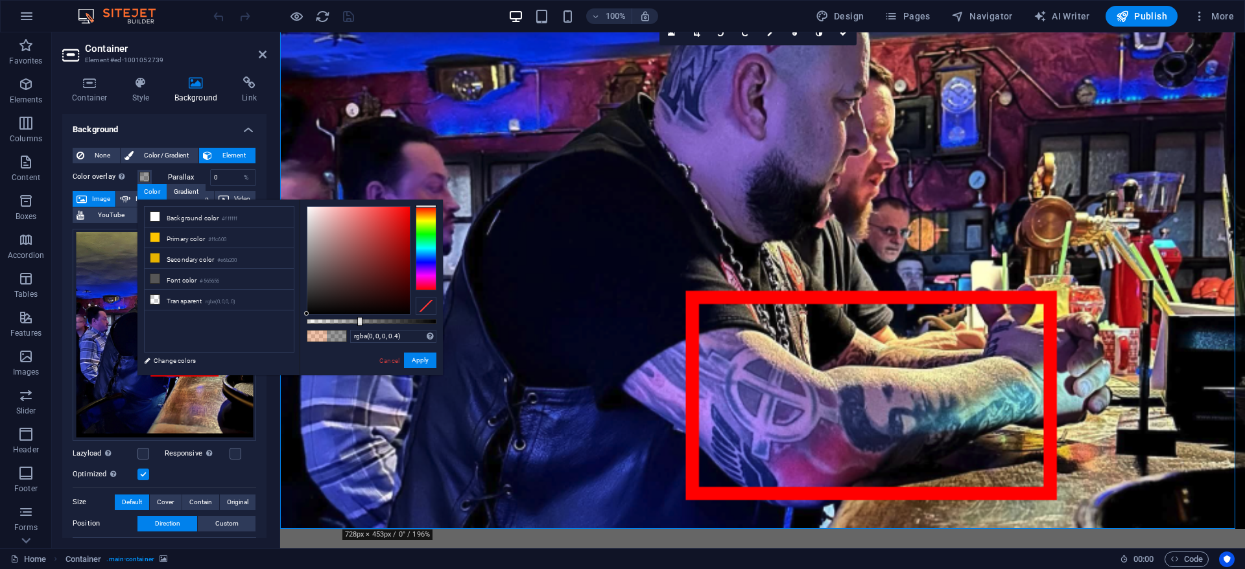
drag, startPoint x: 358, startPoint y: 292, endPoint x: 276, endPoint y: 344, distance: 97.7
click at [276, 344] on div "less Background color #ffffff Primary color #ffc600 Secondary color #e6b200 Fon…" at bounding box center [289, 288] width 305 height 176
type input "rgba(0, 0, 0, 0.84)"
drag, startPoint x: 368, startPoint y: 320, endPoint x: 416, endPoint y: 322, distance: 48.0
click at [416, 322] on div at bounding box center [416, 321] width 5 height 9
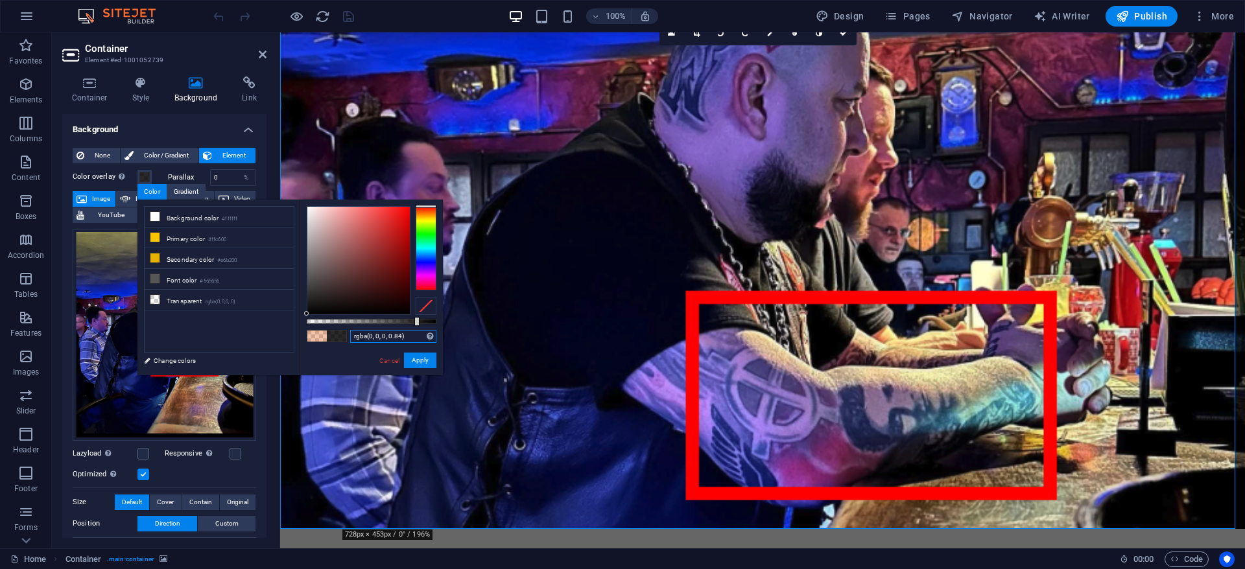
drag, startPoint x: 409, startPoint y: 335, endPoint x: 329, endPoint y: 335, distance: 80.4
click at [303, 327] on div "rgba(0, 0, 0, 0.84) Supported formats #0852ed rgb(8, 82, 237) rgba(8, 82, 237, …" at bounding box center [371, 382] width 143 height 364
drag, startPoint x: 427, startPoint y: 361, endPoint x: 149, endPoint y: 316, distance: 282.5
click at [427, 361] on button "Apply" at bounding box center [420, 361] width 32 height 16
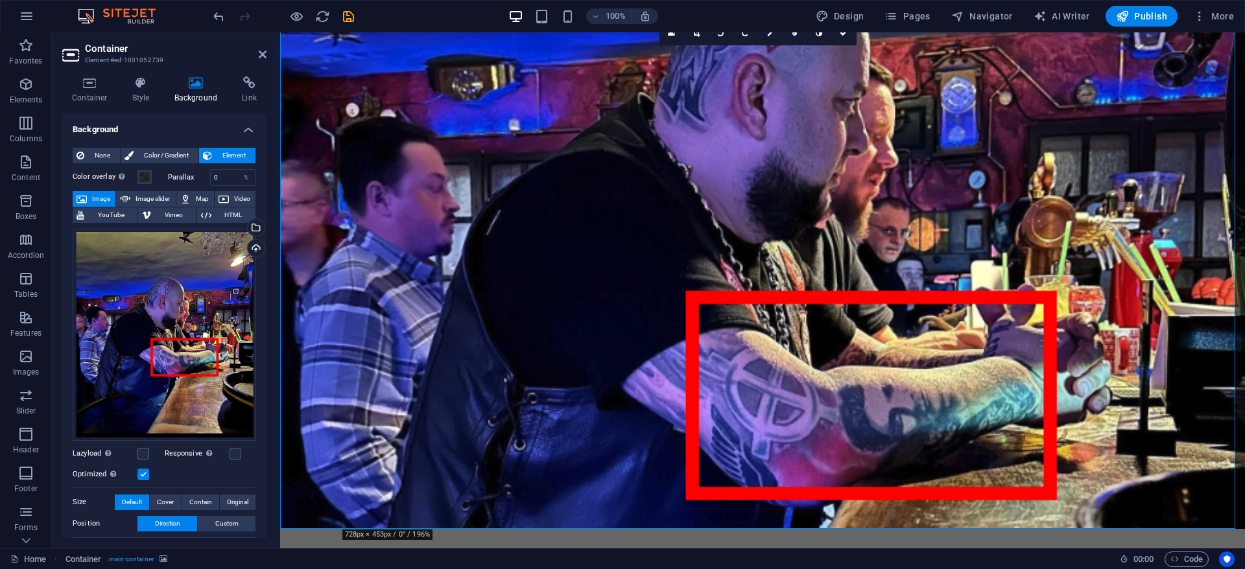
click at [403, 394] on figure at bounding box center [762, 271] width 965 height 516
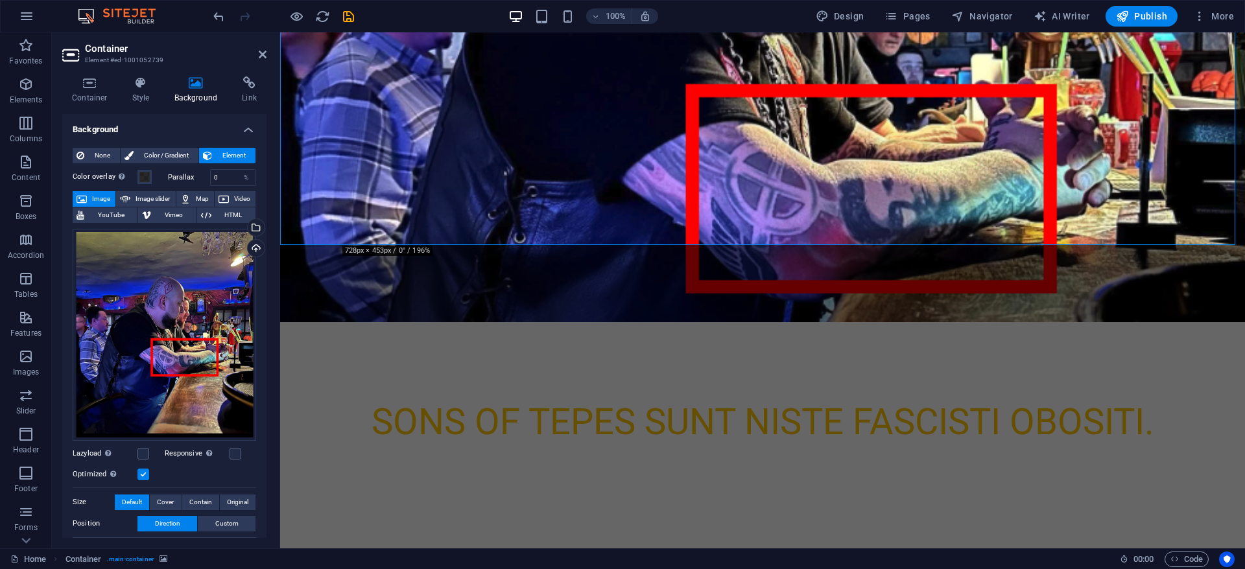
scroll to position [403, 0]
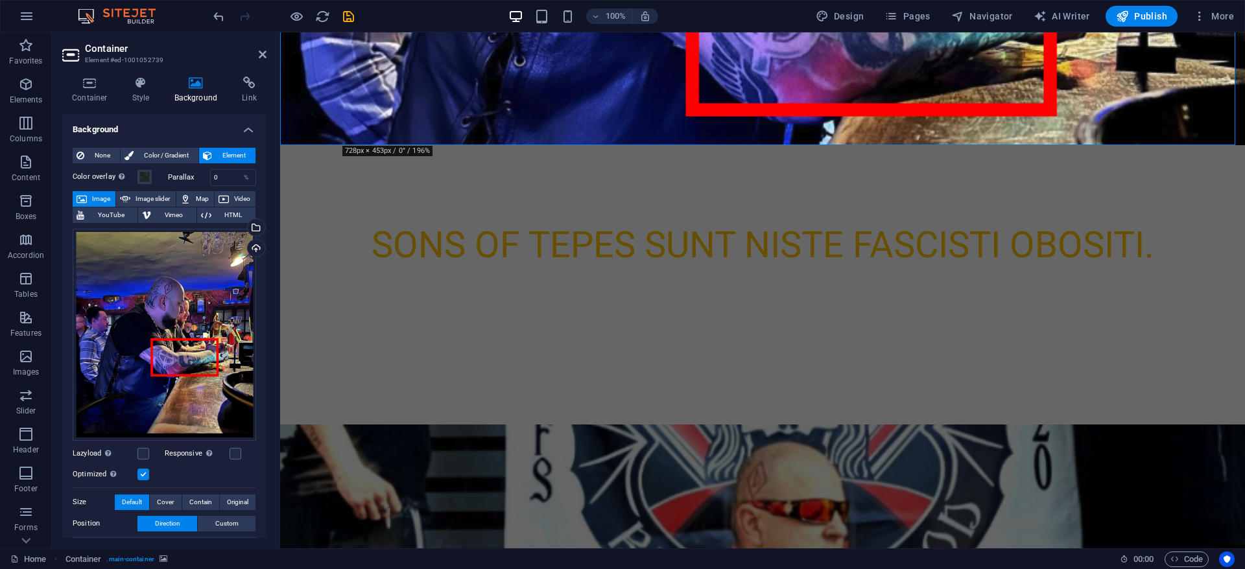
select select "%"
select select "vh"
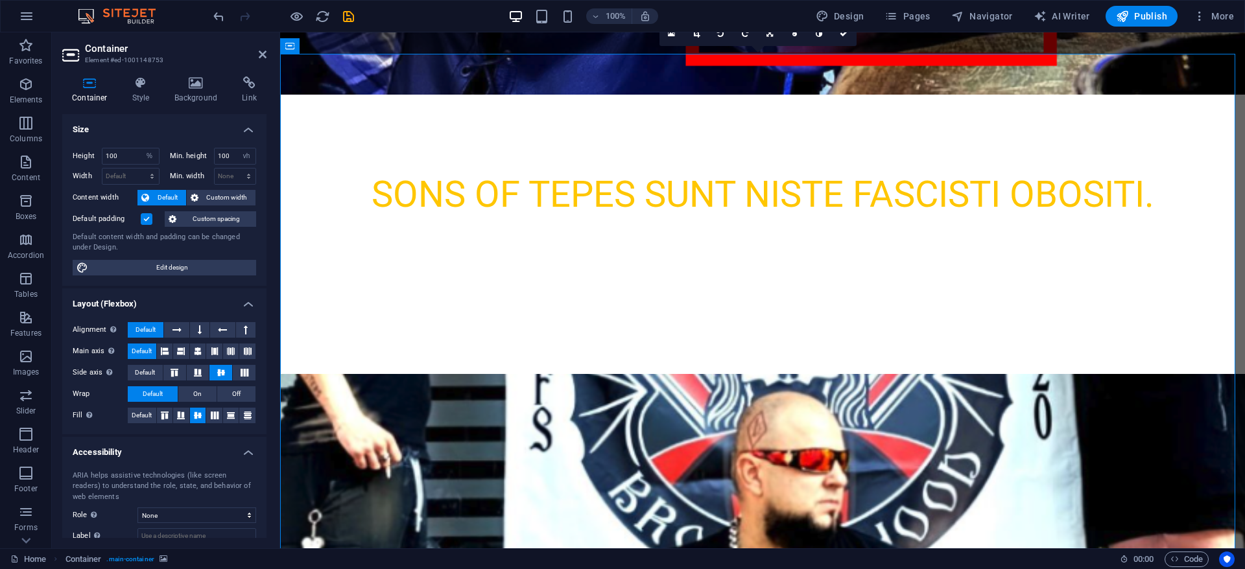
scroll to position [511, 0]
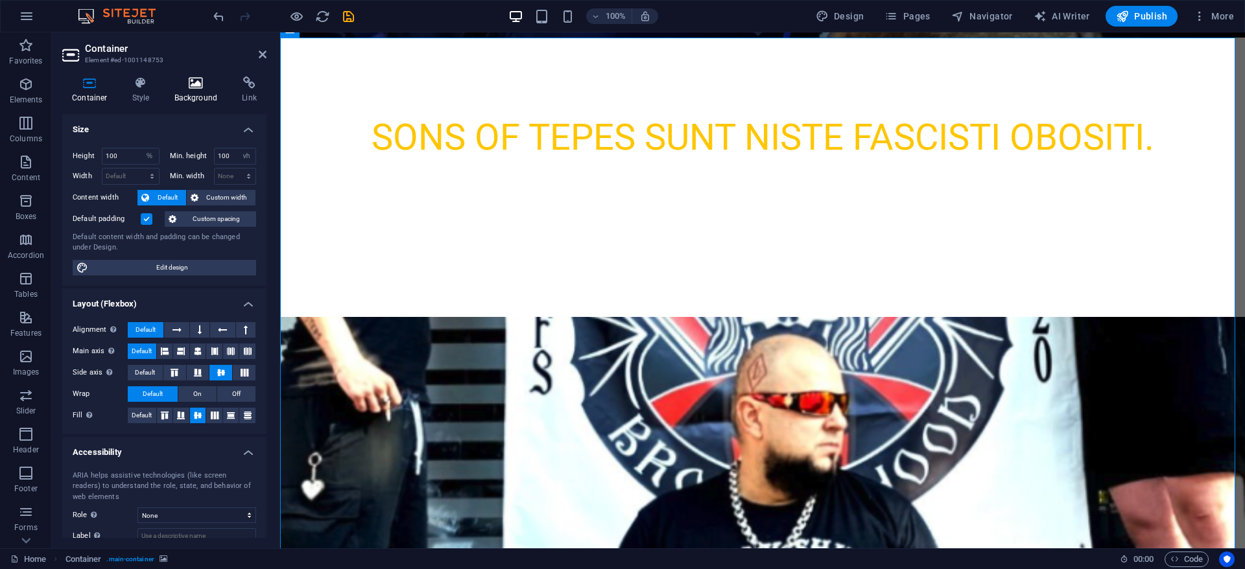
click at [202, 86] on icon at bounding box center [196, 83] width 63 height 13
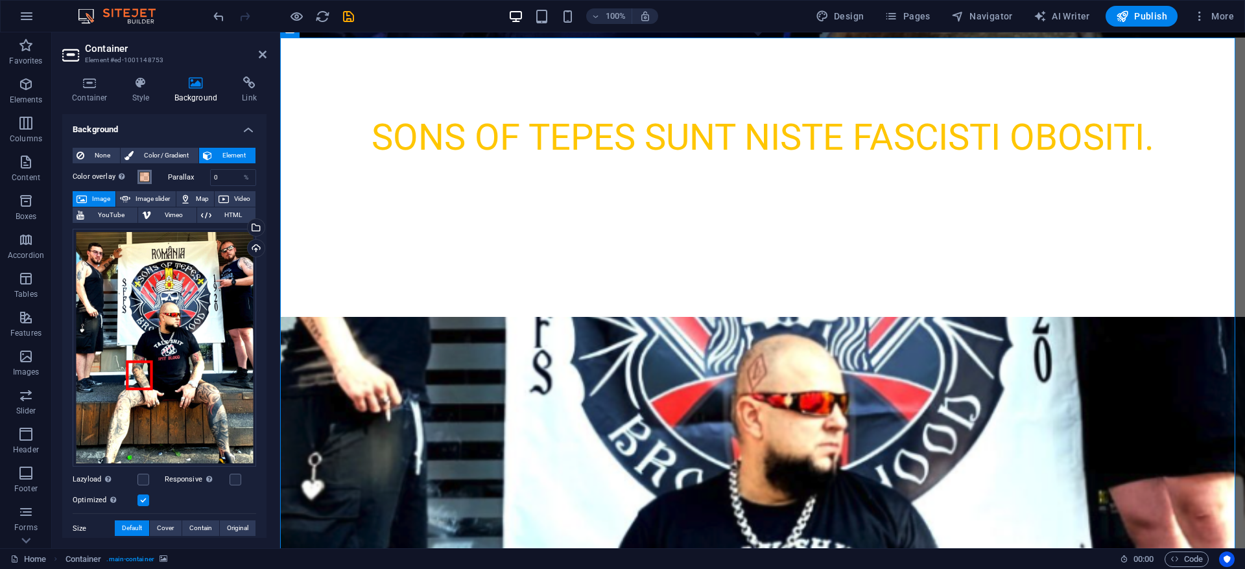
click at [145, 179] on span at bounding box center [144, 177] width 10 height 10
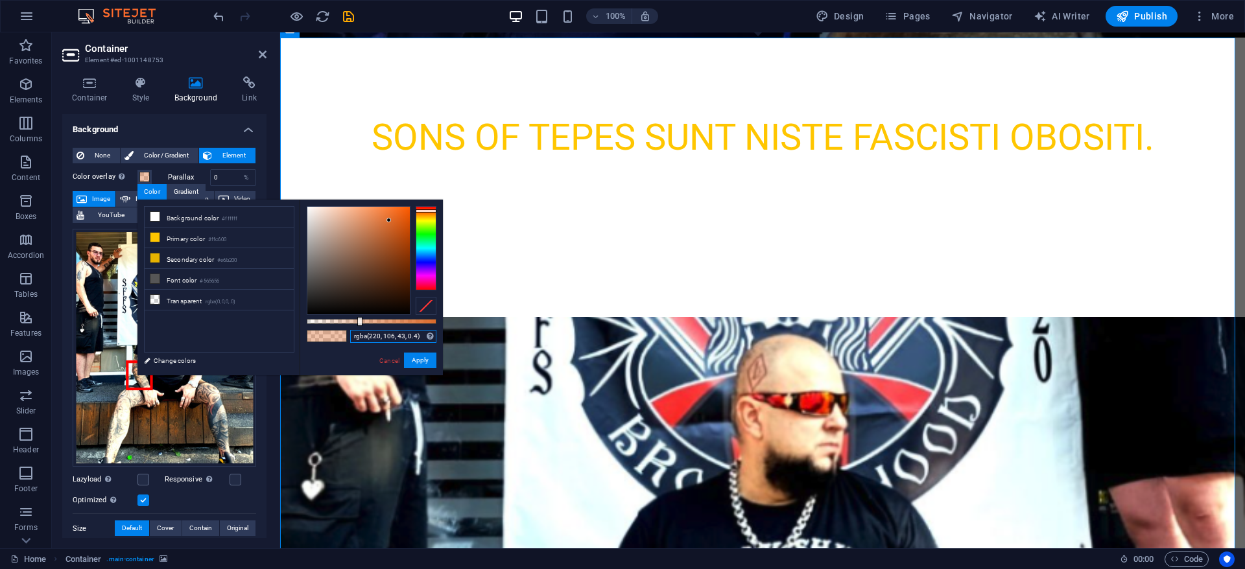
click at [381, 337] on input "rgba(220, 106, 43, 0.4)" at bounding box center [393, 336] width 86 height 13
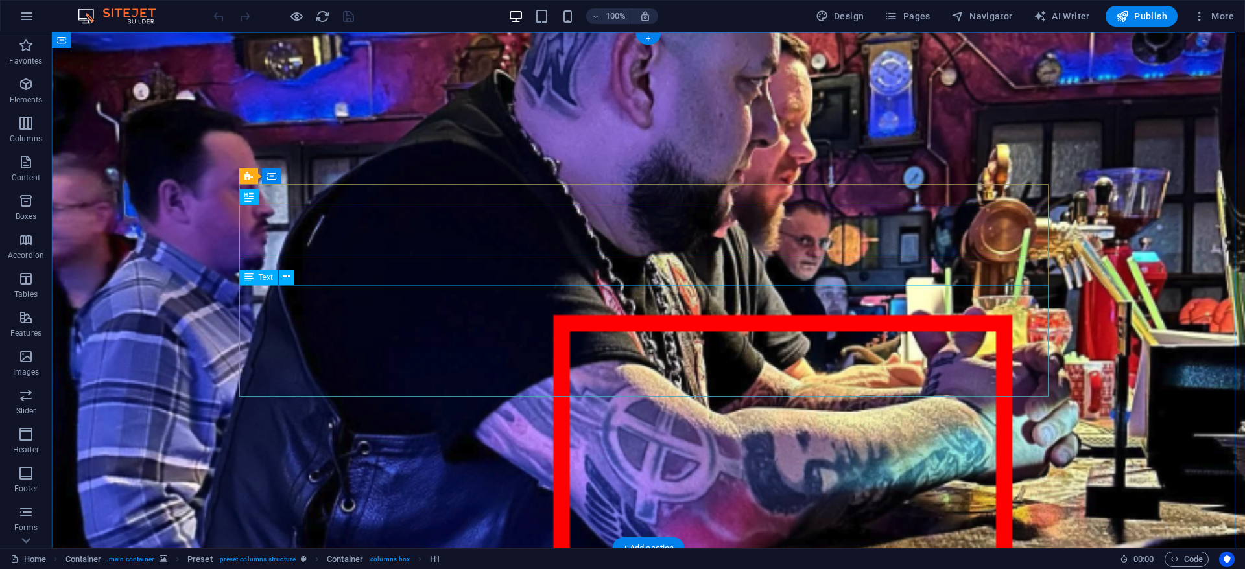
drag, startPoint x: 474, startPoint y: 350, endPoint x: 370, endPoint y: 350, distance: 103.8
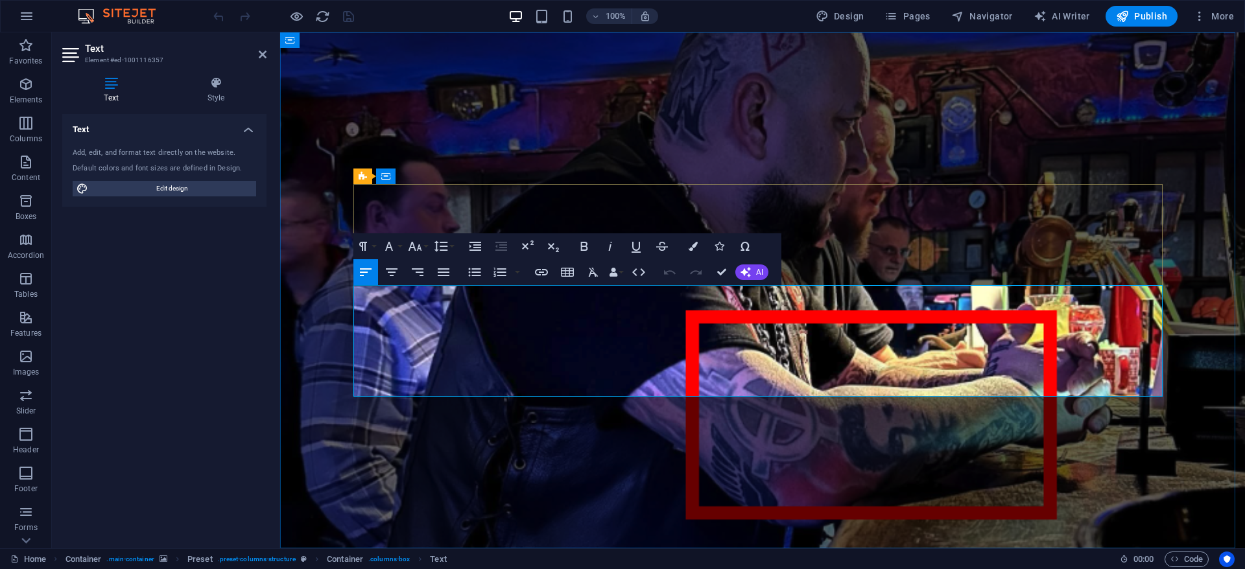
drag, startPoint x: 587, startPoint y: 348, endPoint x: 482, endPoint y: 348, distance: 105.1
copy p "ț"
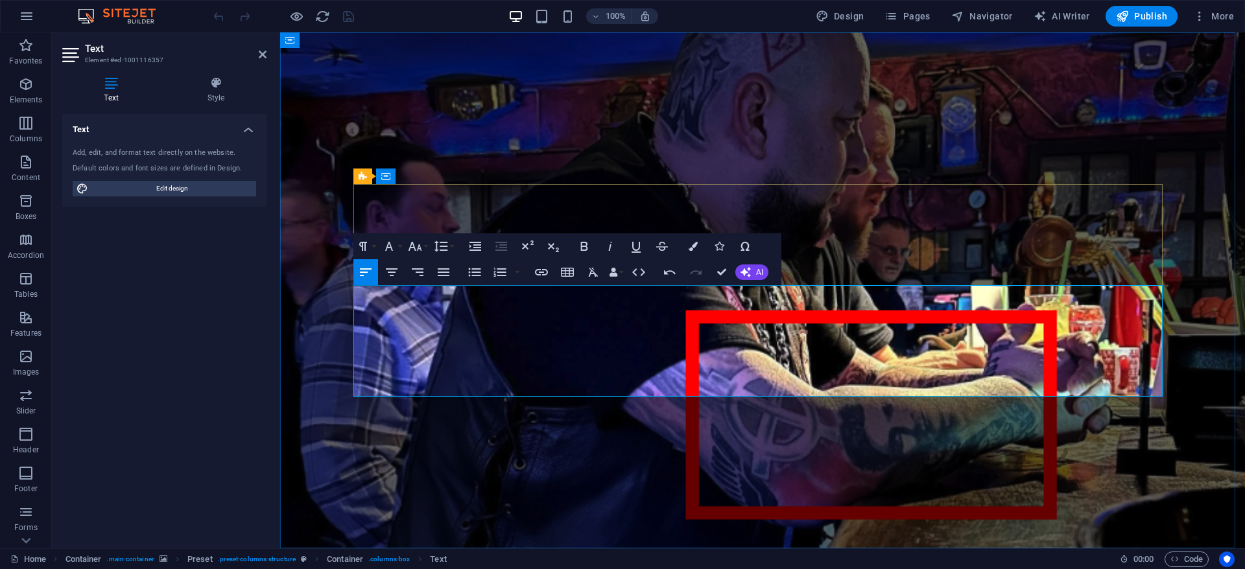
click at [604, 400] on figure at bounding box center [762, 290] width 965 height 516
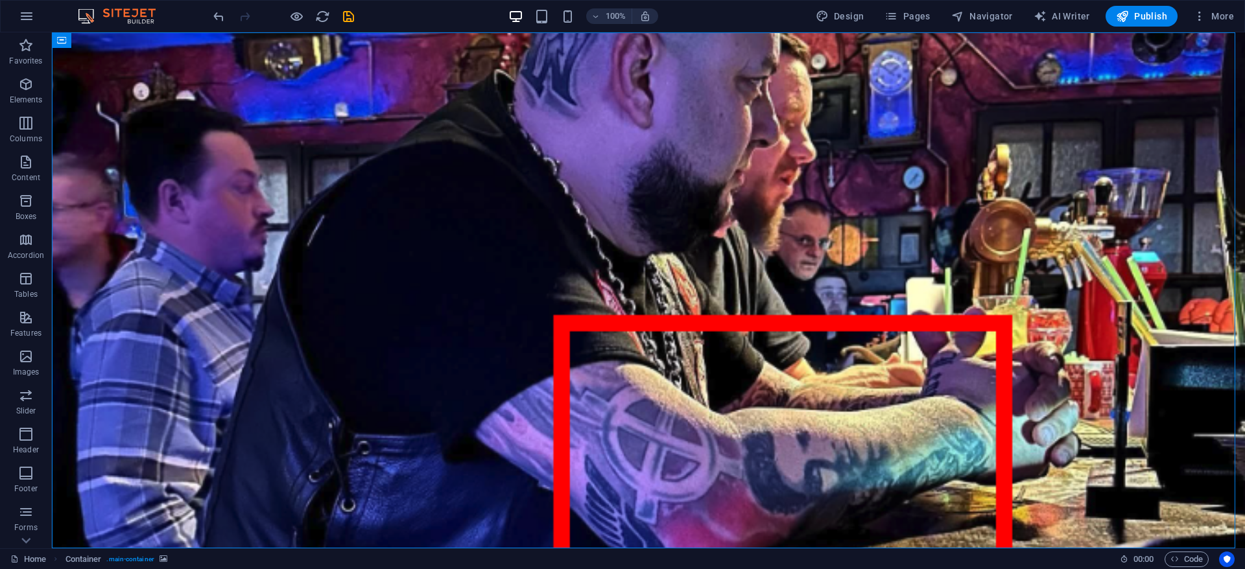
click at [598, 416] on figure at bounding box center [648, 290] width 1193 height 516
click at [435, 93] on figure at bounding box center [648, 290] width 1193 height 516
click at [786, 92] on figure at bounding box center [648, 290] width 1193 height 516
select select "%"
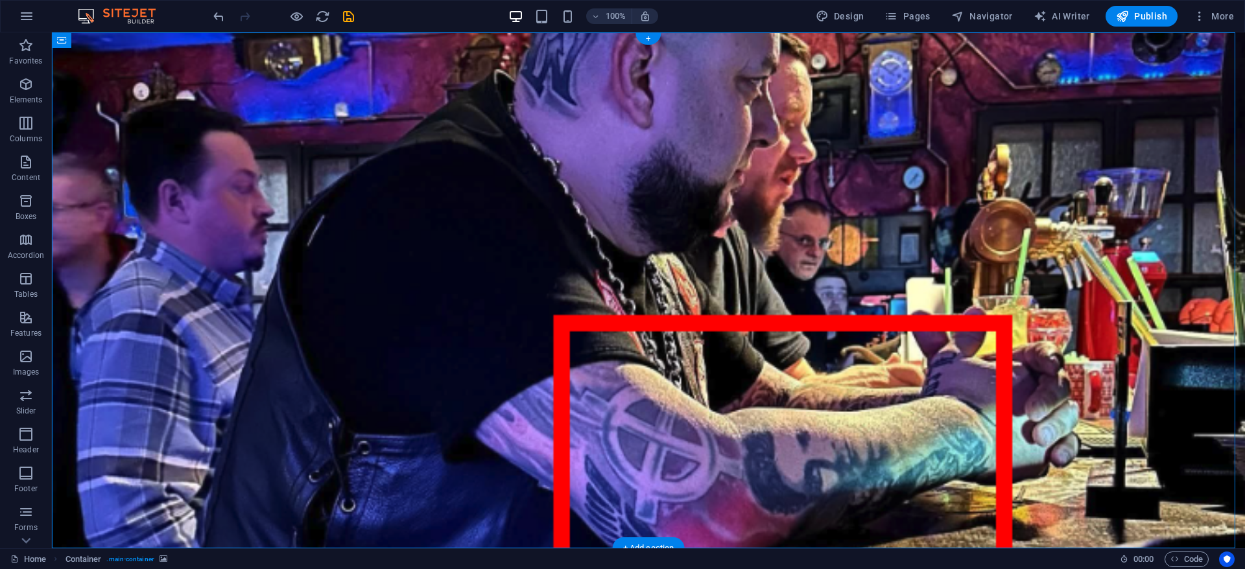
select select "vh"
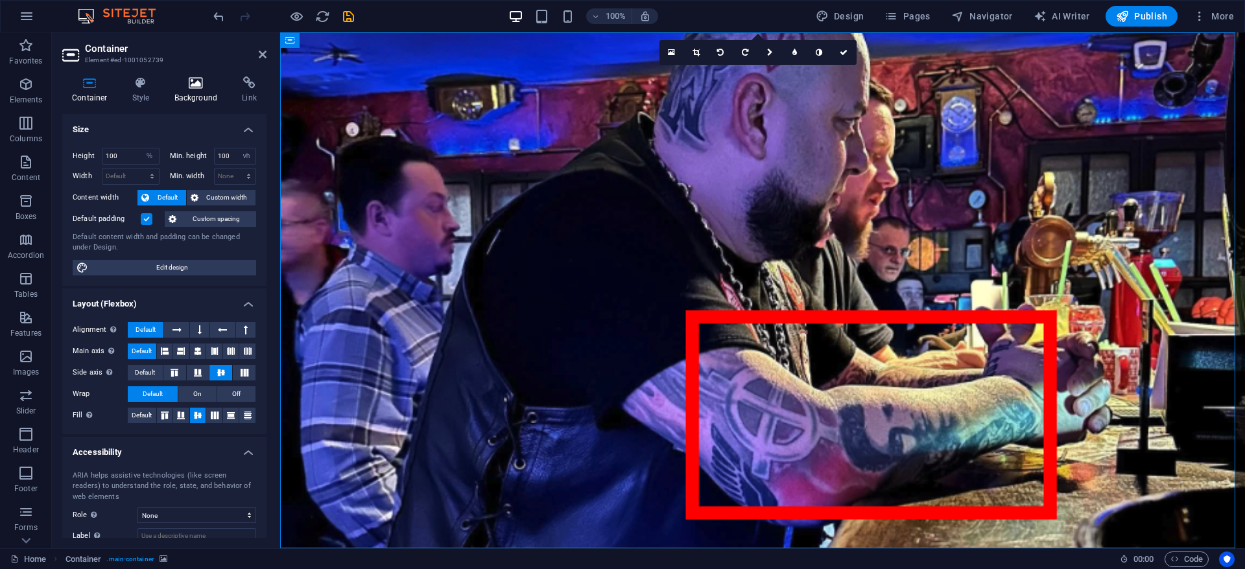
click at [192, 83] on icon at bounding box center [196, 83] width 63 height 13
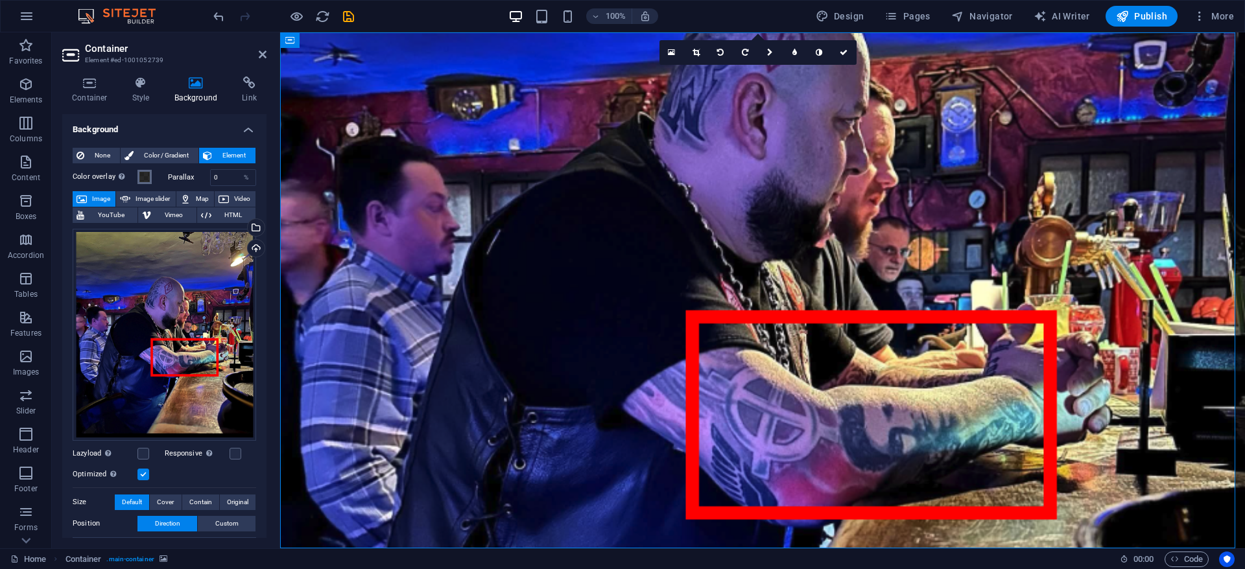
click at [141, 176] on span at bounding box center [144, 177] width 10 height 10
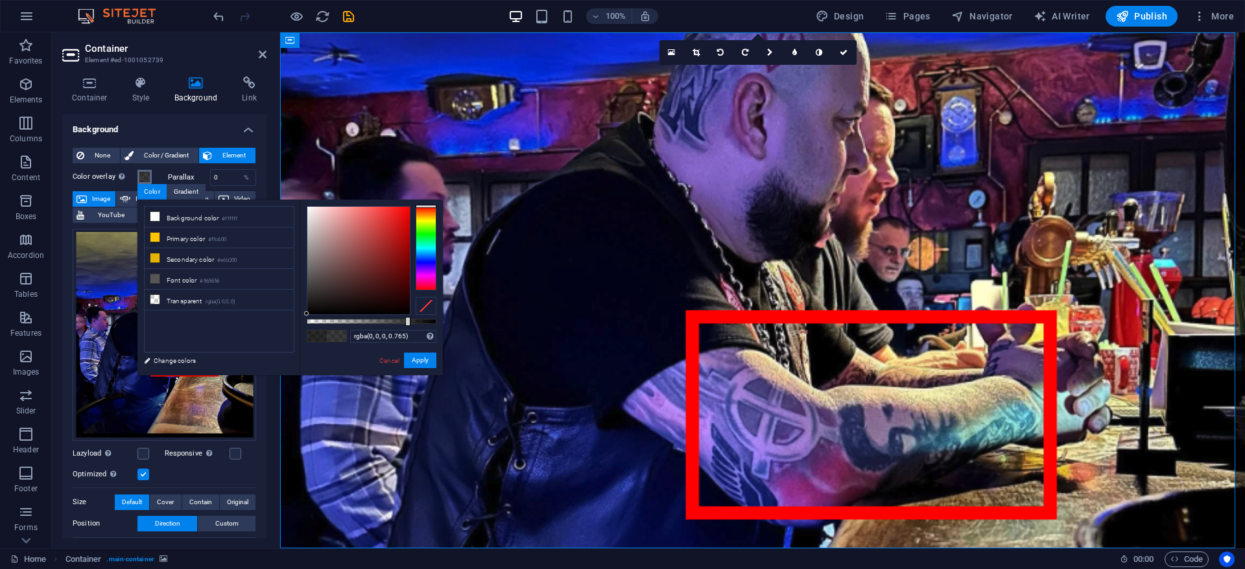
type input "rgba(0, 0, 0, 0.76)"
drag, startPoint x: 416, startPoint y: 322, endPoint x: 405, endPoint y: 322, distance: 11.0
click at [405, 322] on div at bounding box center [406, 321] width 5 height 9
click at [589, 142] on figure at bounding box center [762, 290] width 965 height 516
click at [750, 106] on figure at bounding box center [762, 290] width 965 height 516
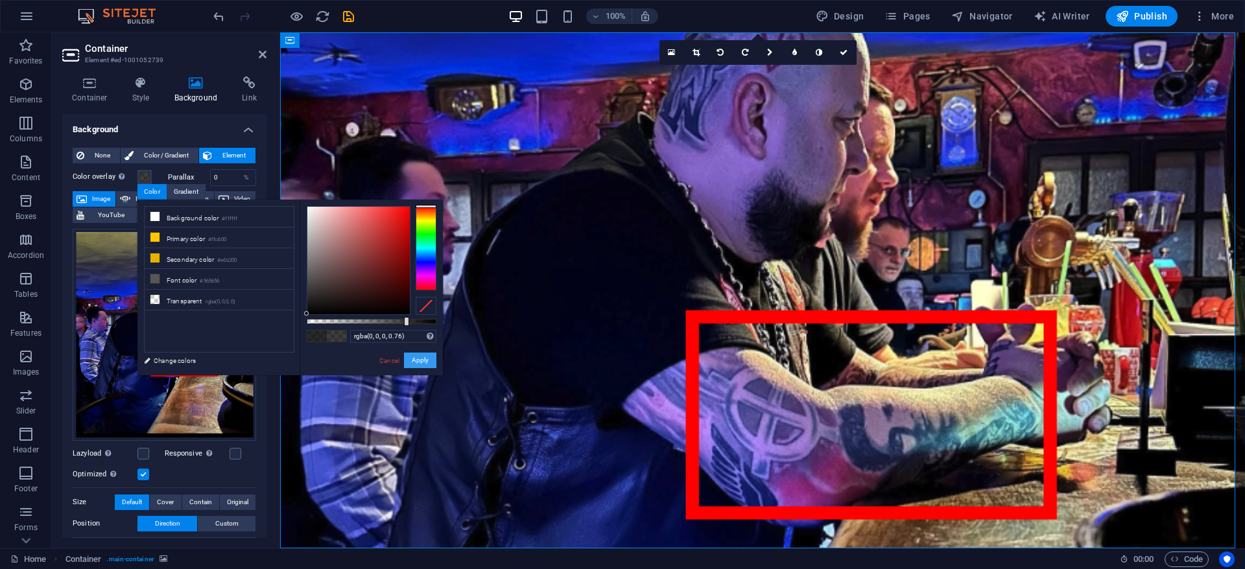
drag, startPoint x: 418, startPoint y: 356, endPoint x: 151, endPoint y: 334, distance: 268.1
click at [418, 356] on button "Apply" at bounding box center [420, 361] width 32 height 16
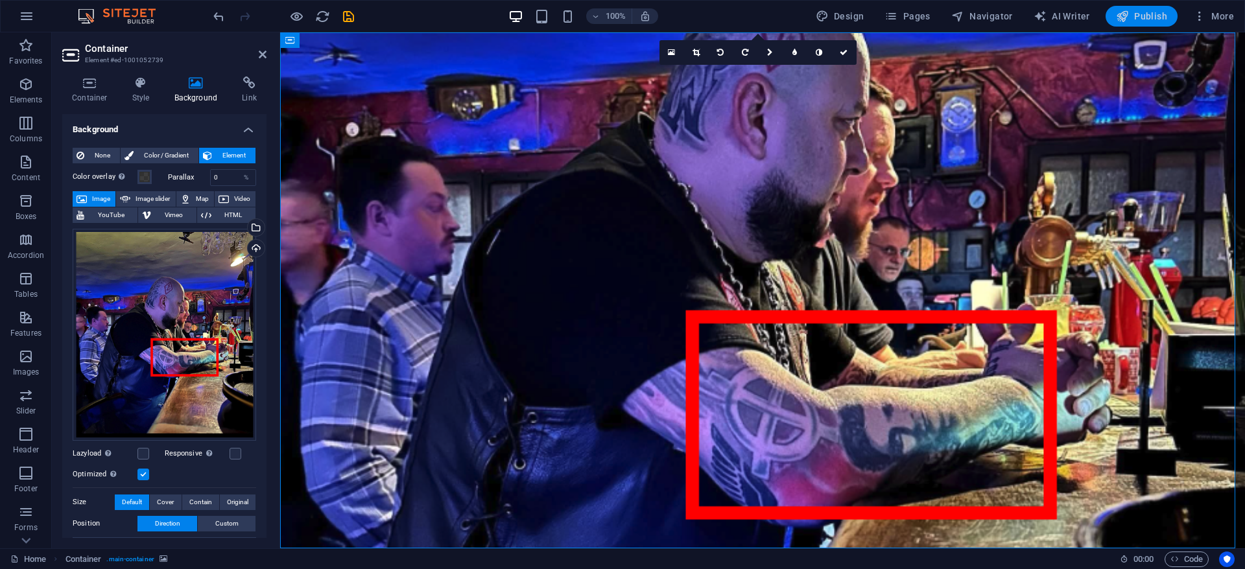
click at [1146, 14] on span "Publish" at bounding box center [1141, 16] width 51 height 13
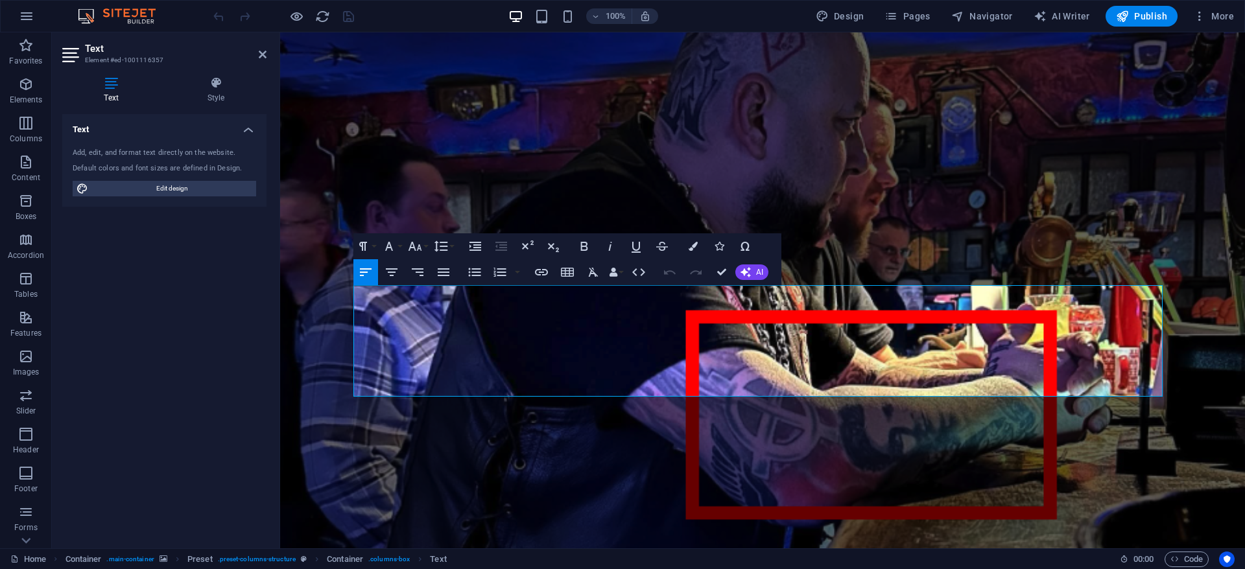
drag, startPoint x: 857, startPoint y: 313, endPoint x: 329, endPoint y: 288, distance: 528.5
click at [330, 288] on div "Sons of TEPES sunt niste fascisti obositi. În ultimii ani, în municipiul [GEOGR…" at bounding box center [762, 448] width 965 height 833
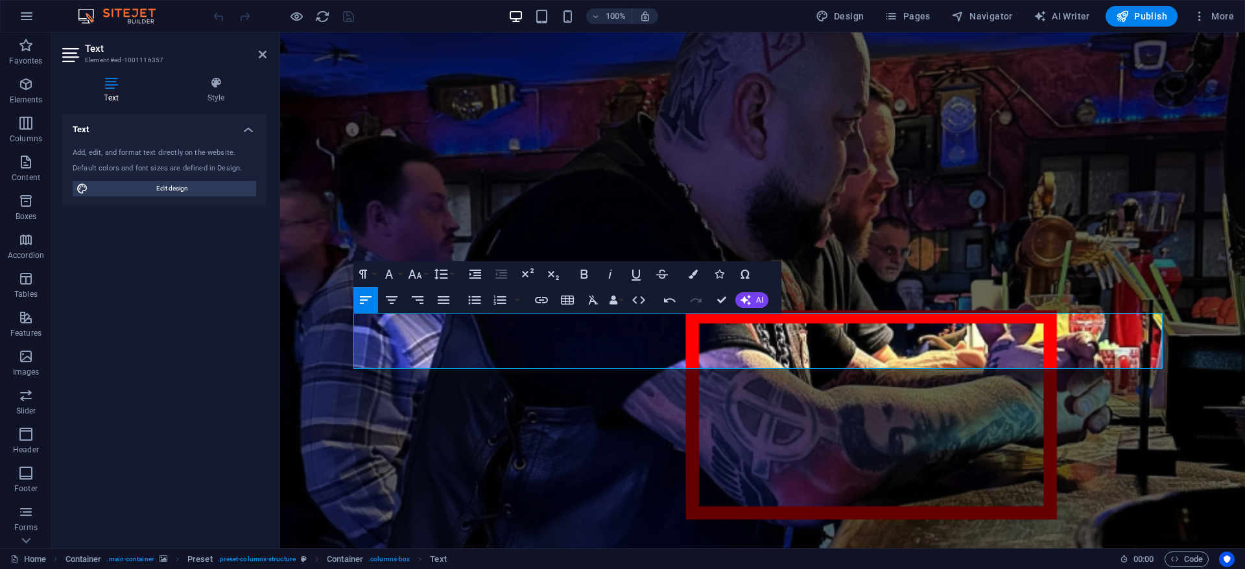
drag, startPoint x: 494, startPoint y: 357, endPoint x: 315, endPoint y: 355, distance: 179.6
click at [315, 355] on div "Sons of TEPES sunt niste fascisti obositi. Profilul de Facebook al liderului or…" at bounding box center [762, 420] width 965 height 777
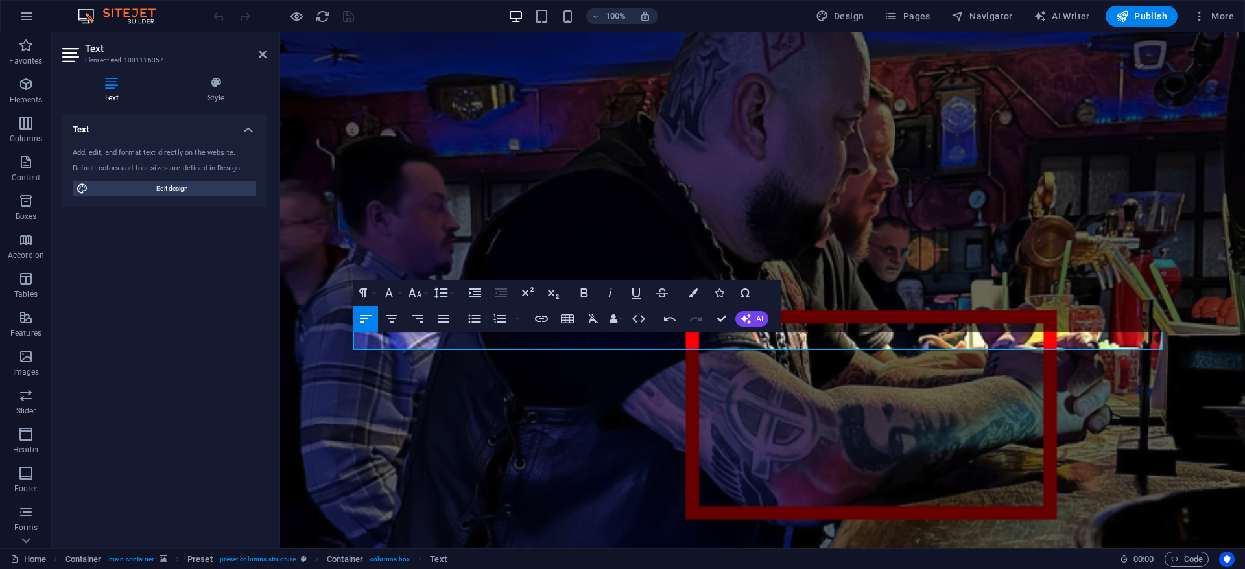
click at [748, 183] on figure at bounding box center [762, 290] width 965 height 516
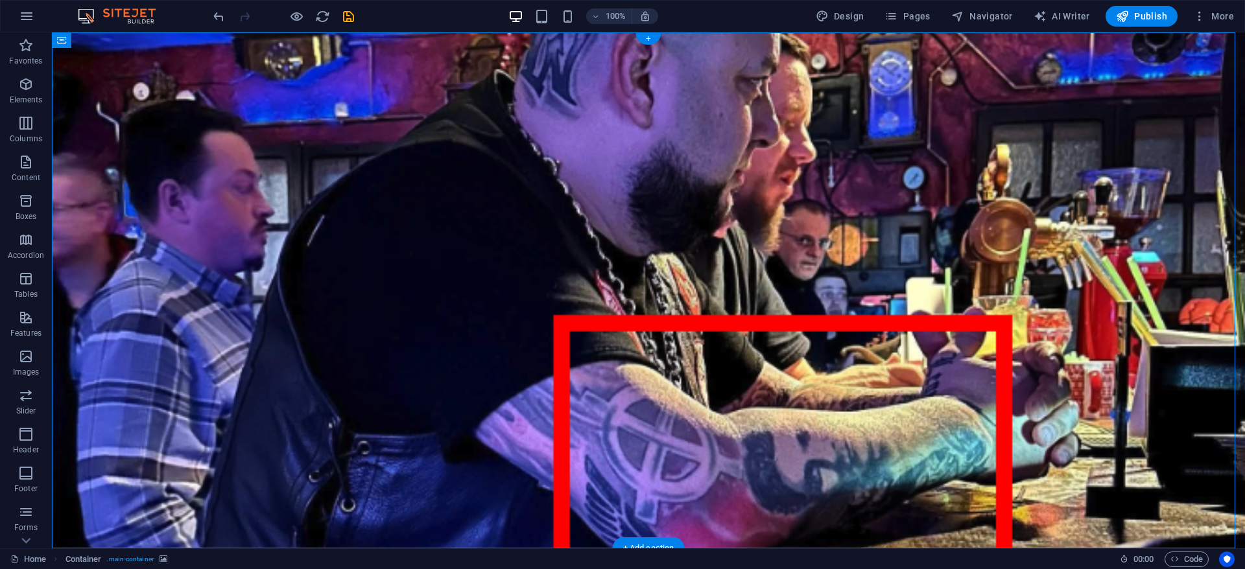
click at [699, 420] on figure at bounding box center [648, 290] width 1193 height 516
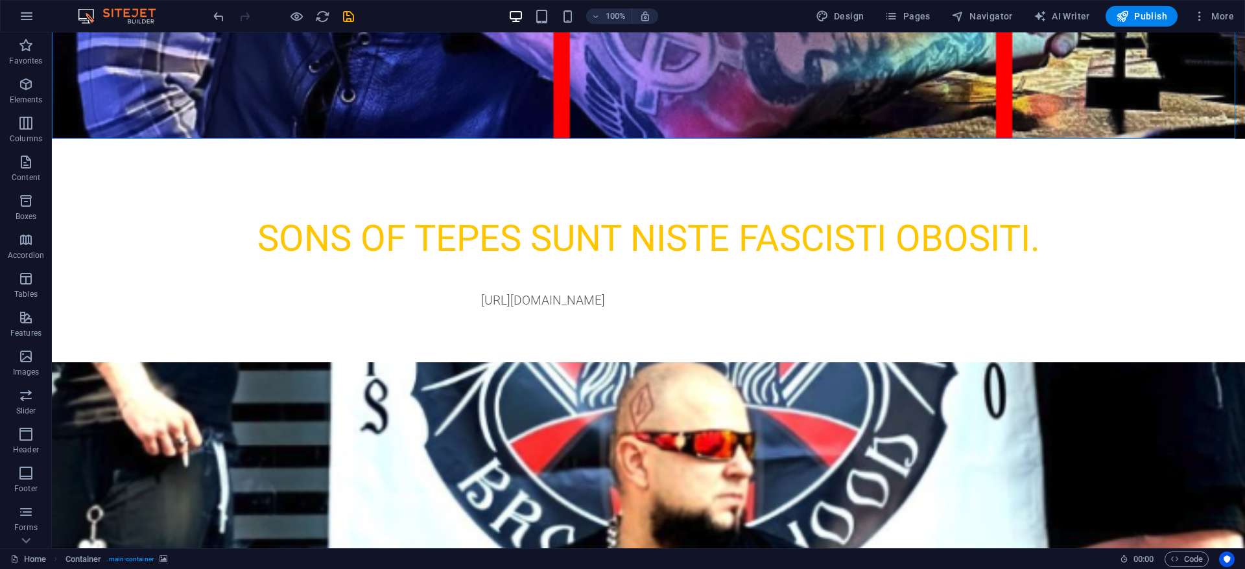
scroll to position [629, 0]
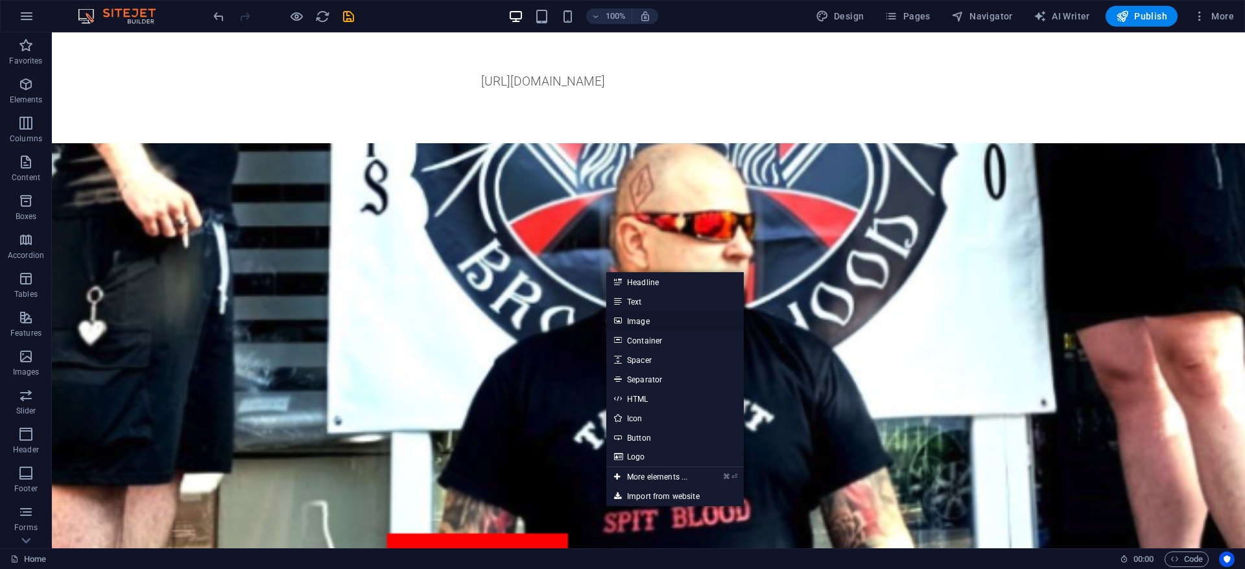
click at [643, 322] on link "Image" at bounding box center [674, 320] width 137 height 19
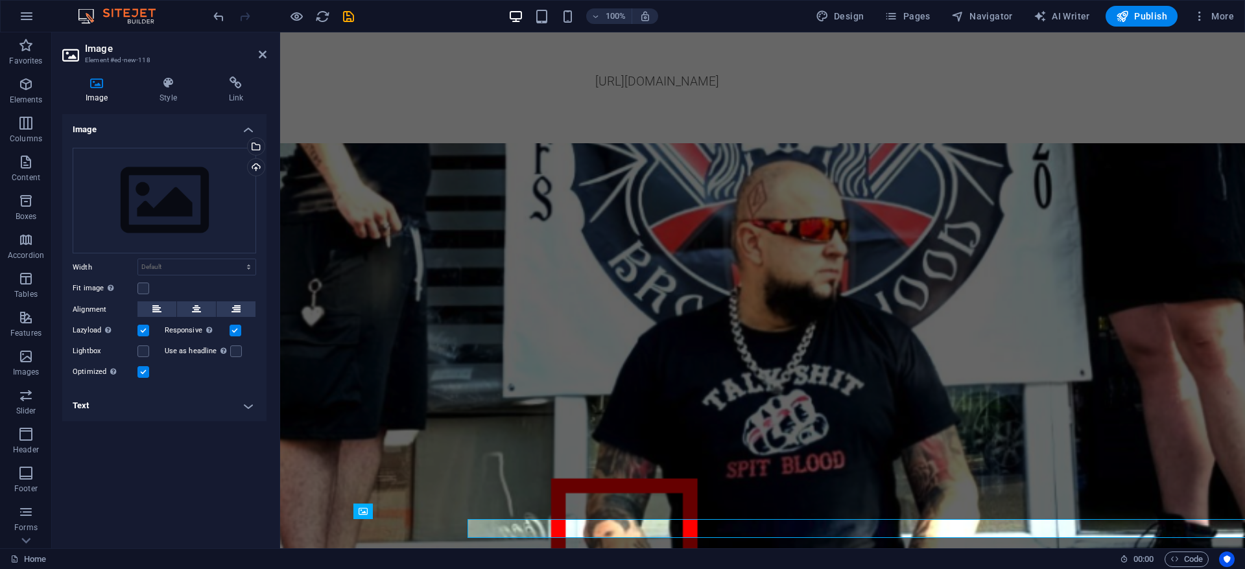
scroll to position [556, 0]
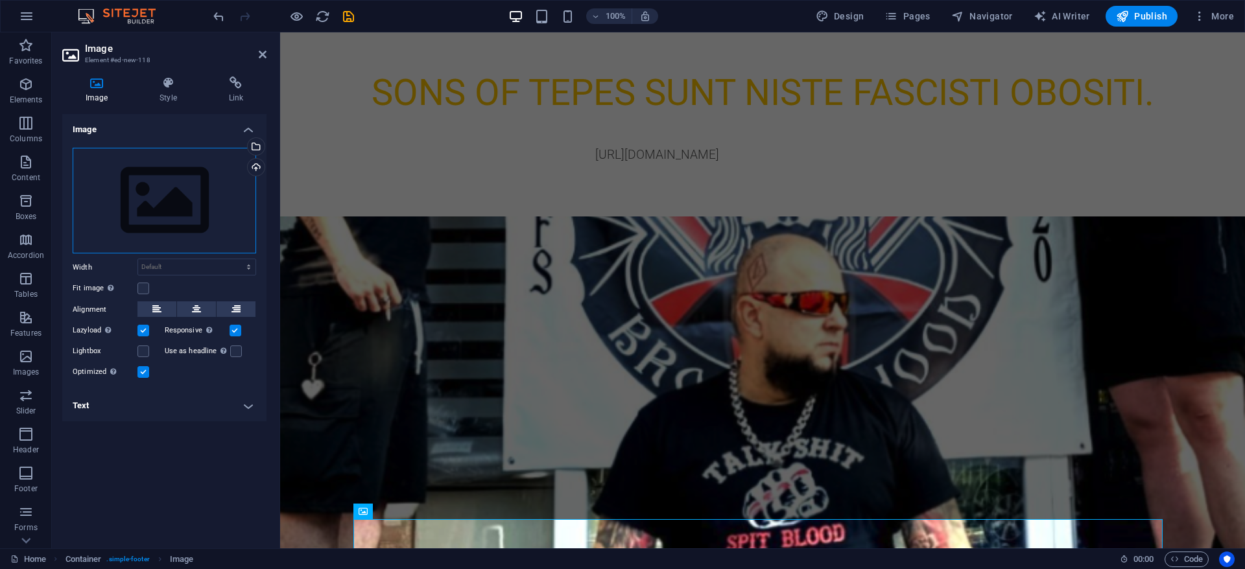
click at [172, 192] on div "Drag files here, click to choose files or select files from Files or our free s…" at bounding box center [165, 201] width 184 height 106
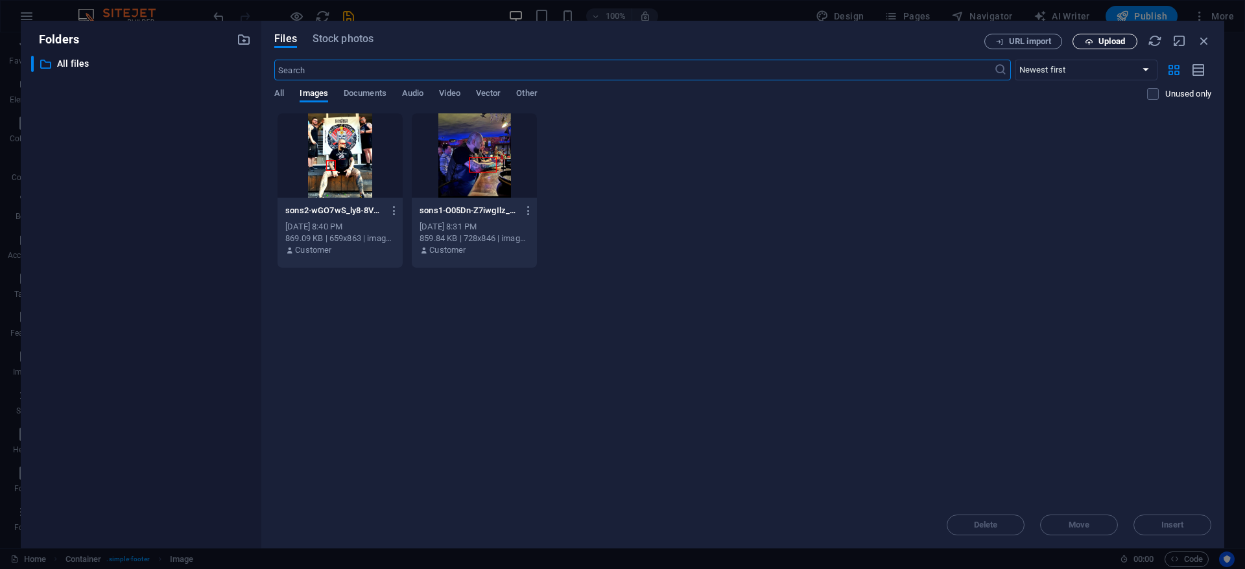
click at [1126, 45] on span "Upload" at bounding box center [1104, 42] width 53 height 8
click at [1112, 42] on span "Upload" at bounding box center [1112, 42] width 27 height 8
click at [1204, 36] on icon "button" at bounding box center [1204, 41] width 14 height 14
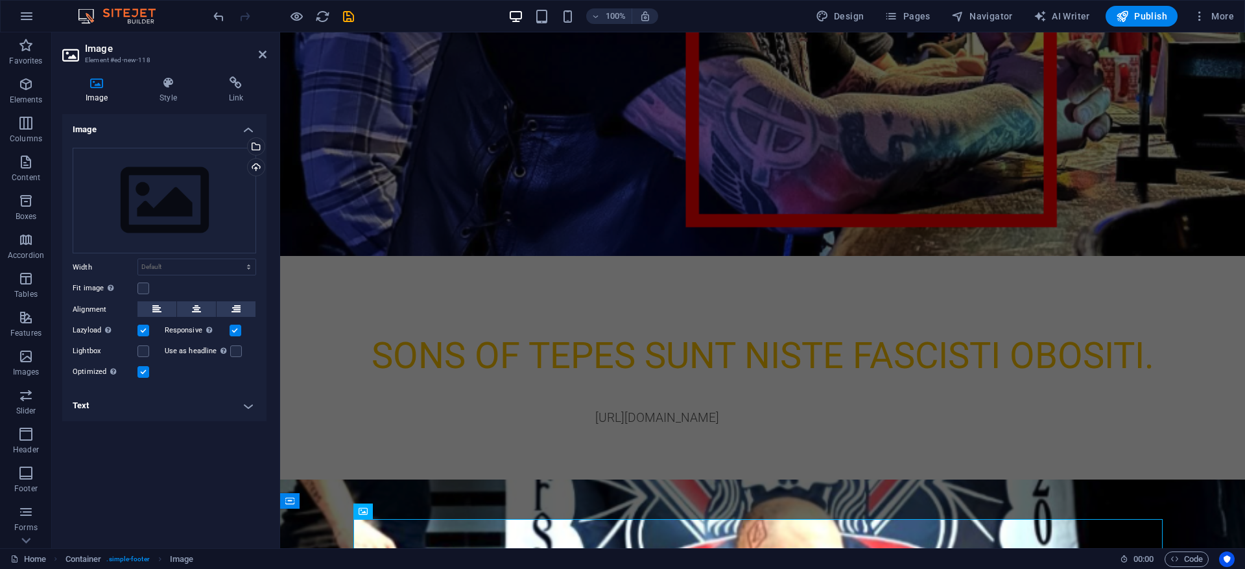
scroll to position [0, 0]
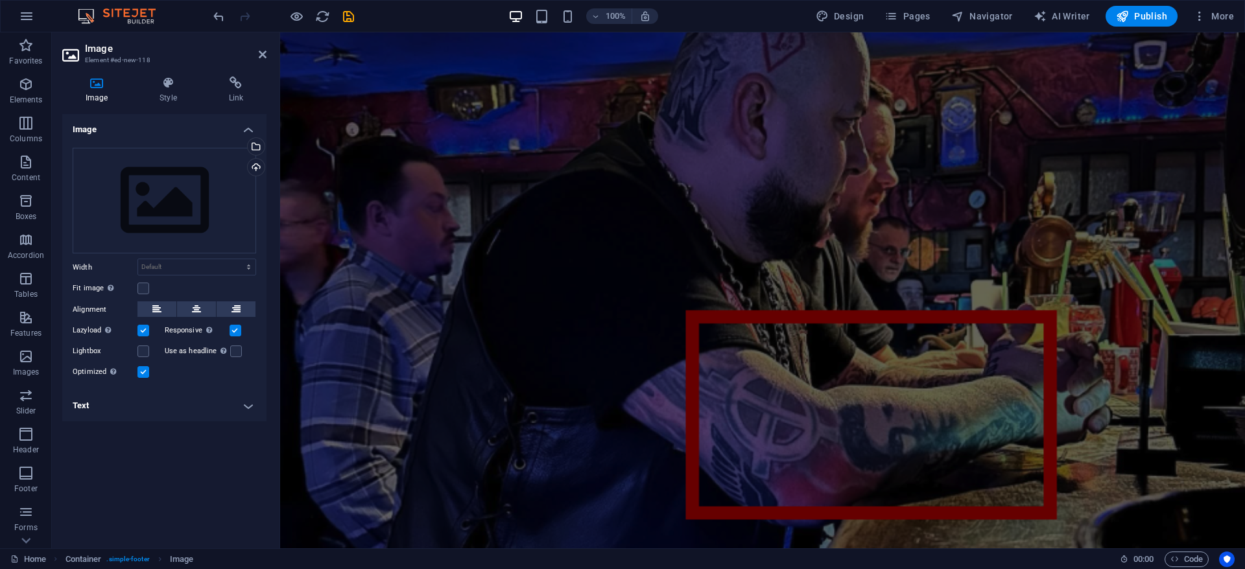
click at [1045, 124] on figure at bounding box center [762, 290] width 965 height 516
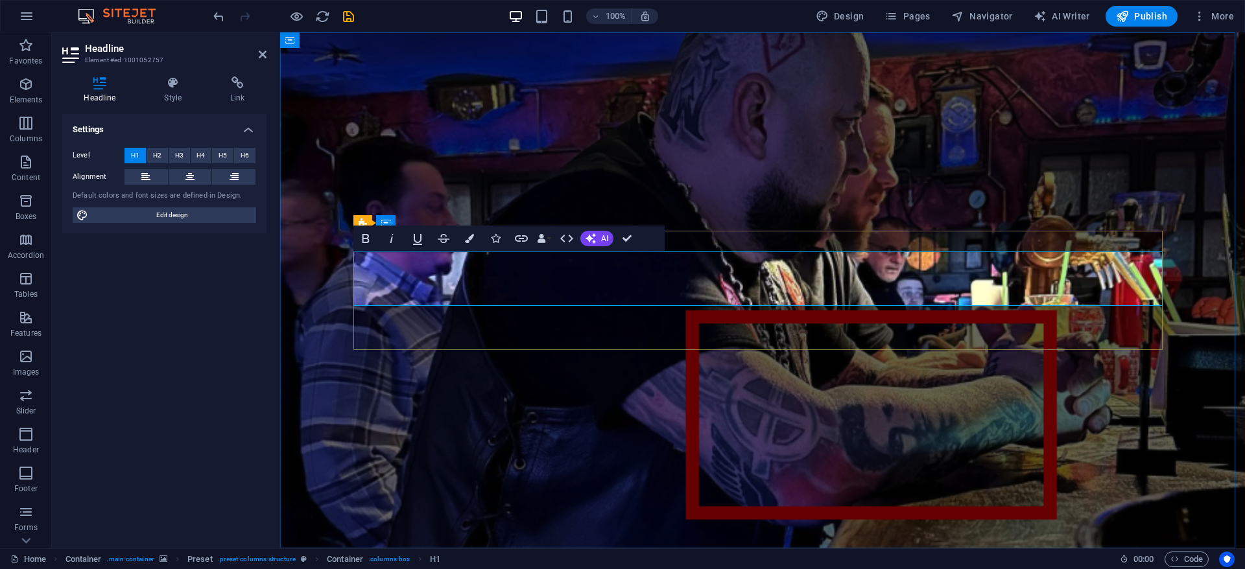
drag, startPoint x: 997, startPoint y: 272, endPoint x: 1194, endPoint y: 279, distance: 197.3
click at [1194, 279] on div "Sons of TEPES sunt niste fascisti obositi. Profilul de Facebook al liderului or…" at bounding box center [762, 402] width 965 height 740
click at [921, 197] on figure at bounding box center [762, 290] width 965 height 516
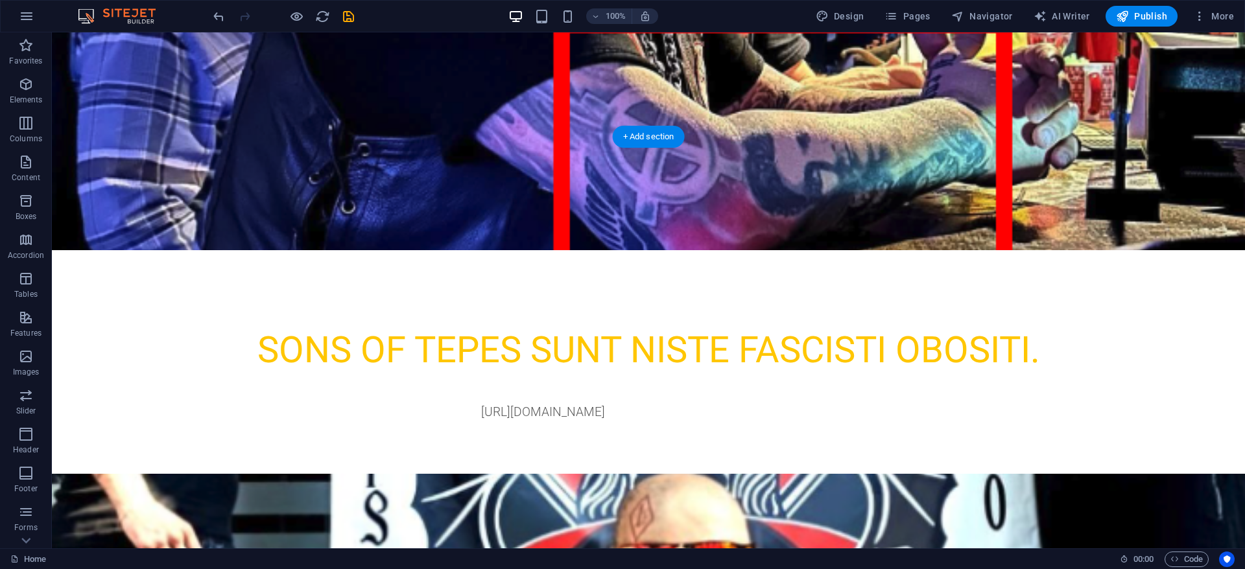
scroll to position [271, 0]
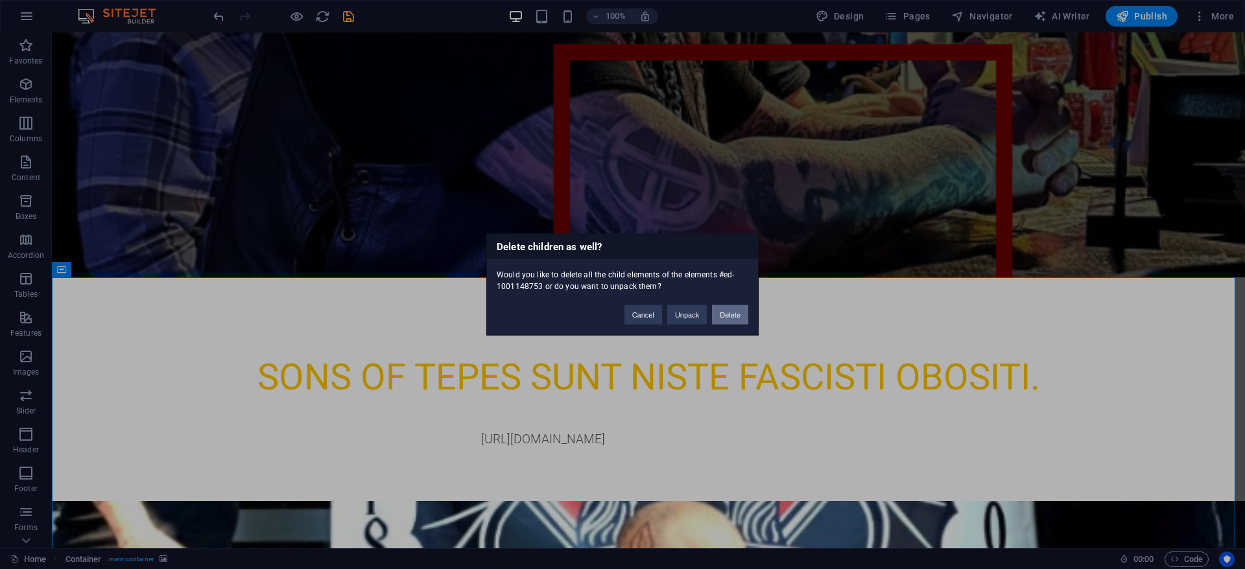
click at [739, 316] on button "Delete" at bounding box center [730, 314] width 36 height 19
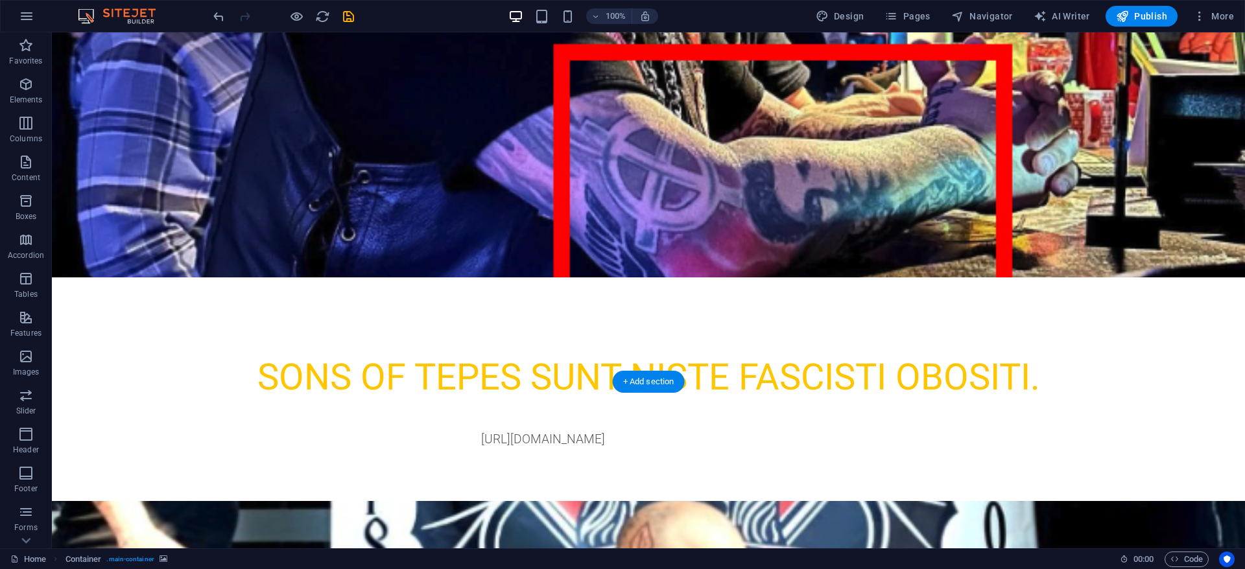
scroll to position [167, 0]
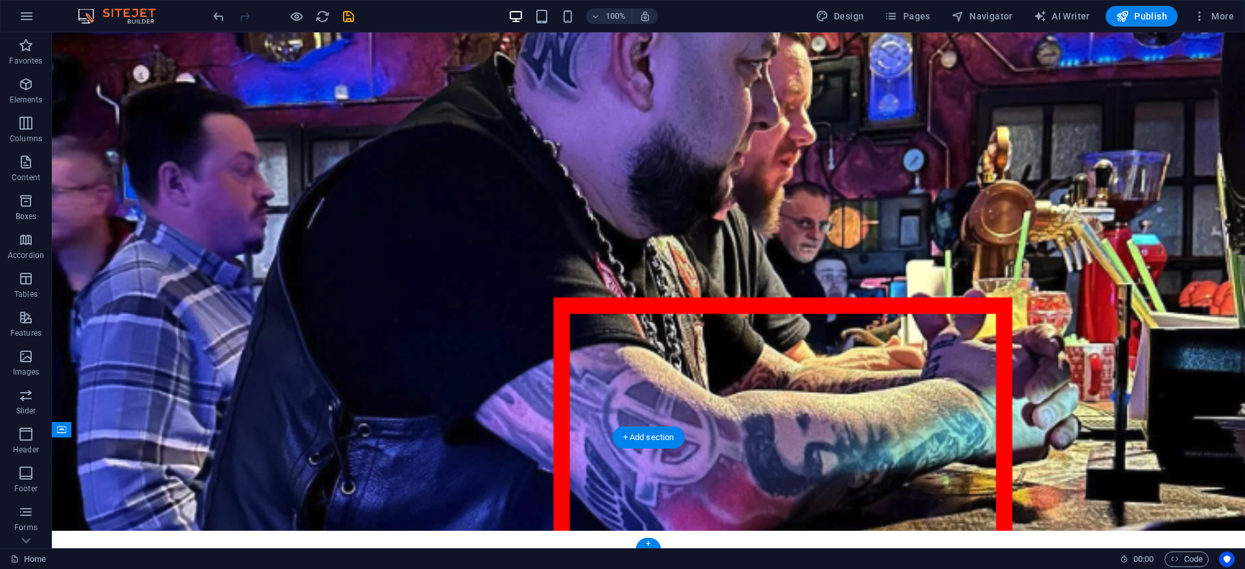
scroll to position [0, 0]
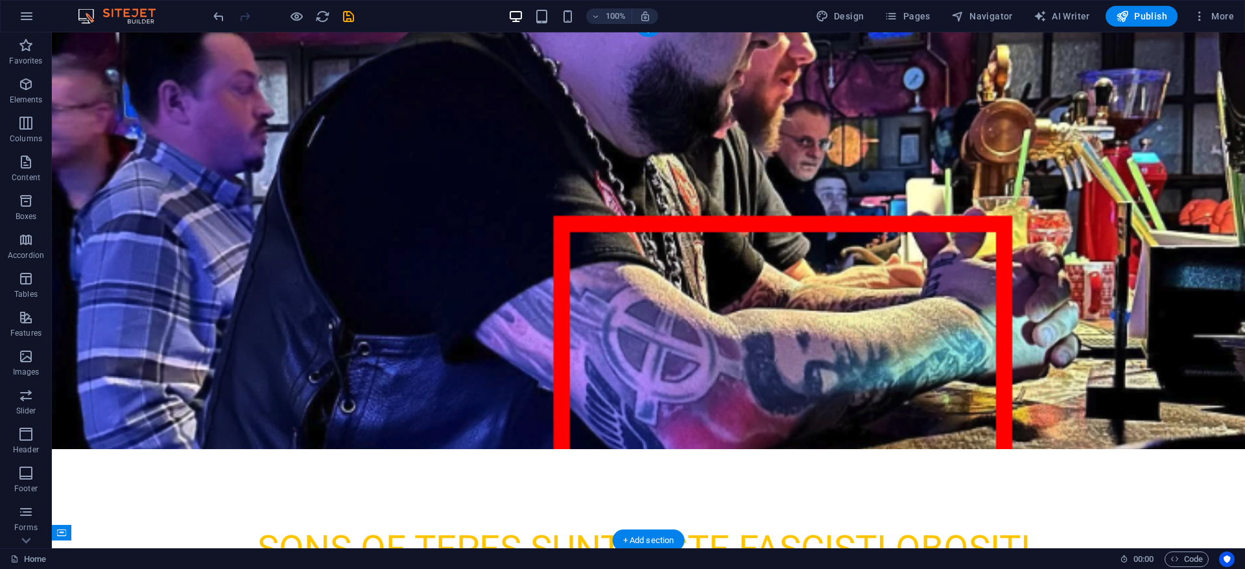
scroll to position [113, 0]
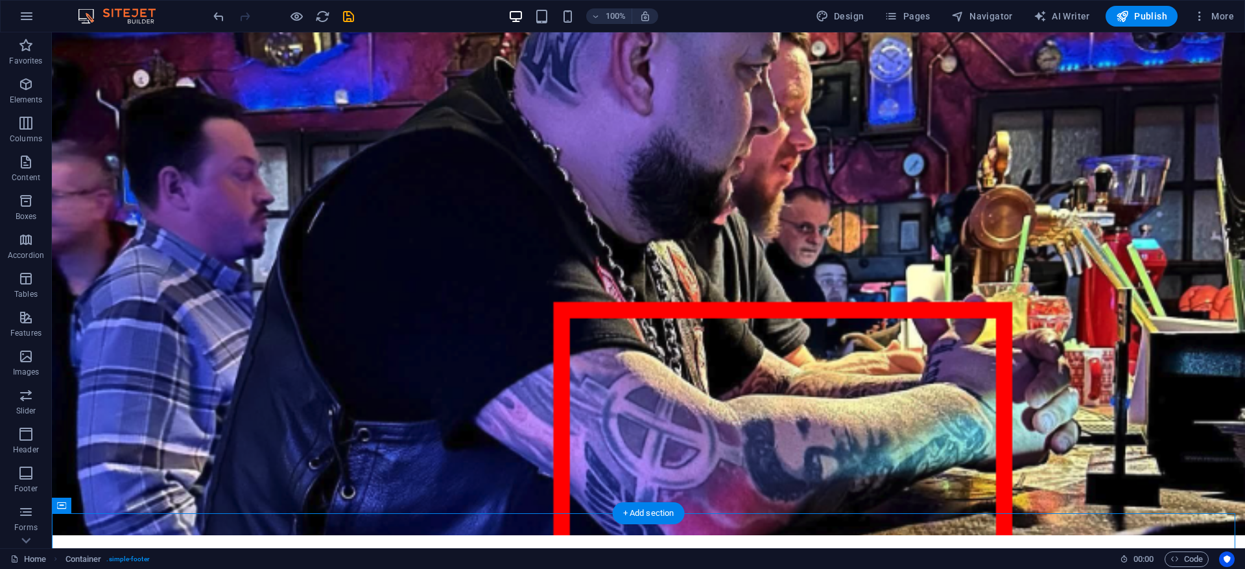
scroll to position [0, 0]
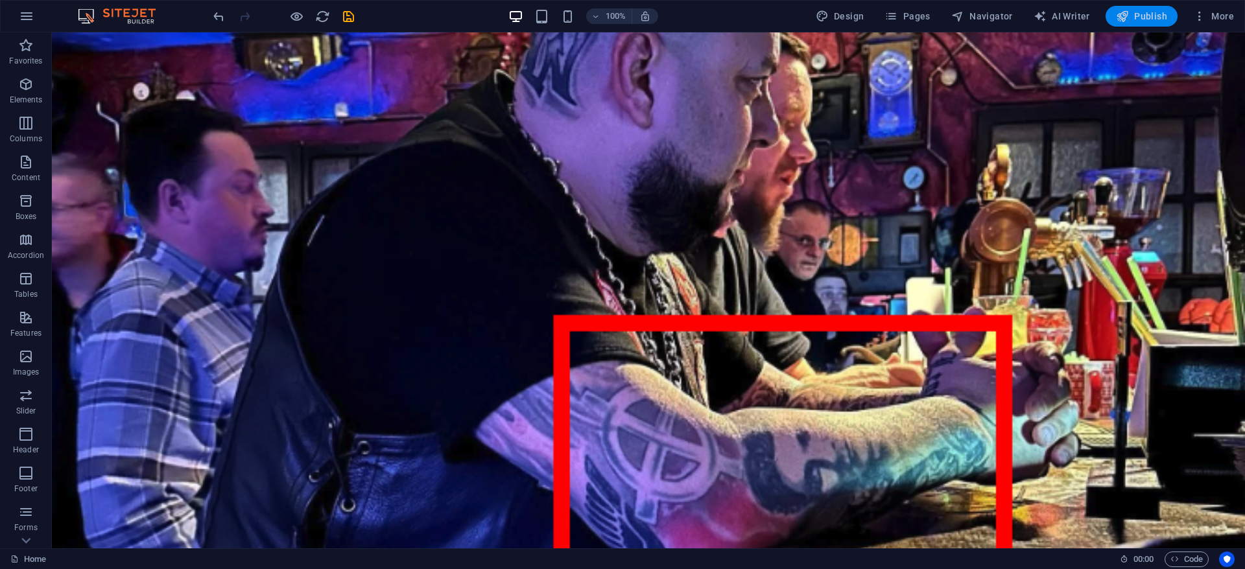
click at [1128, 11] on icon "button" at bounding box center [1122, 16] width 13 height 13
